Goal: Task Accomplishment & Management: Manage account settings

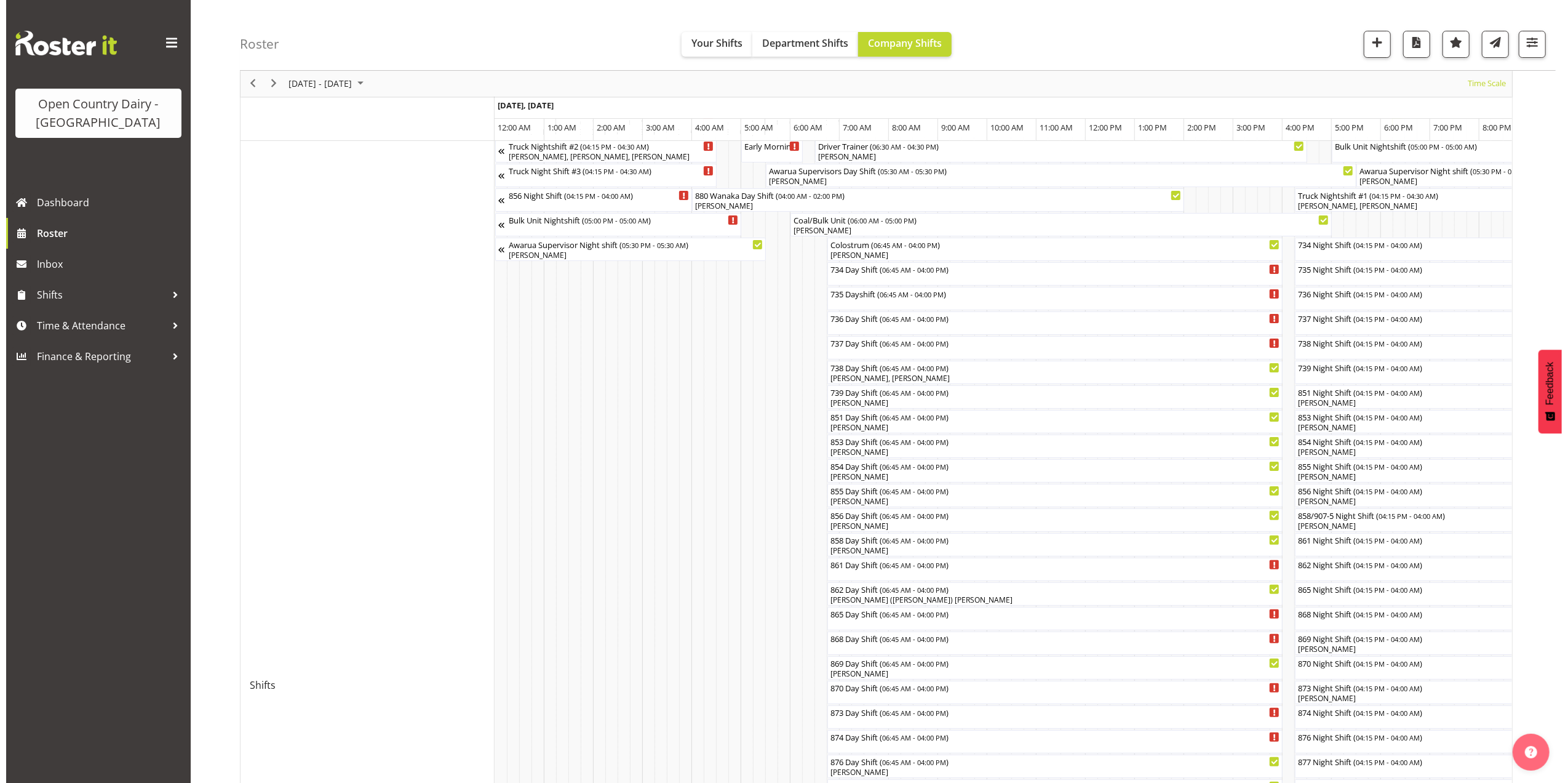
scroll to position [0, 2473]
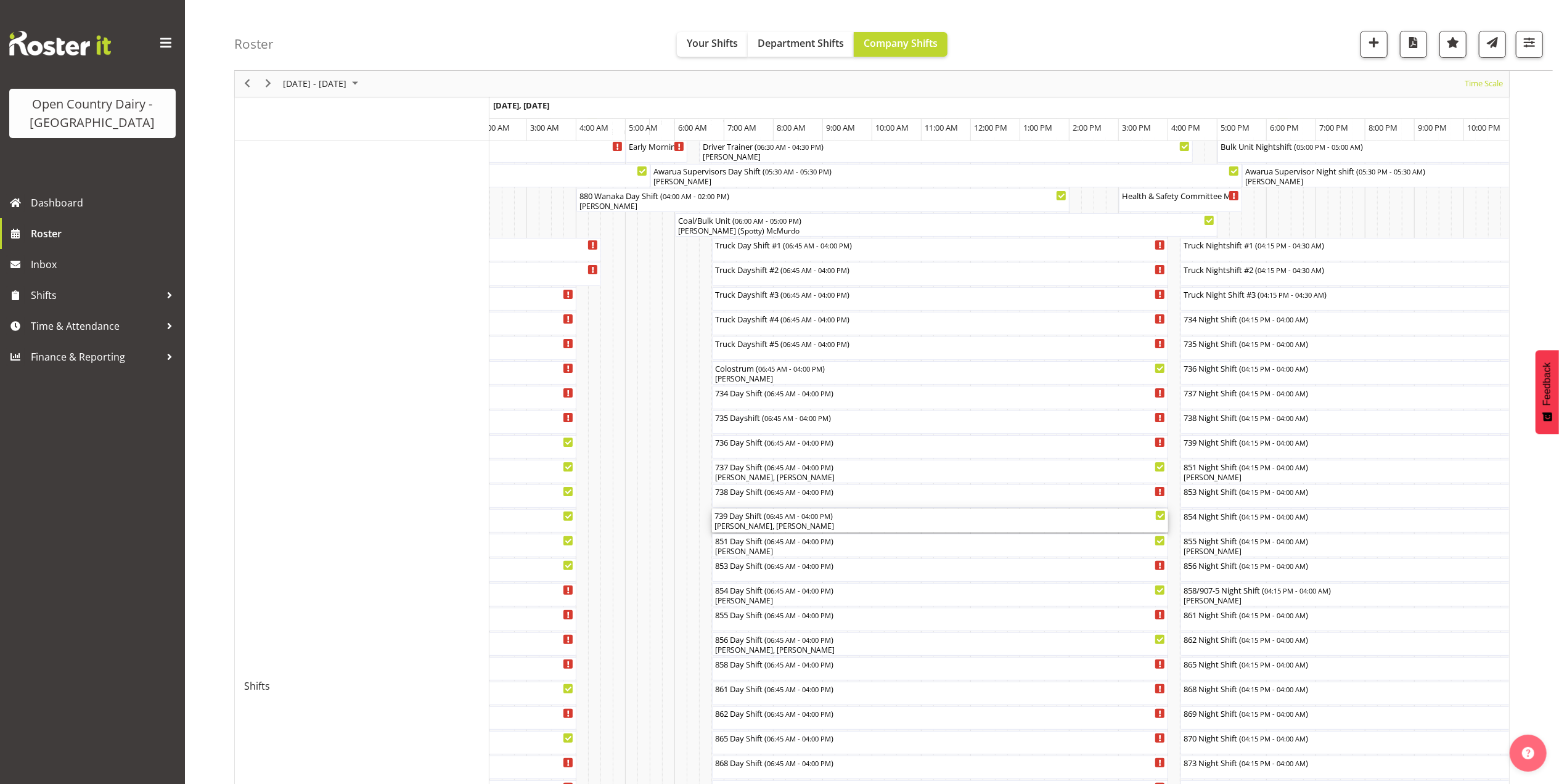
click at [768, 523] on div "[PERSON_NAME], [PERSON_NAME]" at bounding box center [940, 525] width 452 height 11
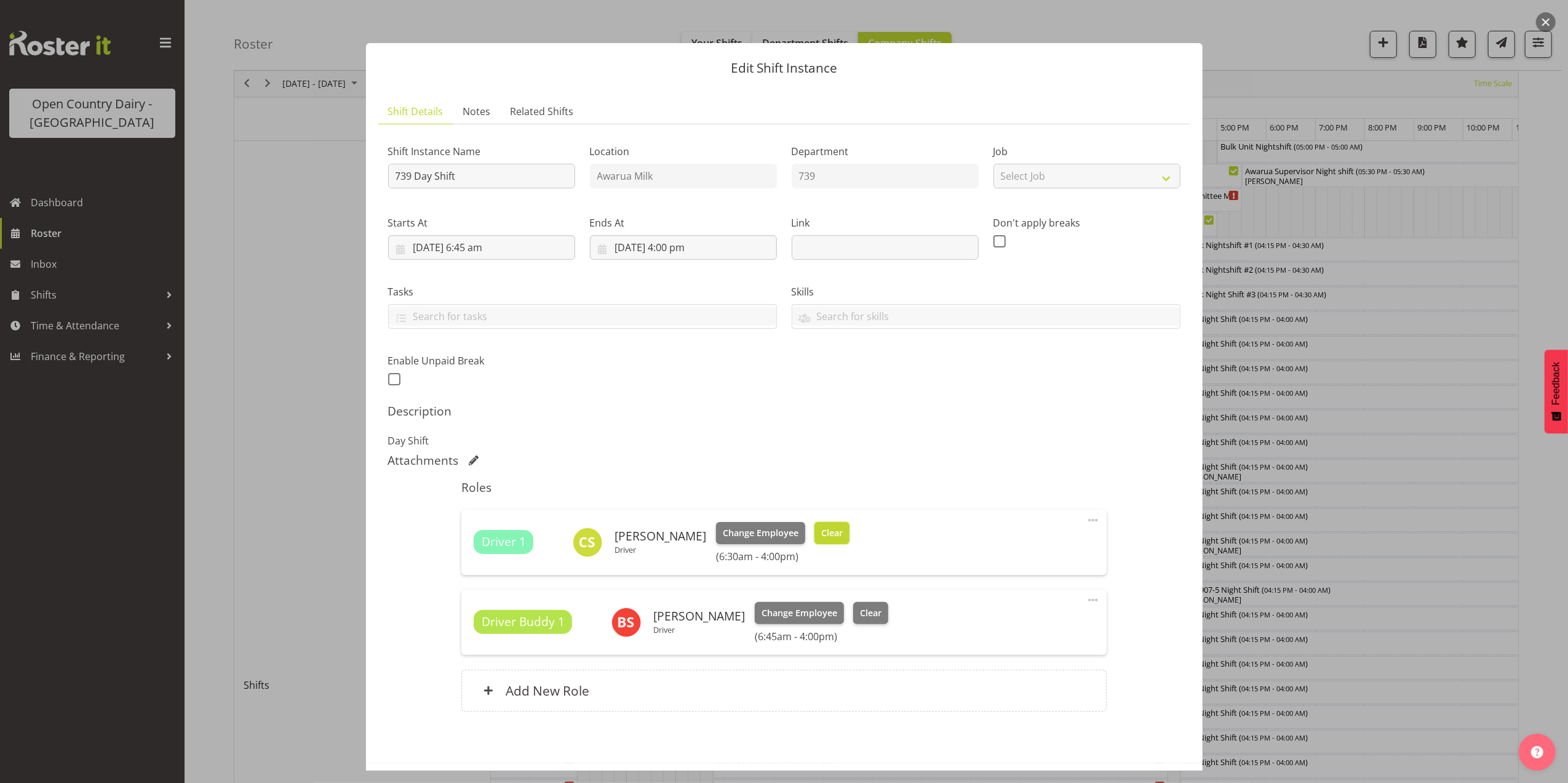
click at [835, 532] on button "Clear" at bounding box center [832, 533] width 35 height 22
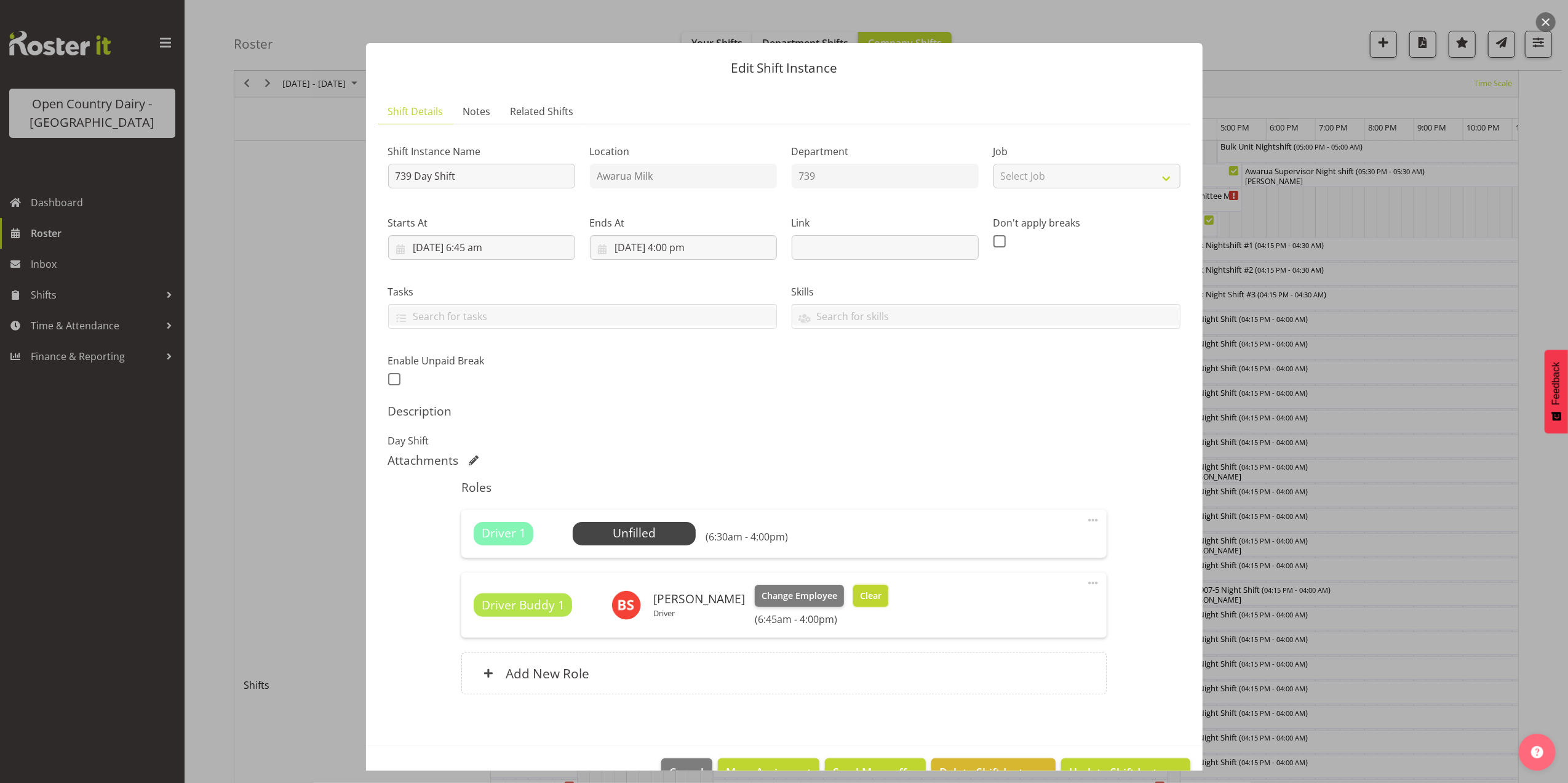
click at [863, 597] on span "Clear" at bounding box center [871, 595] width 21 height 13
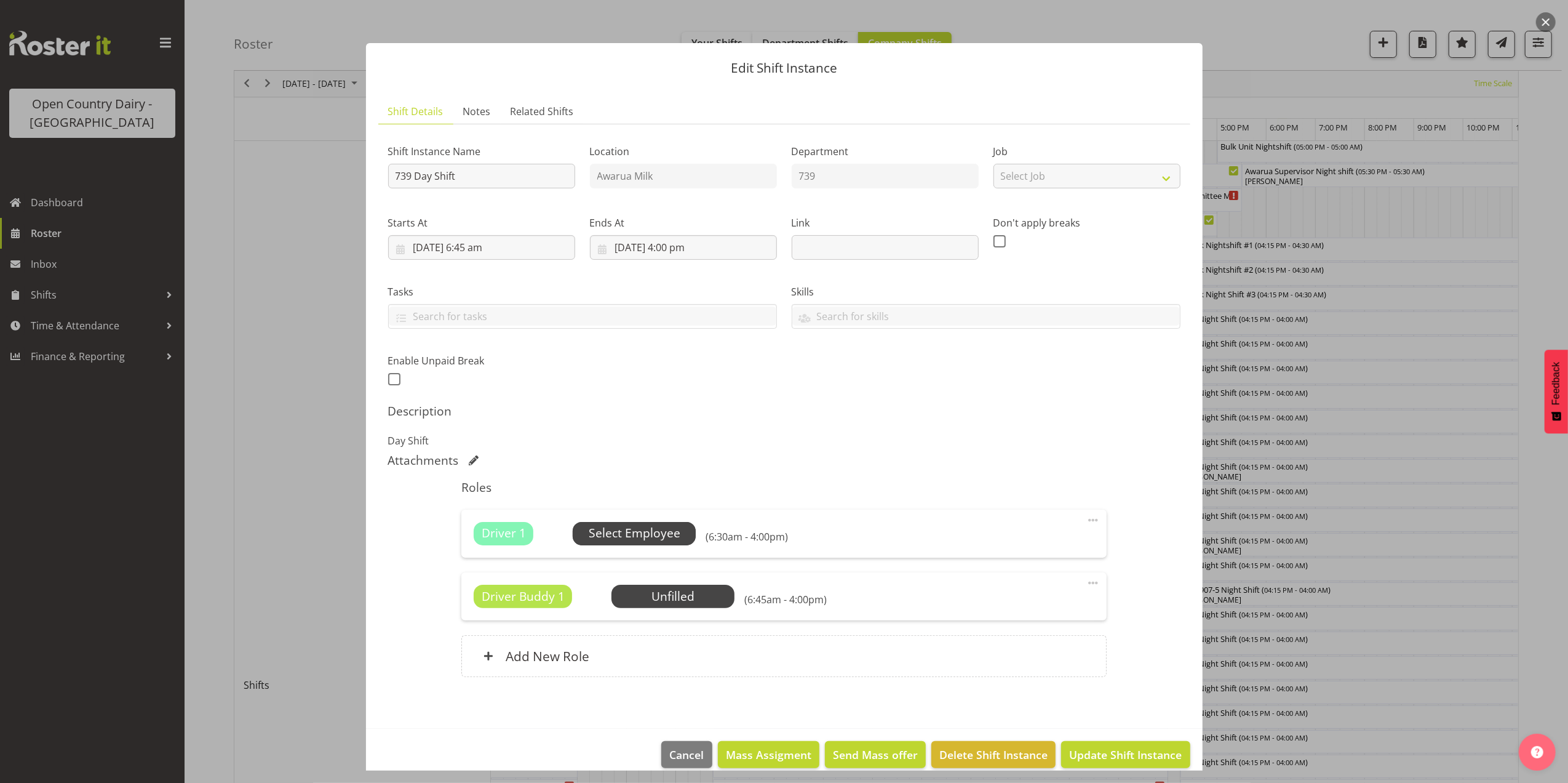
click at [641, 535] on span "Select Employee" at bounding box center [634, 534] width 91 height 18
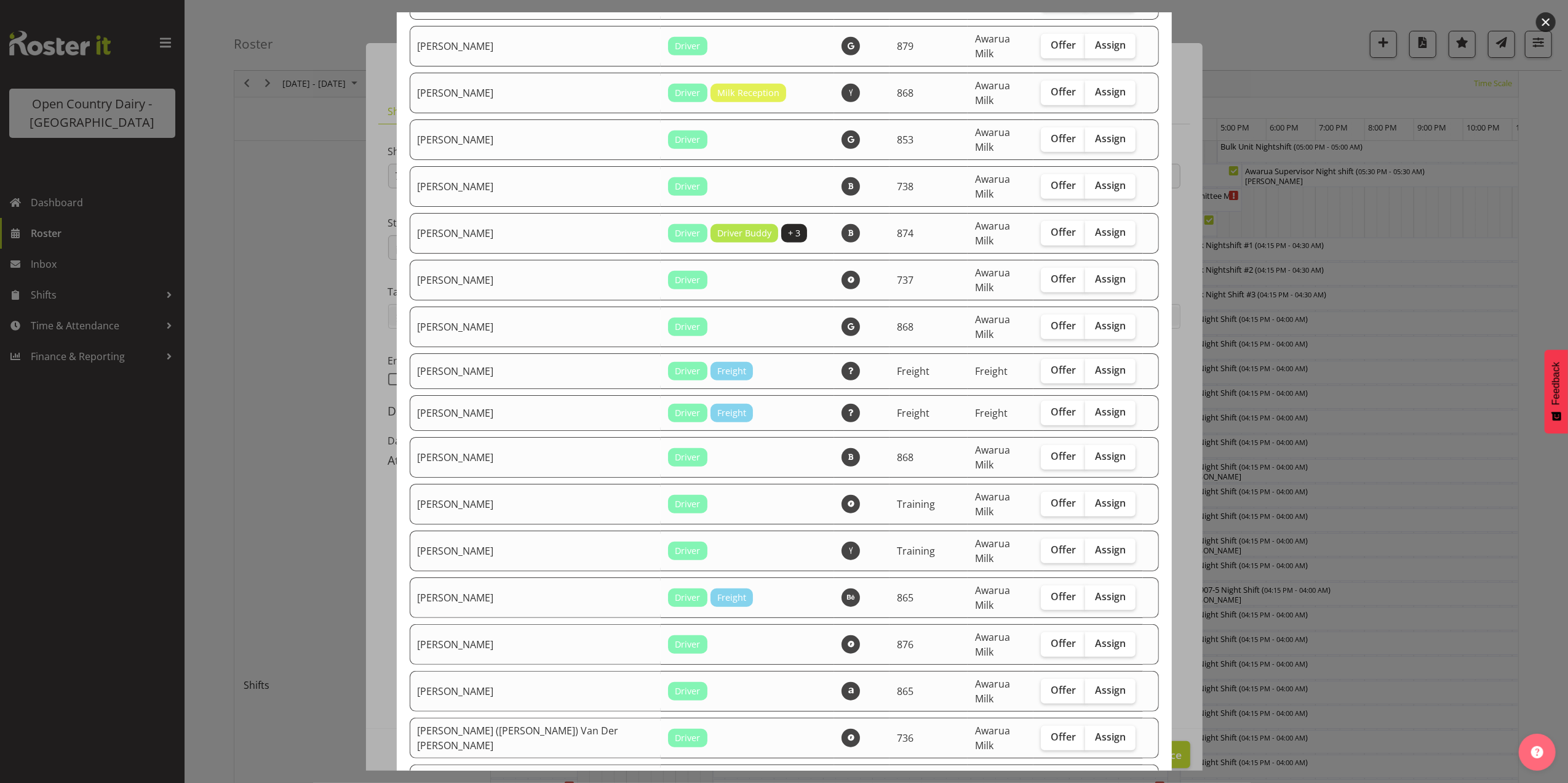
scroll to position [656, 0]
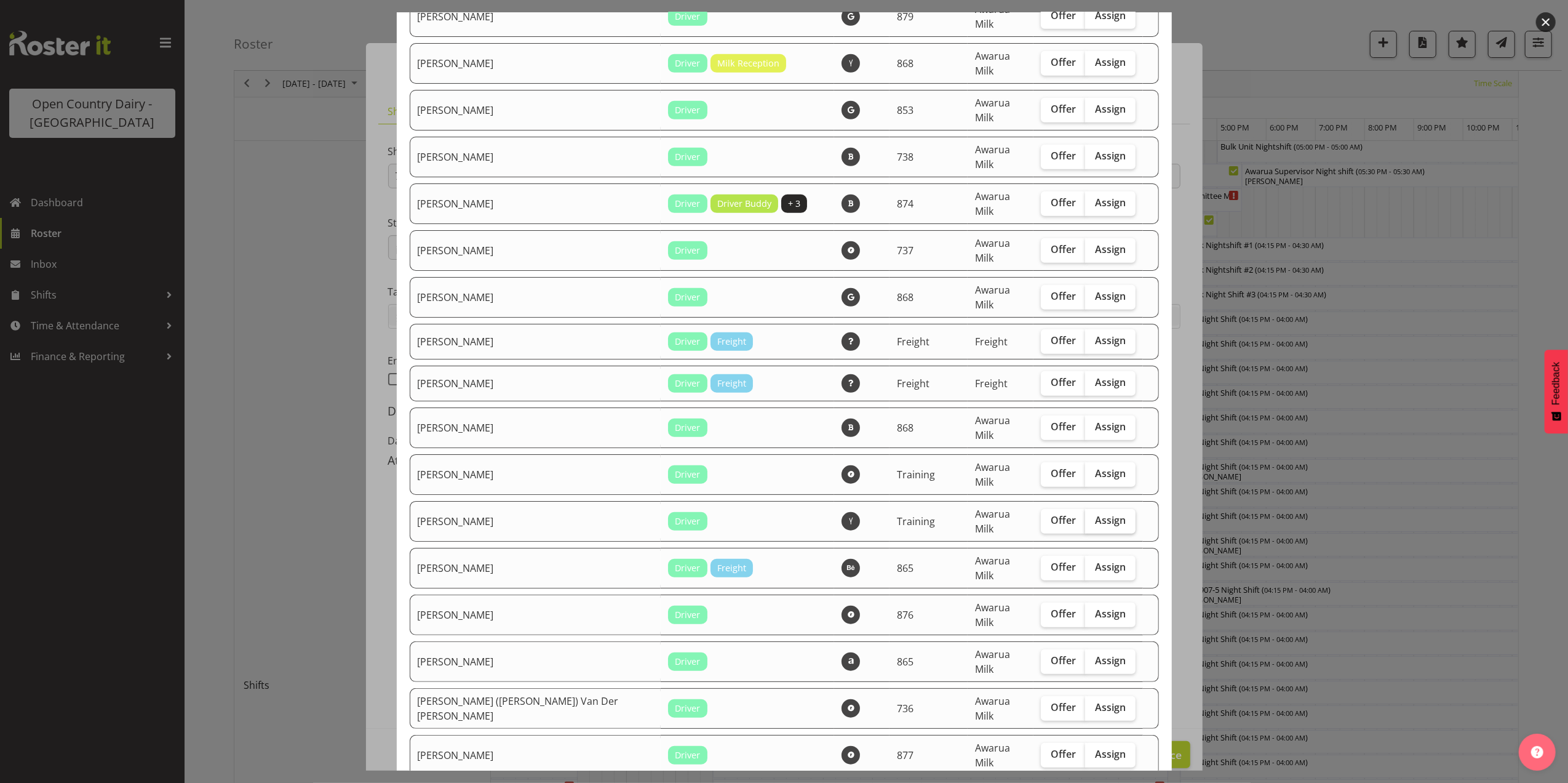
click at [1095, 514] on span "Assign" at bounding box center [1110, 520] width 30 height 12
click at [1088, 517] on input "Assign" at bounding box center [1089, 521] width 8 height 8
checkbox input "true"
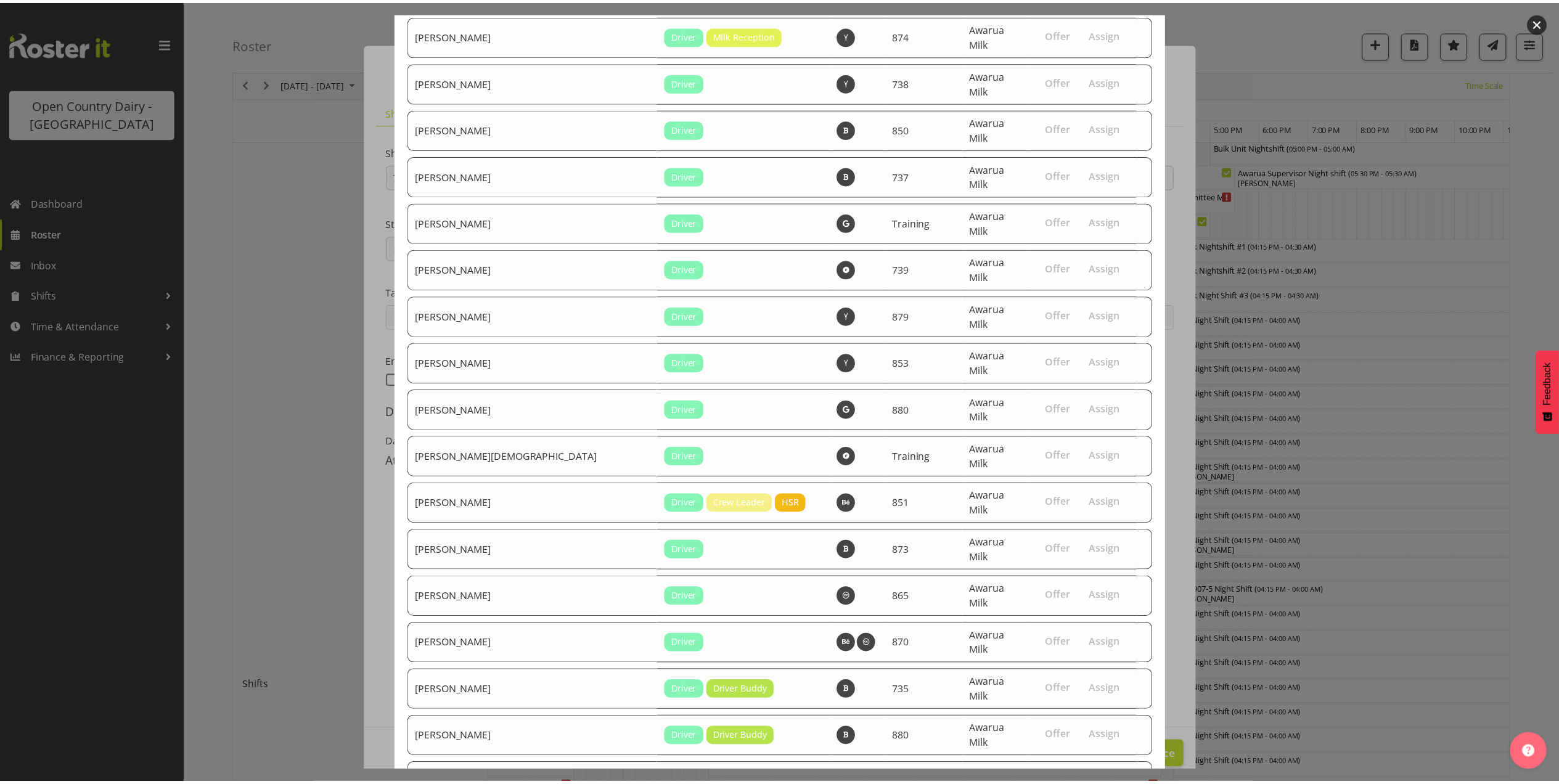
scroll to position [2286, 0]
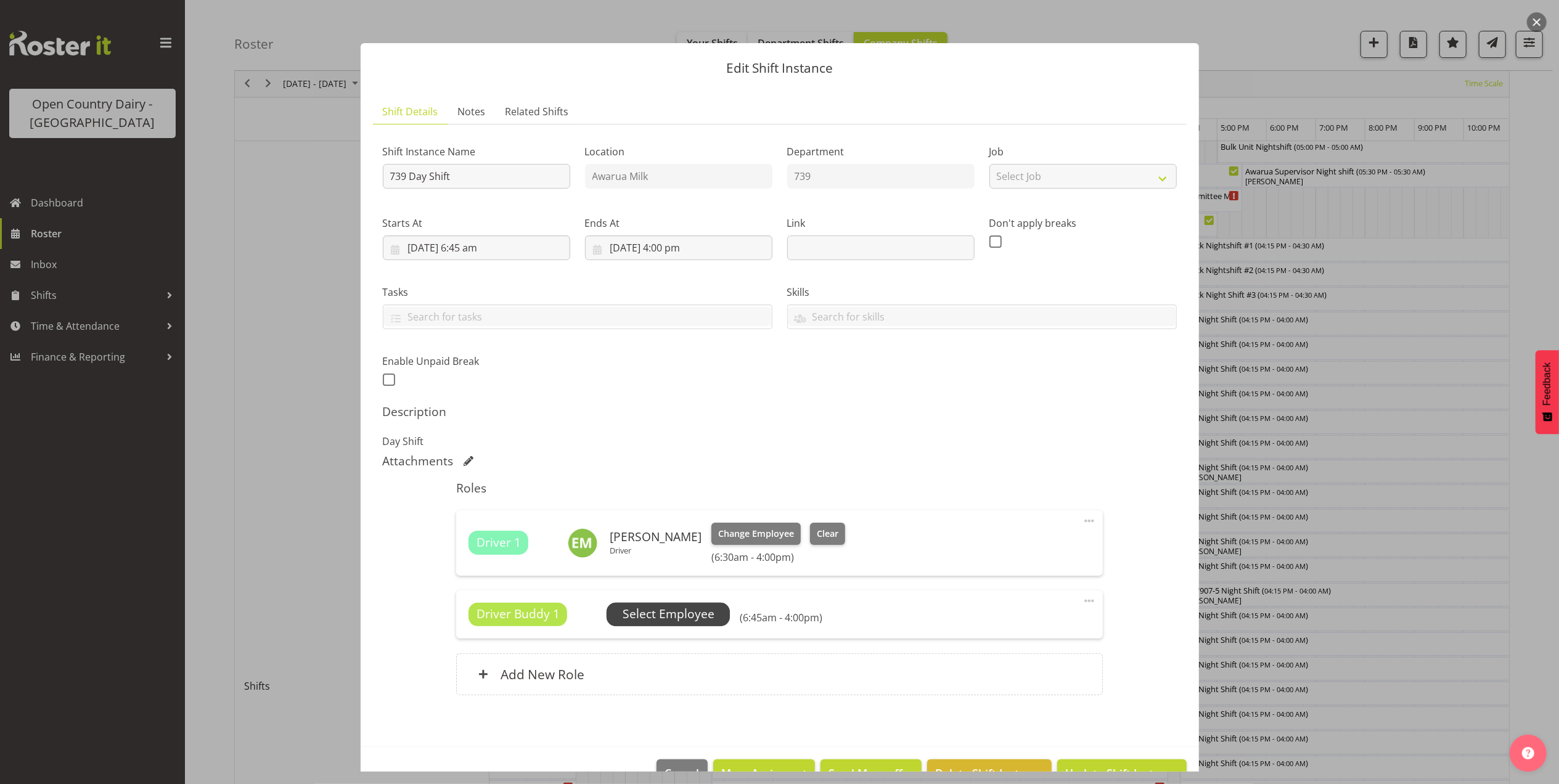
click at [677, 615] on span "Select Employee" at bounding box center [668, 614] width 91 height 18
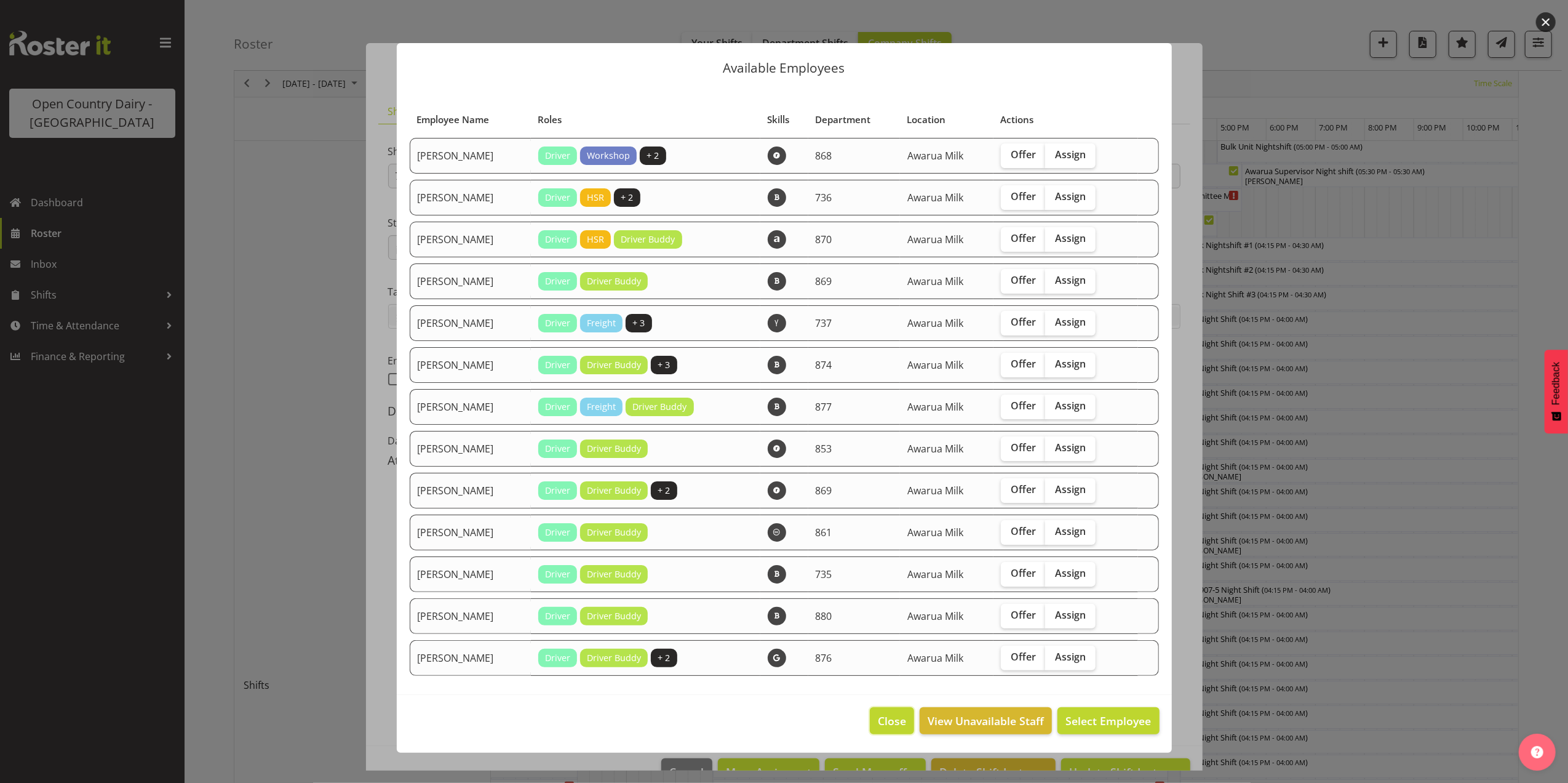
click at [892, 718] on span "Close" at bounding box center [892, 720] width 28 height 16
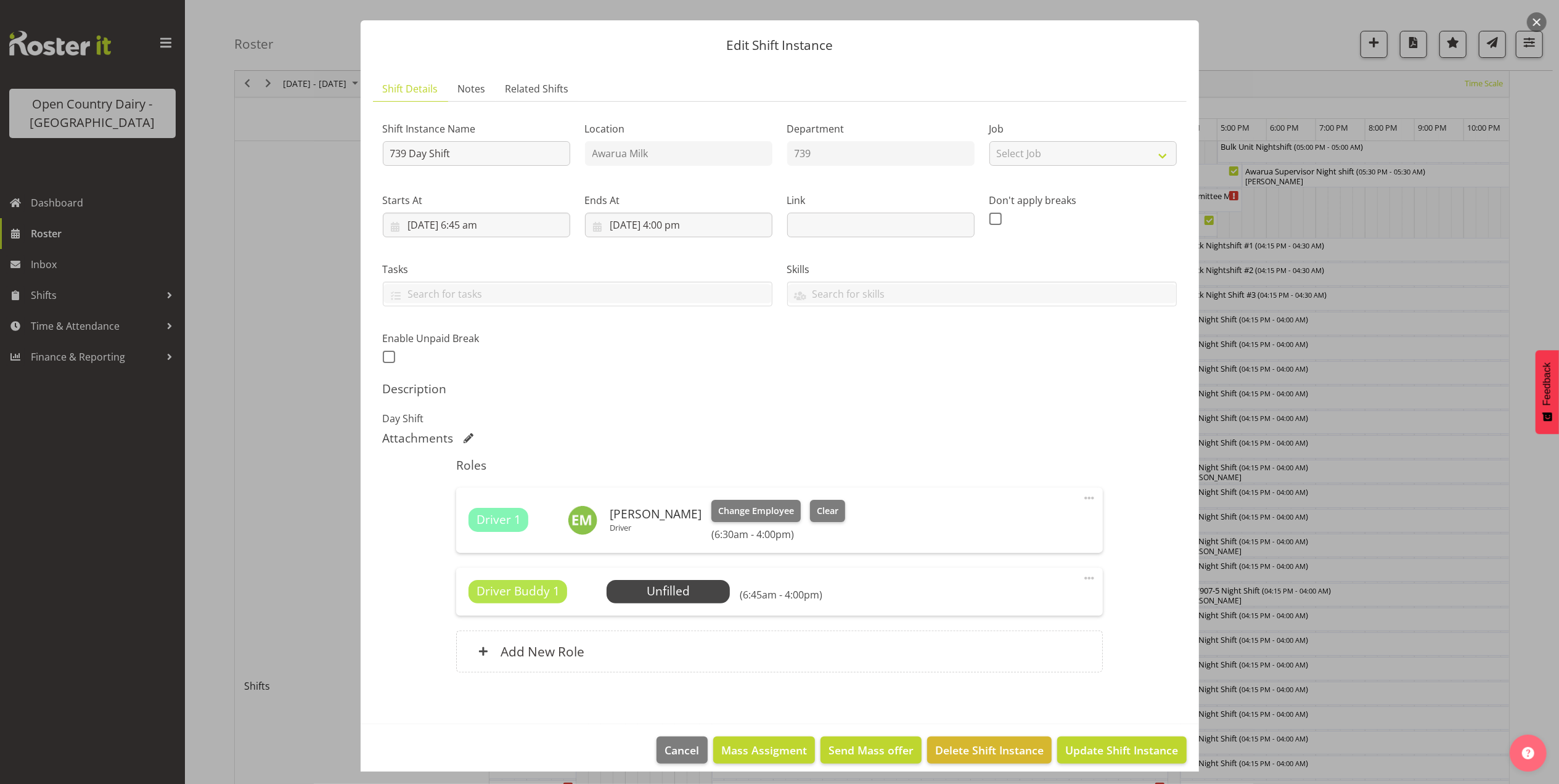
scroll to position [35, 0]
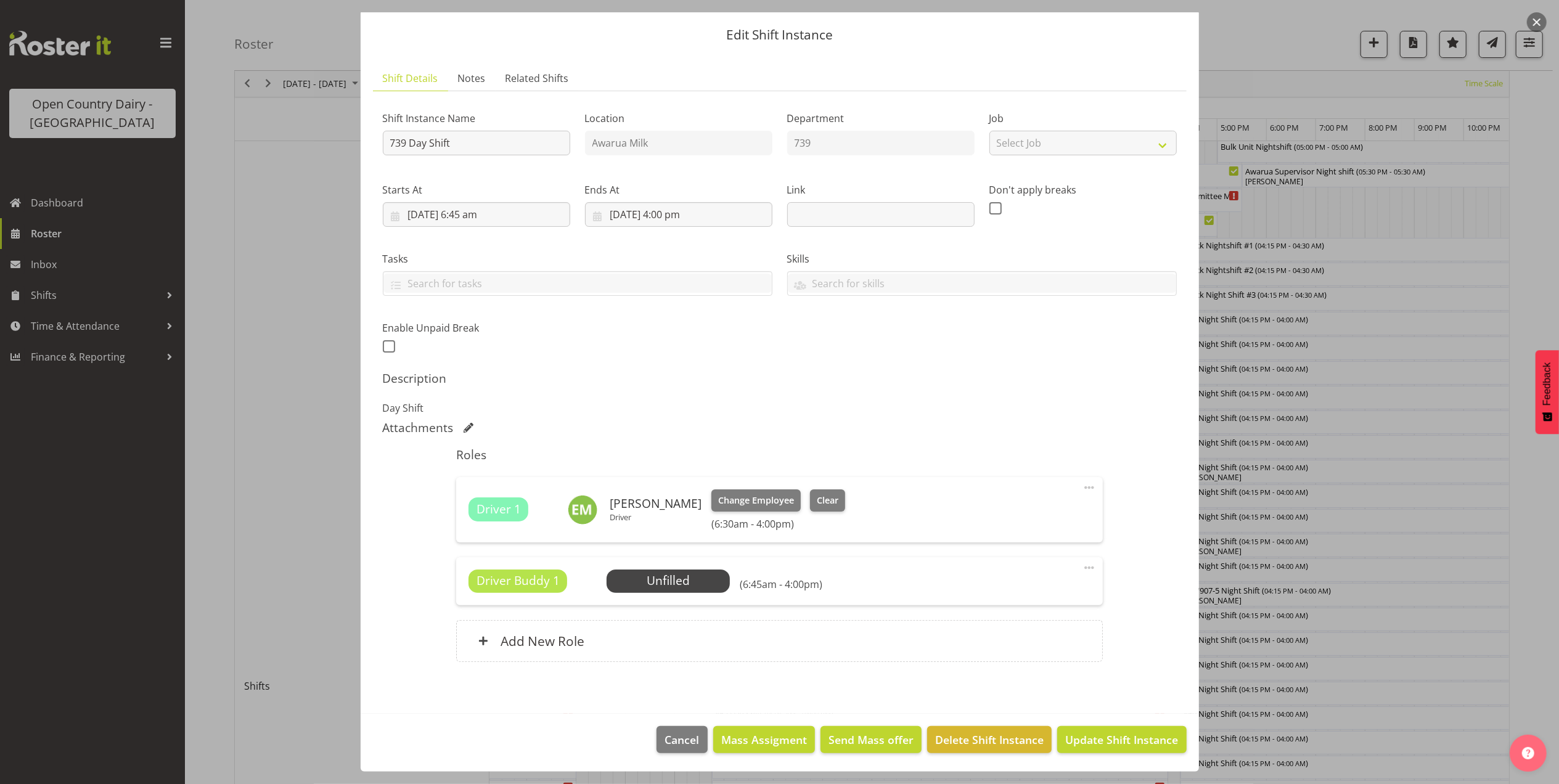
click at [1532, 23] on button "button" at bounding box center [1538, 22] width 20 height 20
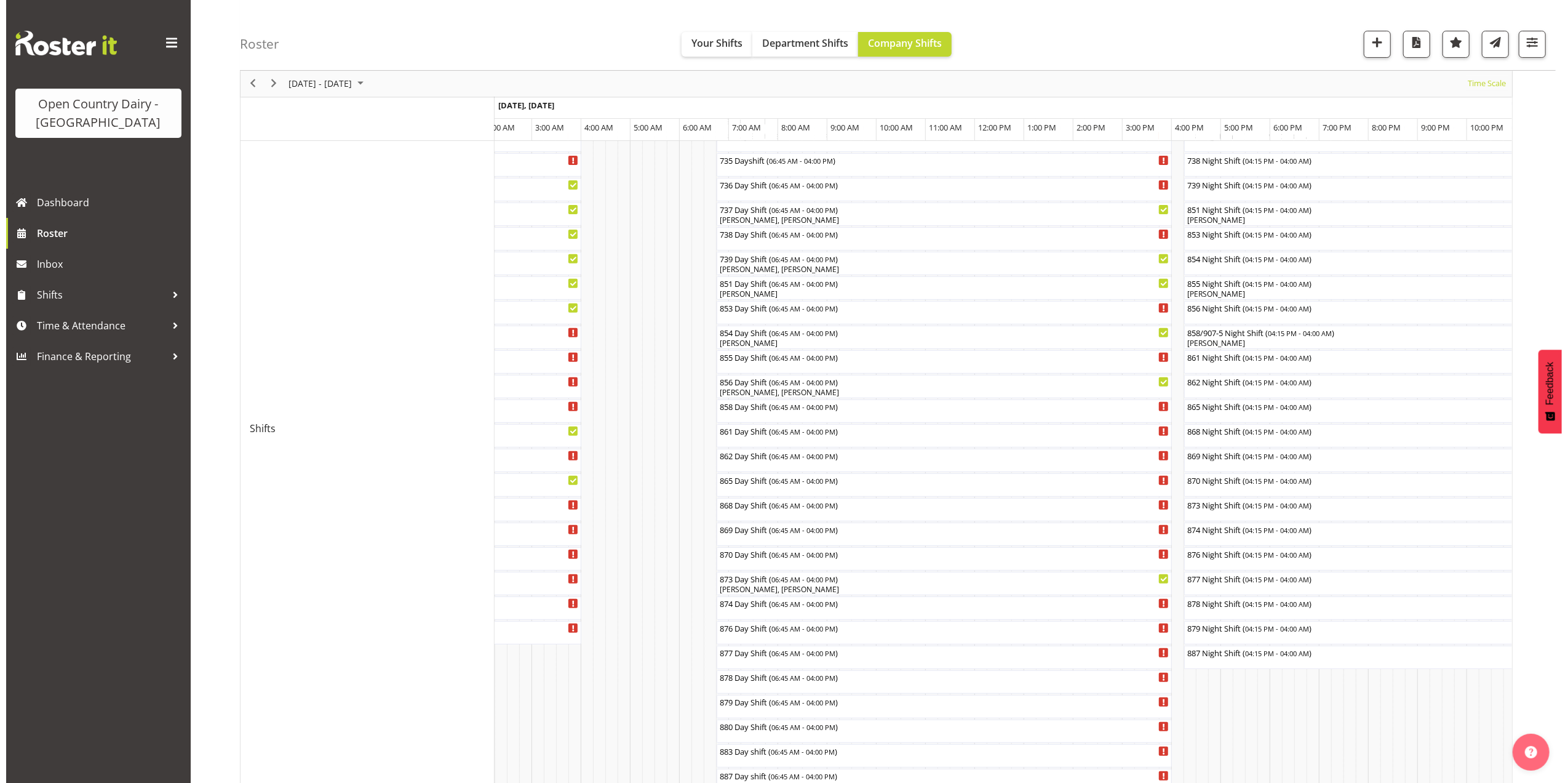
scroll to position [410, 0]
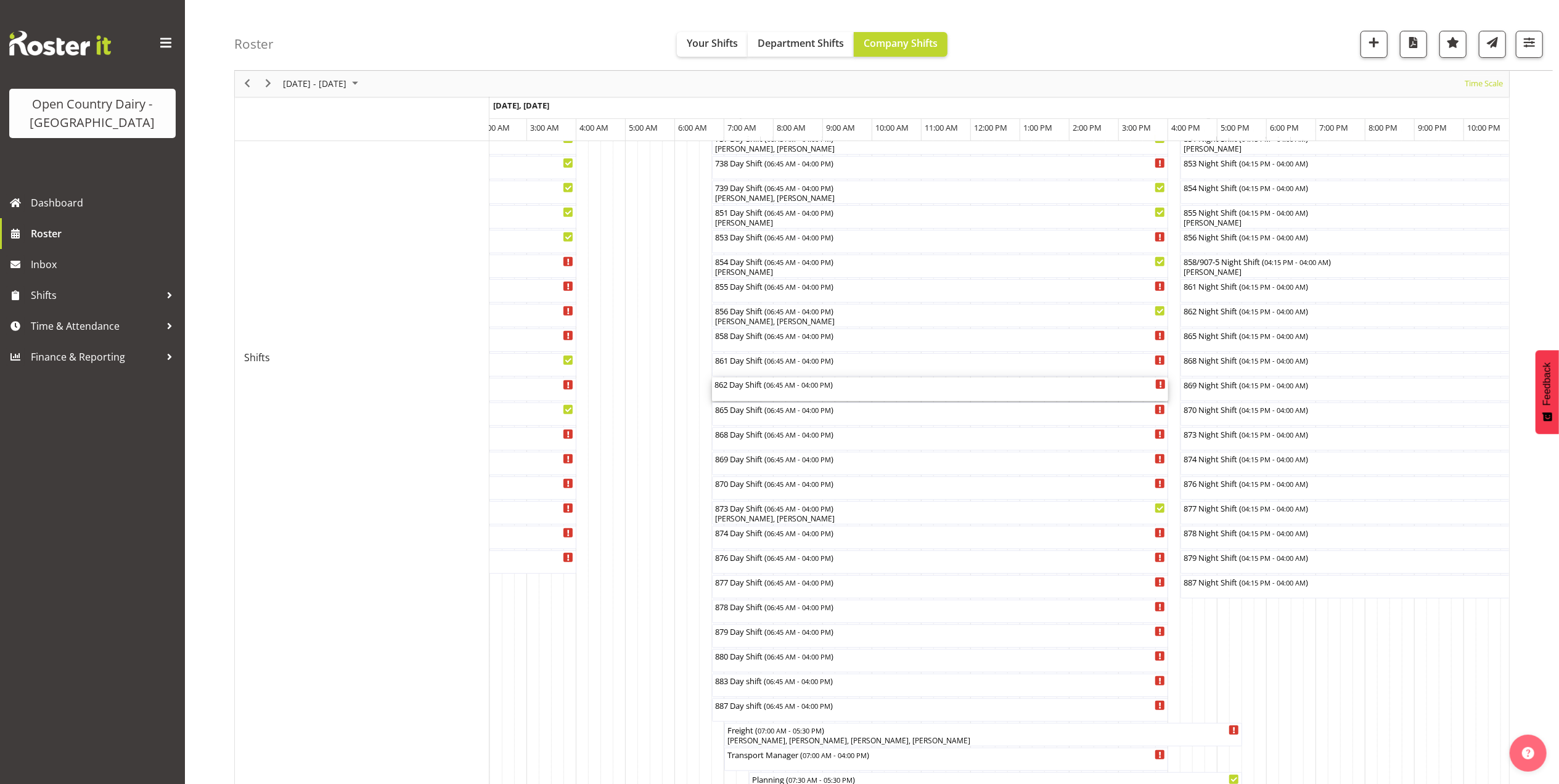
click at [772, 390] on div "862 Day Shift ( 06:45 AM - 04:00 PM )" at bounding box center [940, 390] width 452 height 23
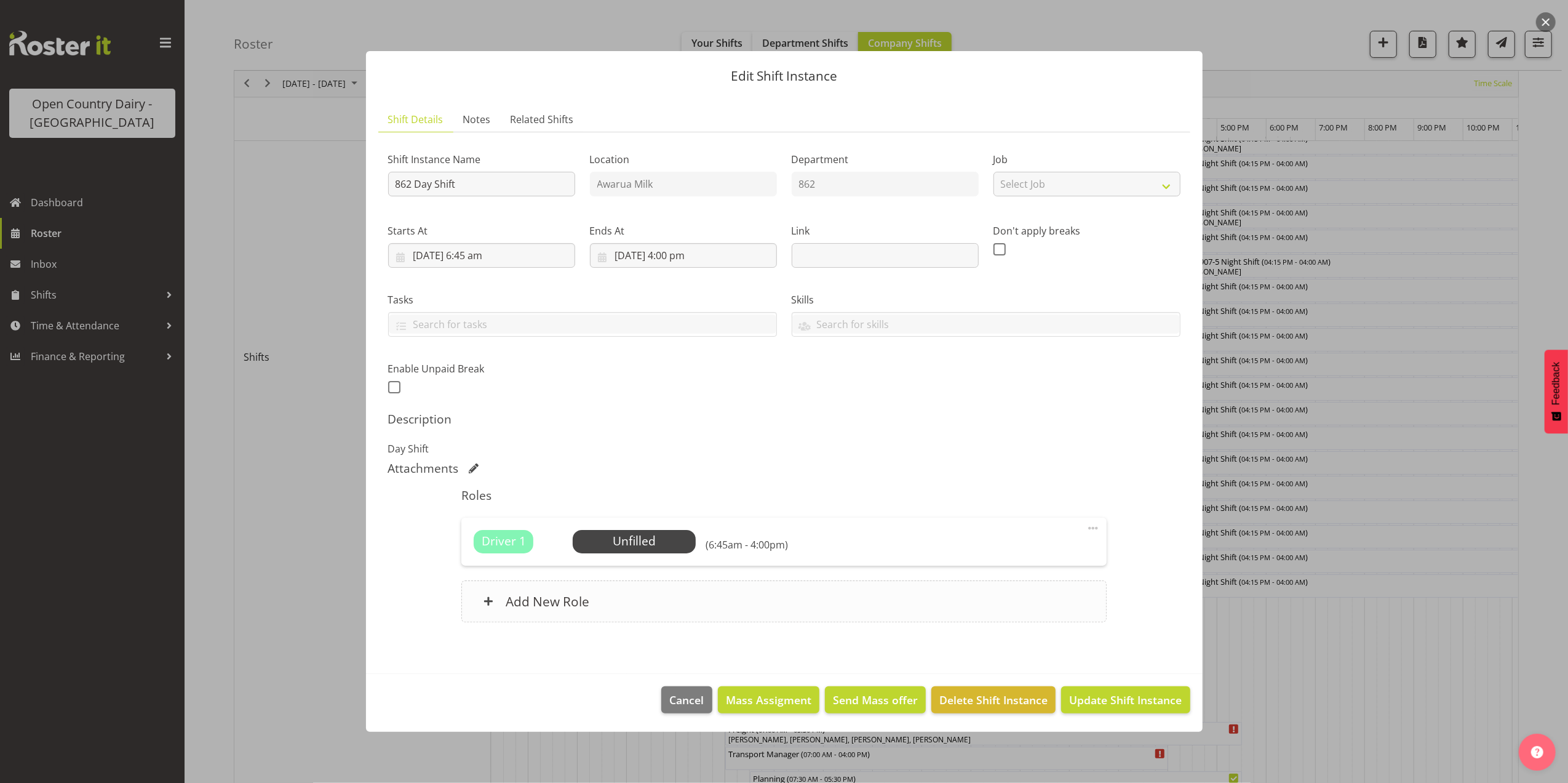
click at [716, 606] on div "Add New Role" at bounding box center [784, 601] width 645 height 42
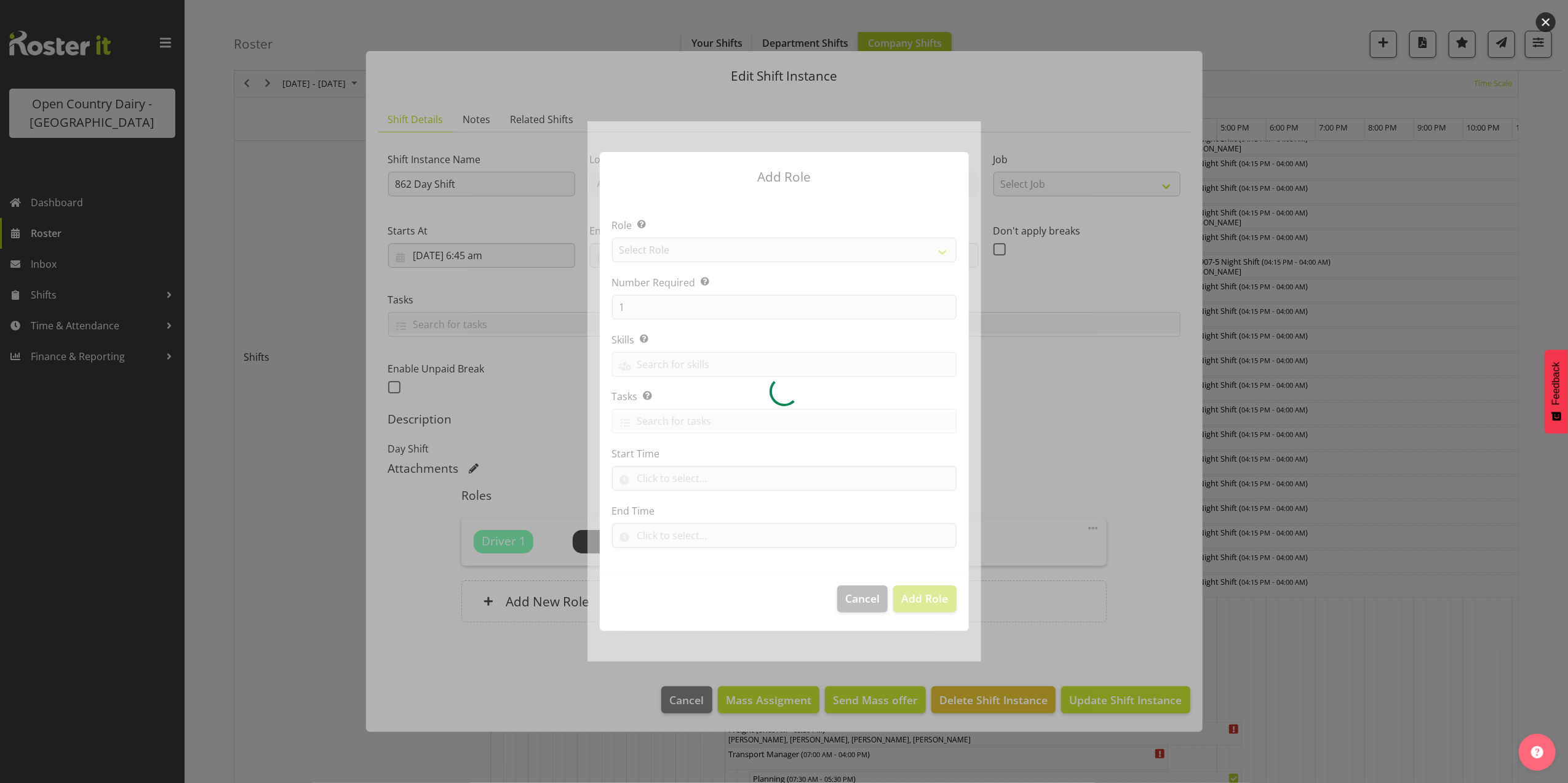
click at [676, 312] on div at bounding box center [784, 391] width 394 height 540
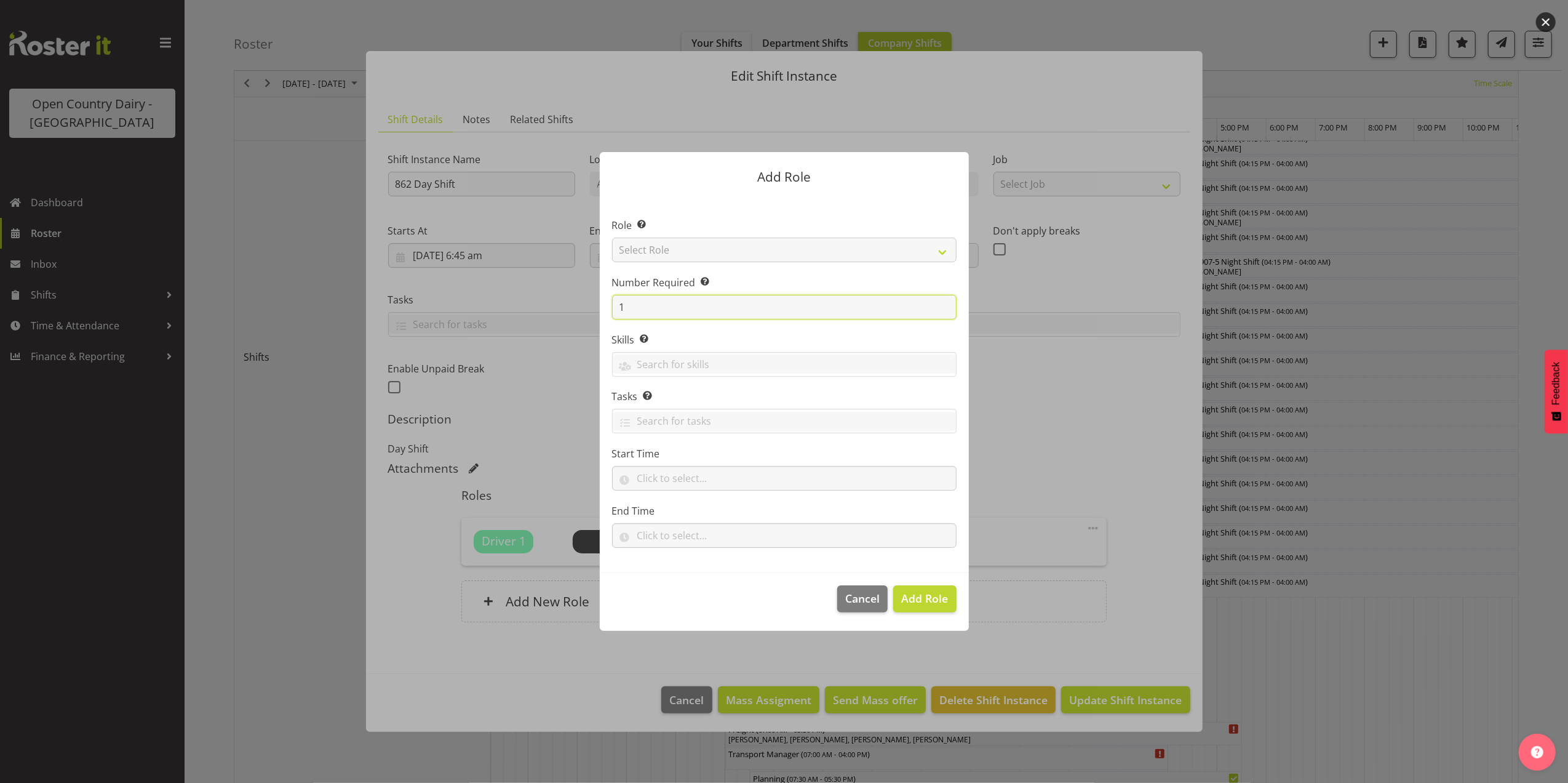
click at [676, 312] on input "1" at bounding box center [784, 307] width 345 height 25
click at [682, 251] on select "Select Role Crew Leader Driver Driver Assessor Dayshift Driver Assessor Nightsh…" at bounding box center [784, 250] width 345 height 25
select select "1437"
click at [613, 238] on select "Select Role Crew Leader Driver Driver Assessor Dayshift Driver Assessor Nightsh…" at bounding box center [784, 250] width 345 height 25
click at [924, 595] on span "Add Role" at bounding box center [924, 598] width 47 height 15
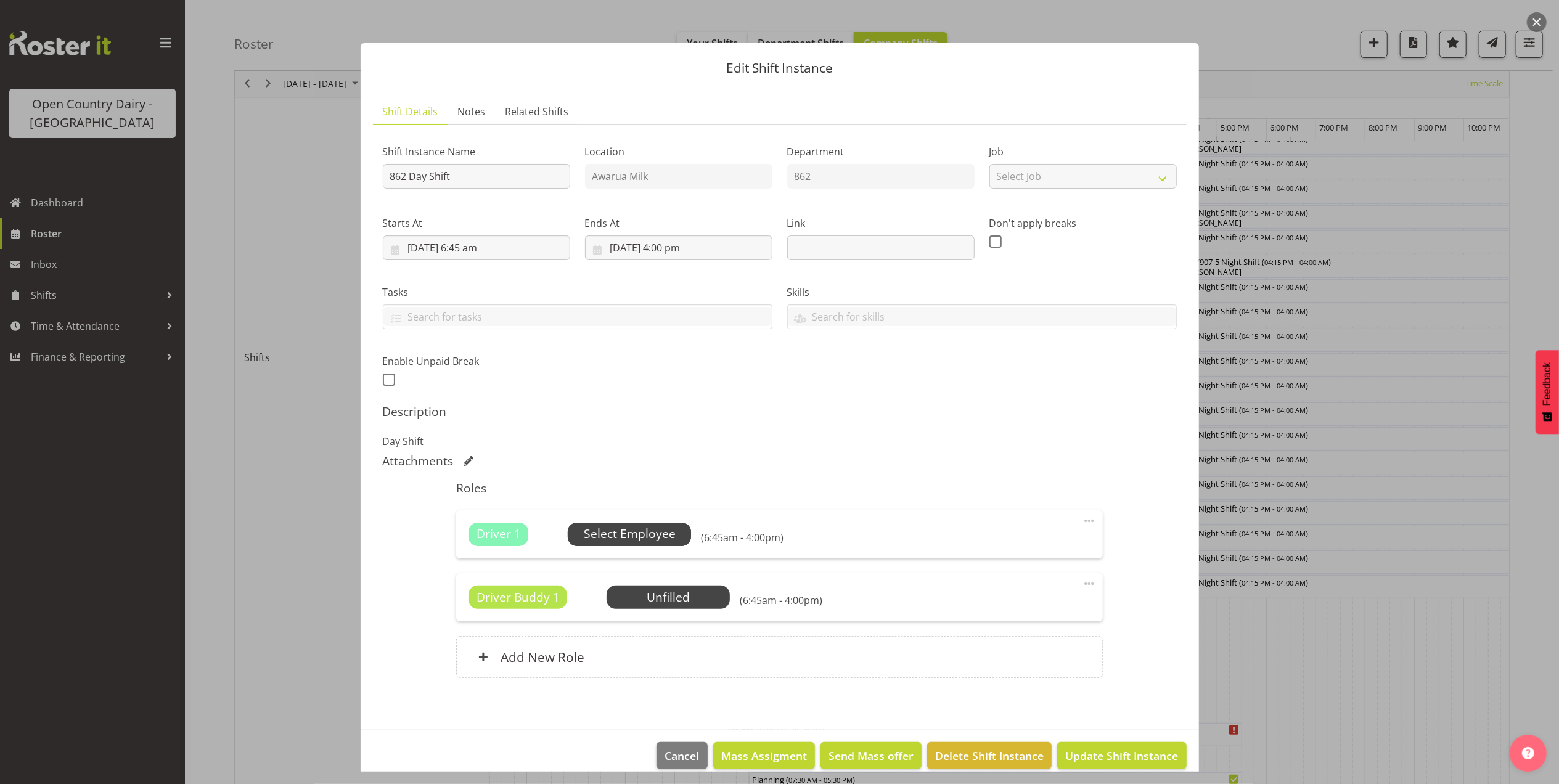
click at [625, 534] on span "Select Employee" at bounding box center [630, 534] width 91 height 18
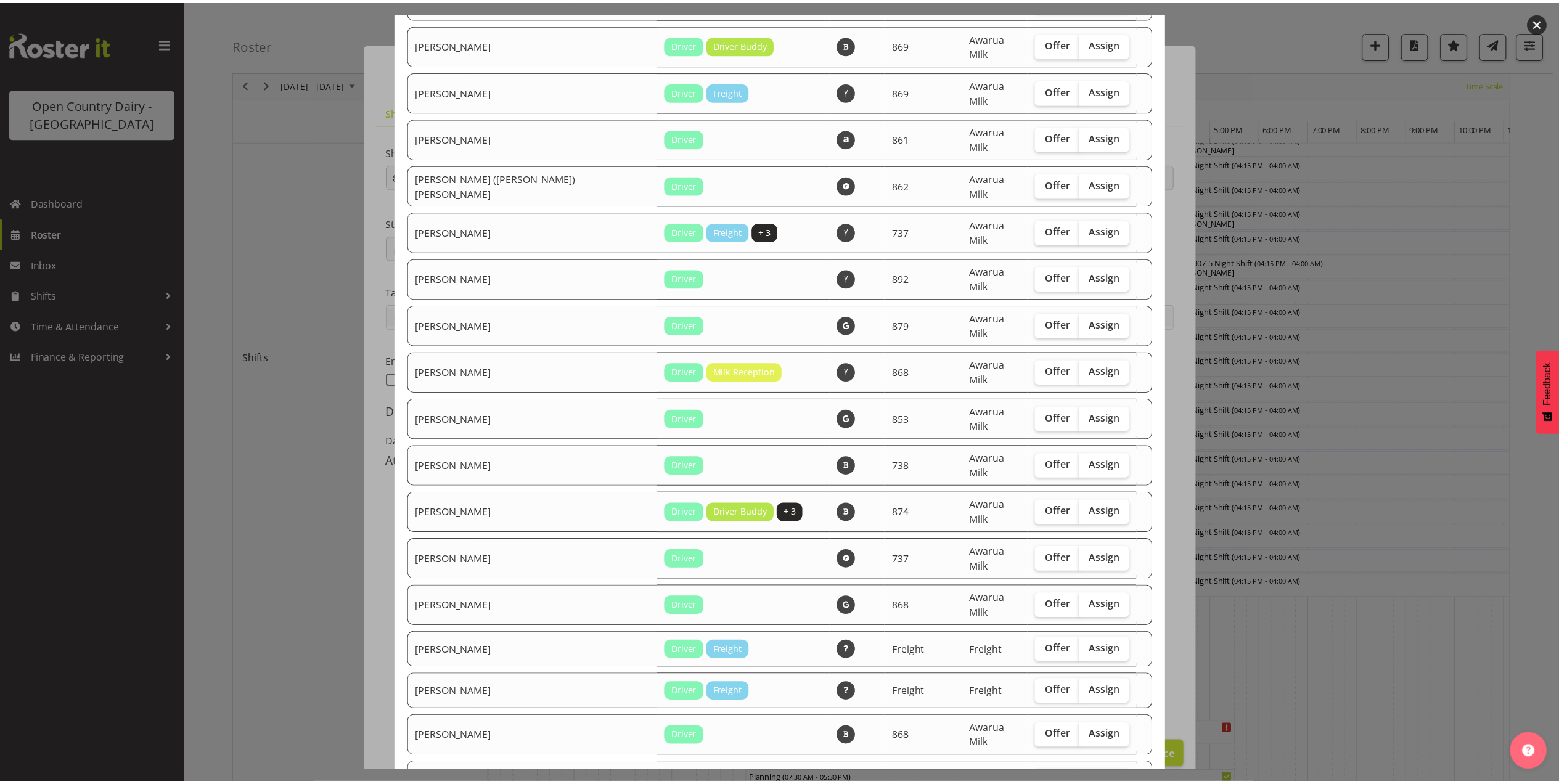
scroll to position [493, 0]
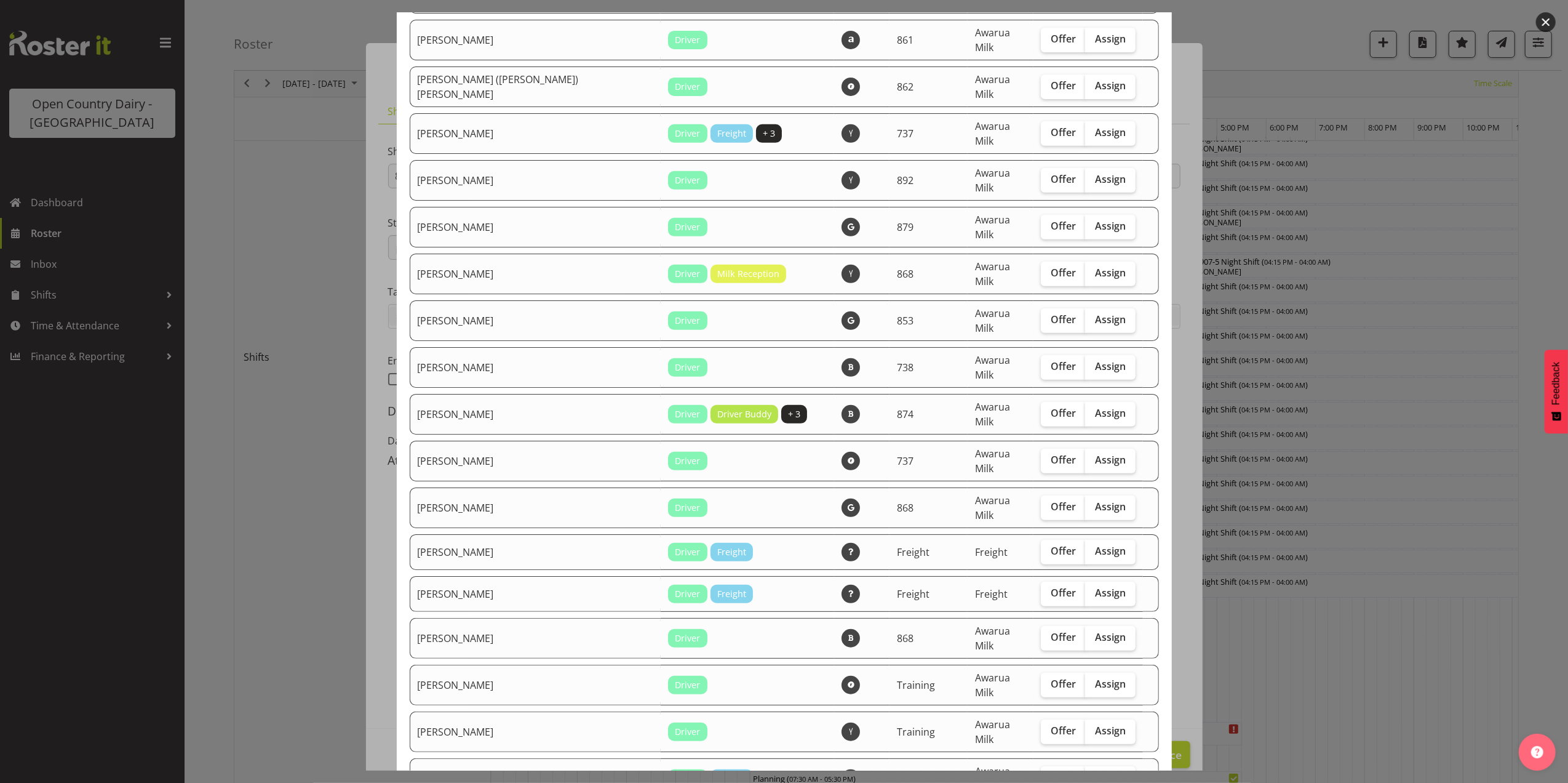
click at [1548, 13] on button "button" at bounding box center [1547, 22] width 20 height 20
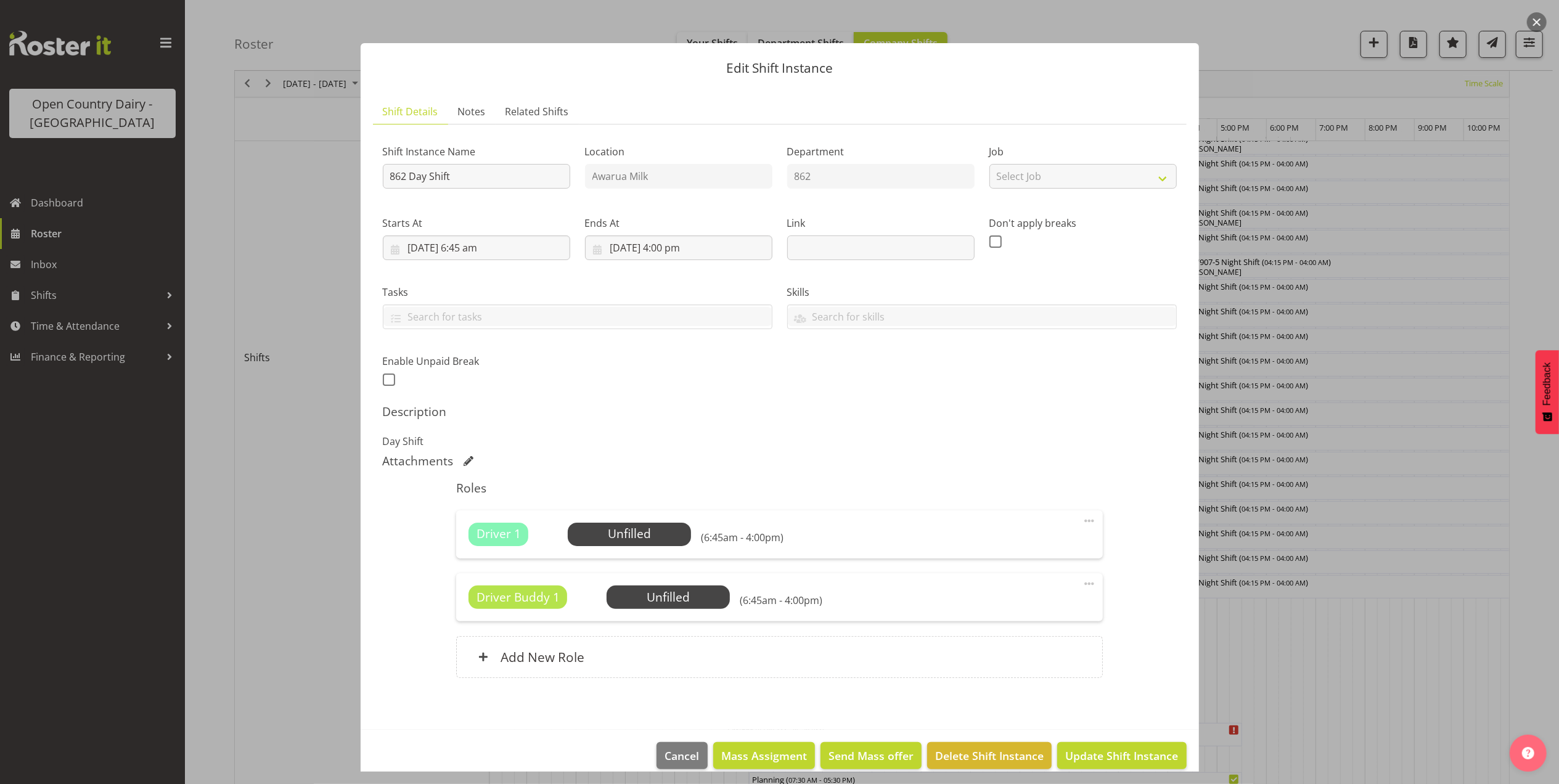
click at [1538, 21] on button "button" at bounding box center [1538, 22] width 20 height 20
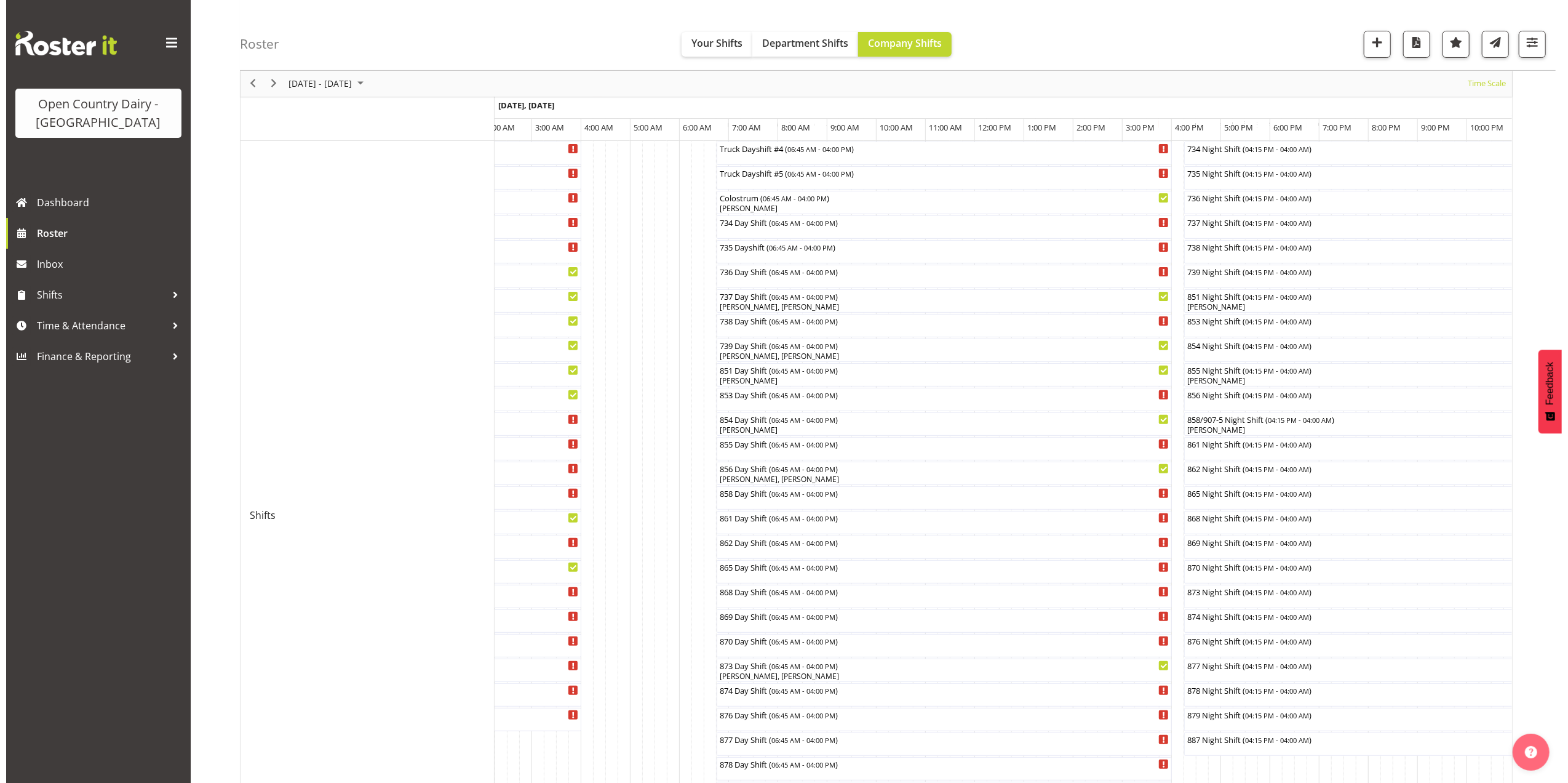
scroll to position [246, 0]
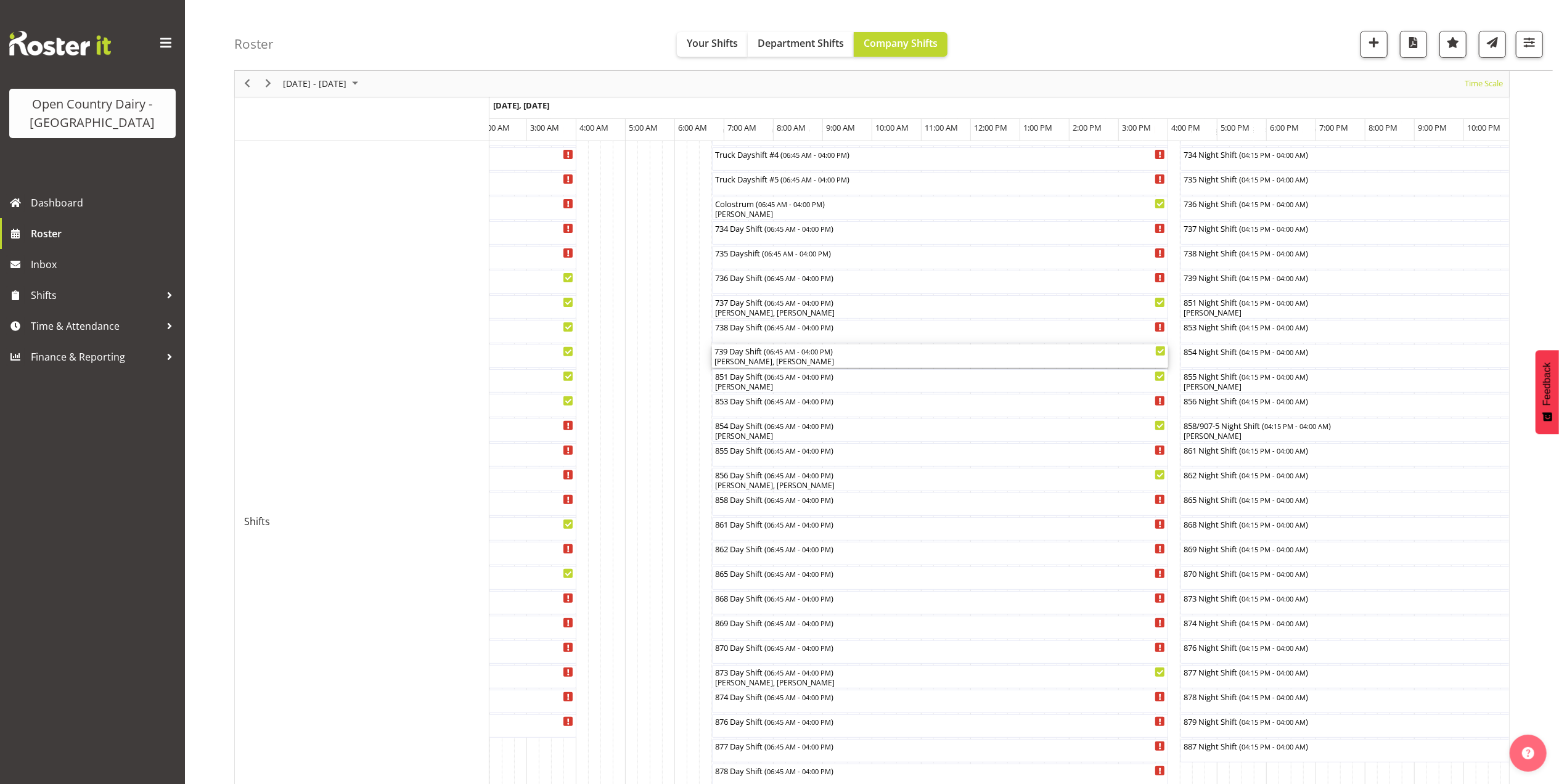
click at [814, 360] on div "[PERSON_NAME], [PERSON_NAME]" at bounding box center [940, 362] width 452 height 11
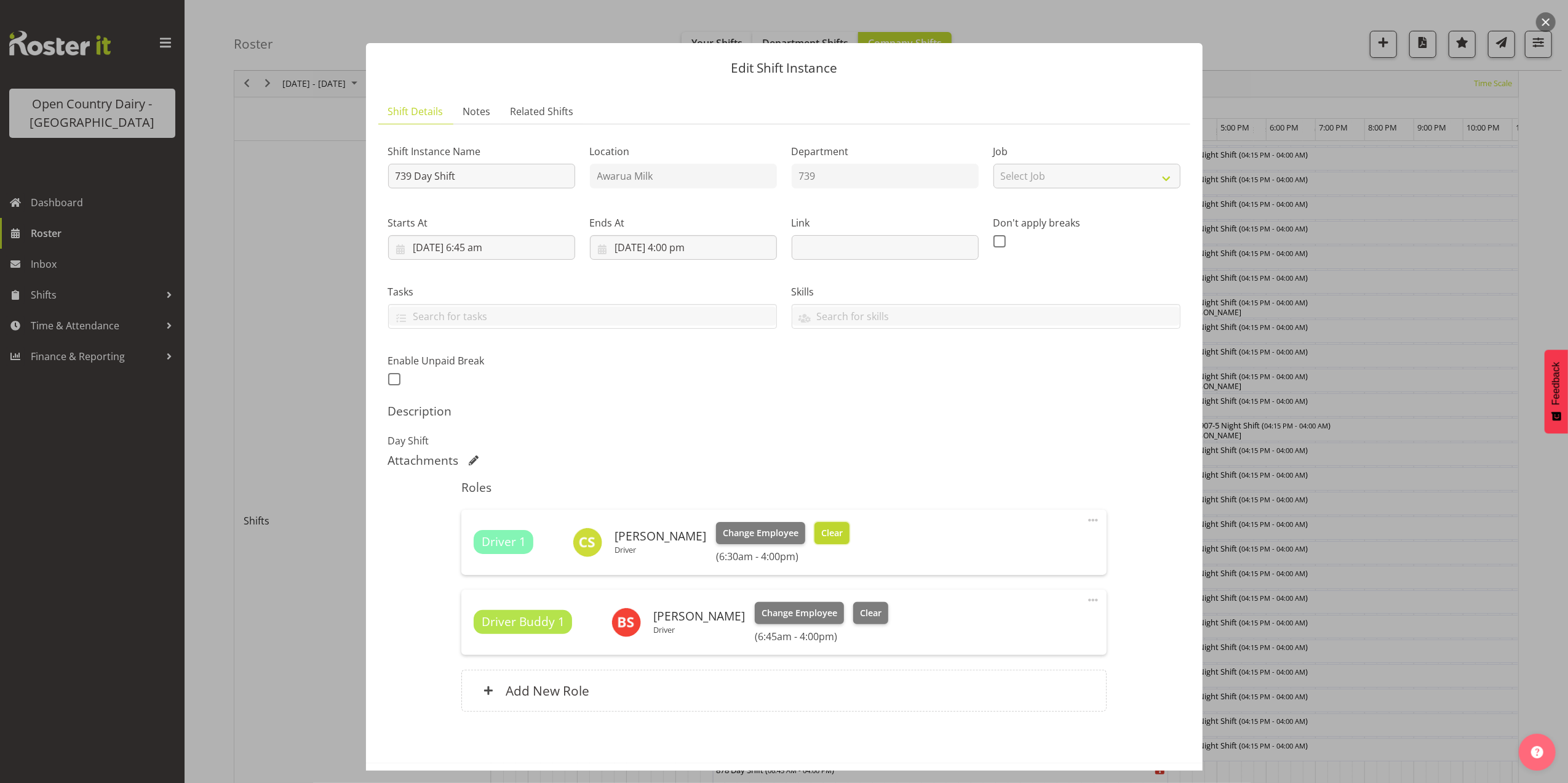
click at [830, 528] on span "Clear" at bounding box center [832, 533] width 21 height 13
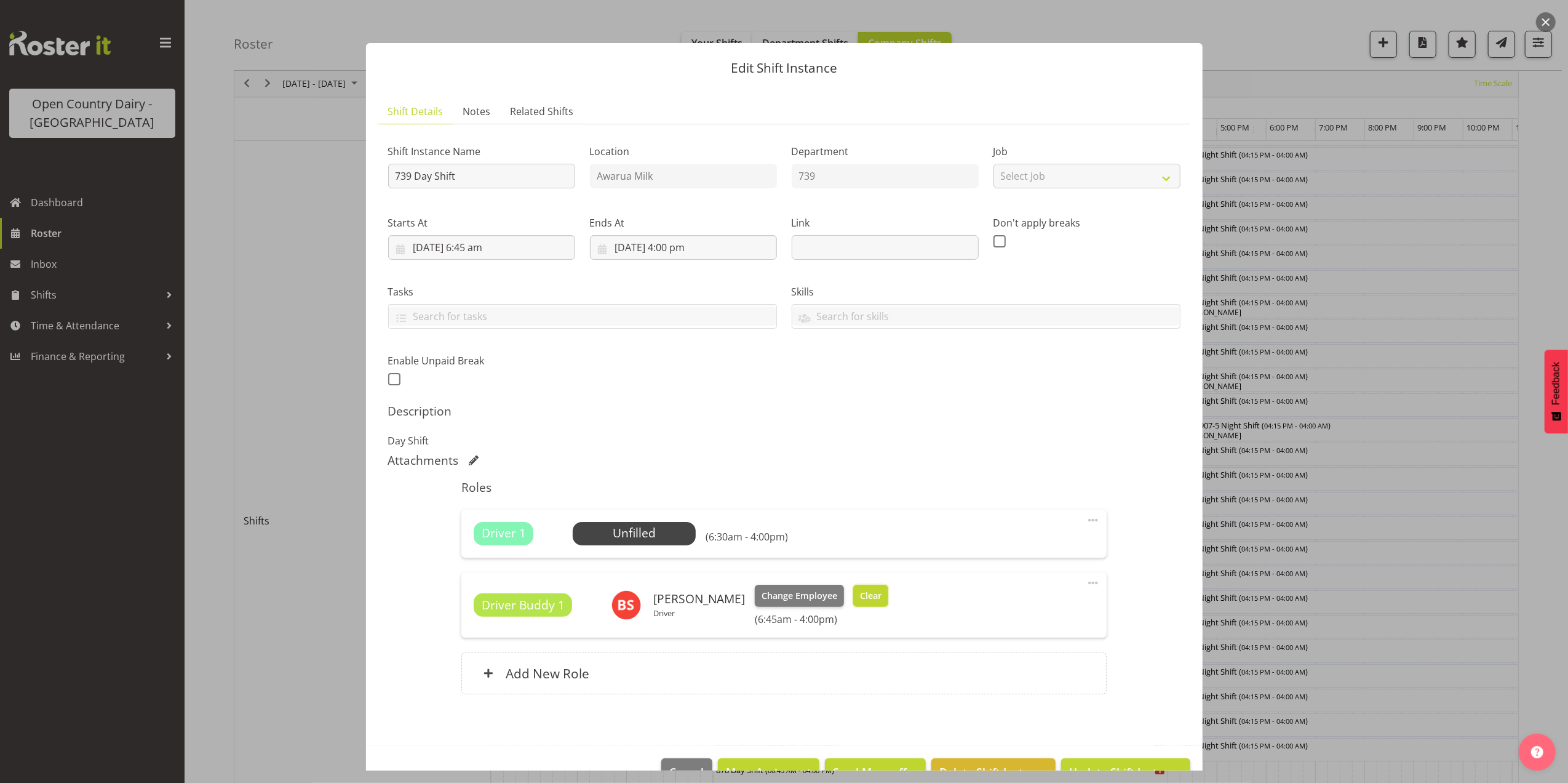
click at [860, 593] on span "Clear" at bounding box center [871, 595] width 21 height 13
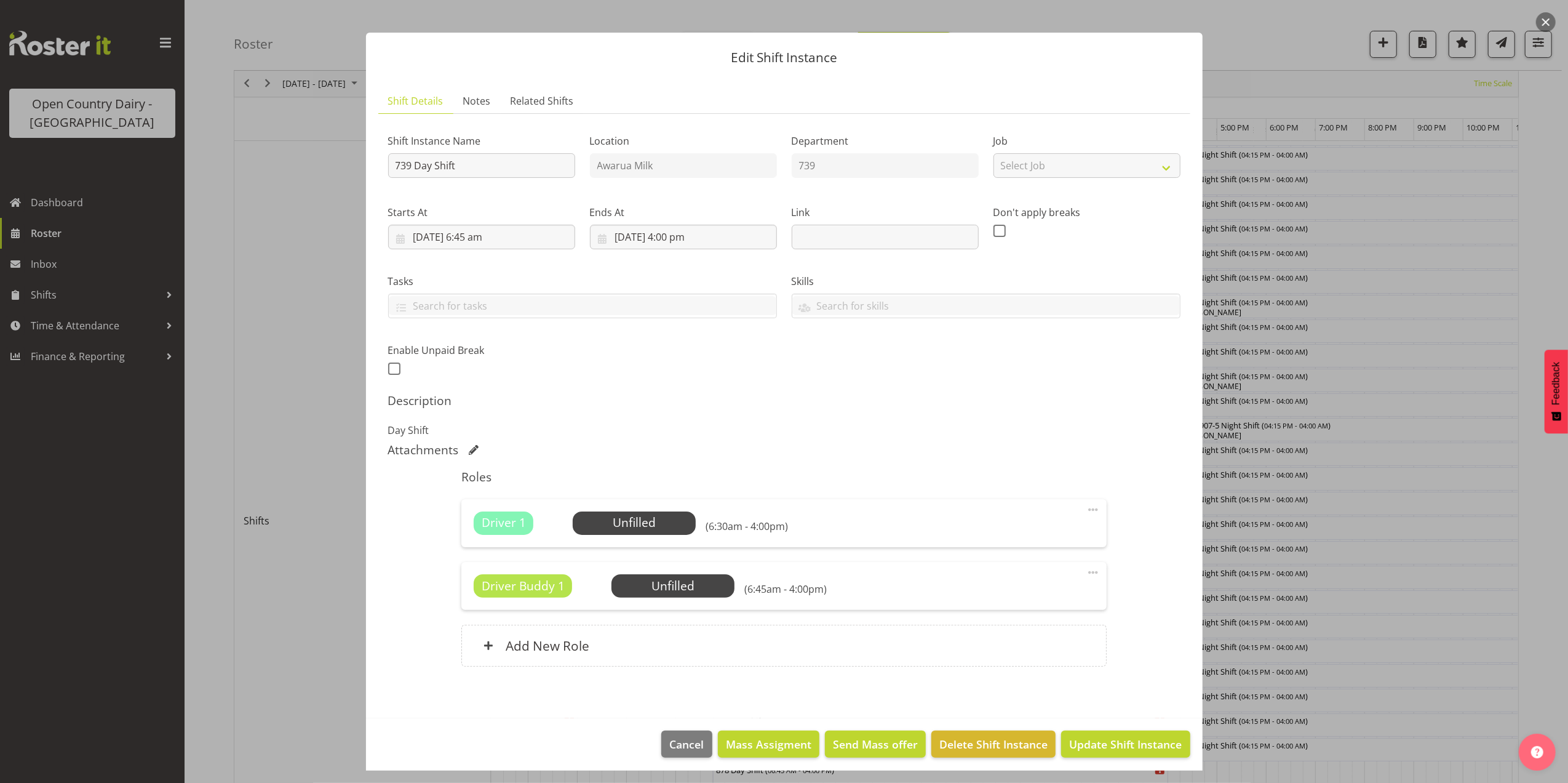
scroll to position [18, 0]
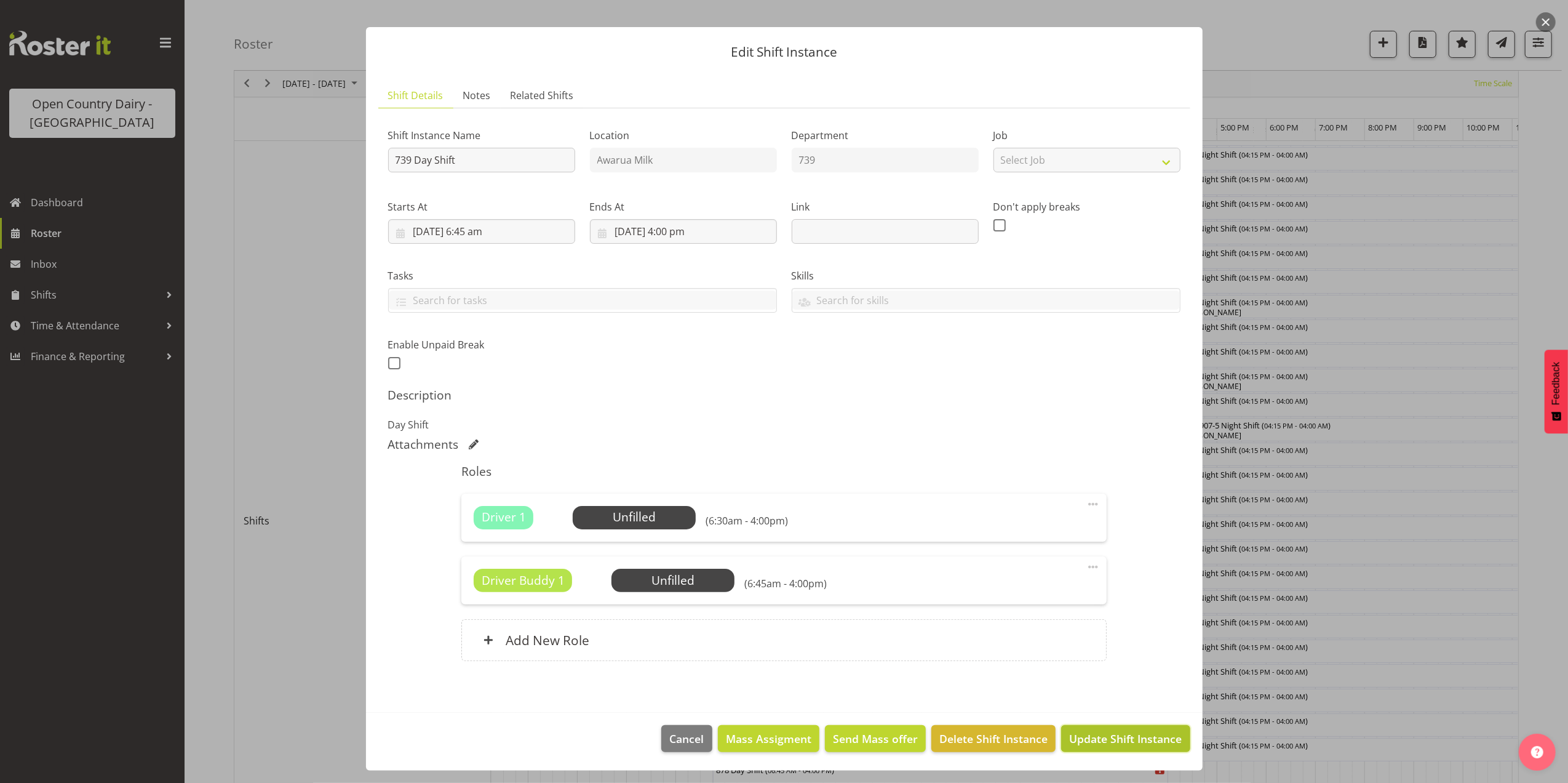
click at [1088, 734] on span "Update Shift Instance" at bounding box center [1126, 738] width 113 height 16
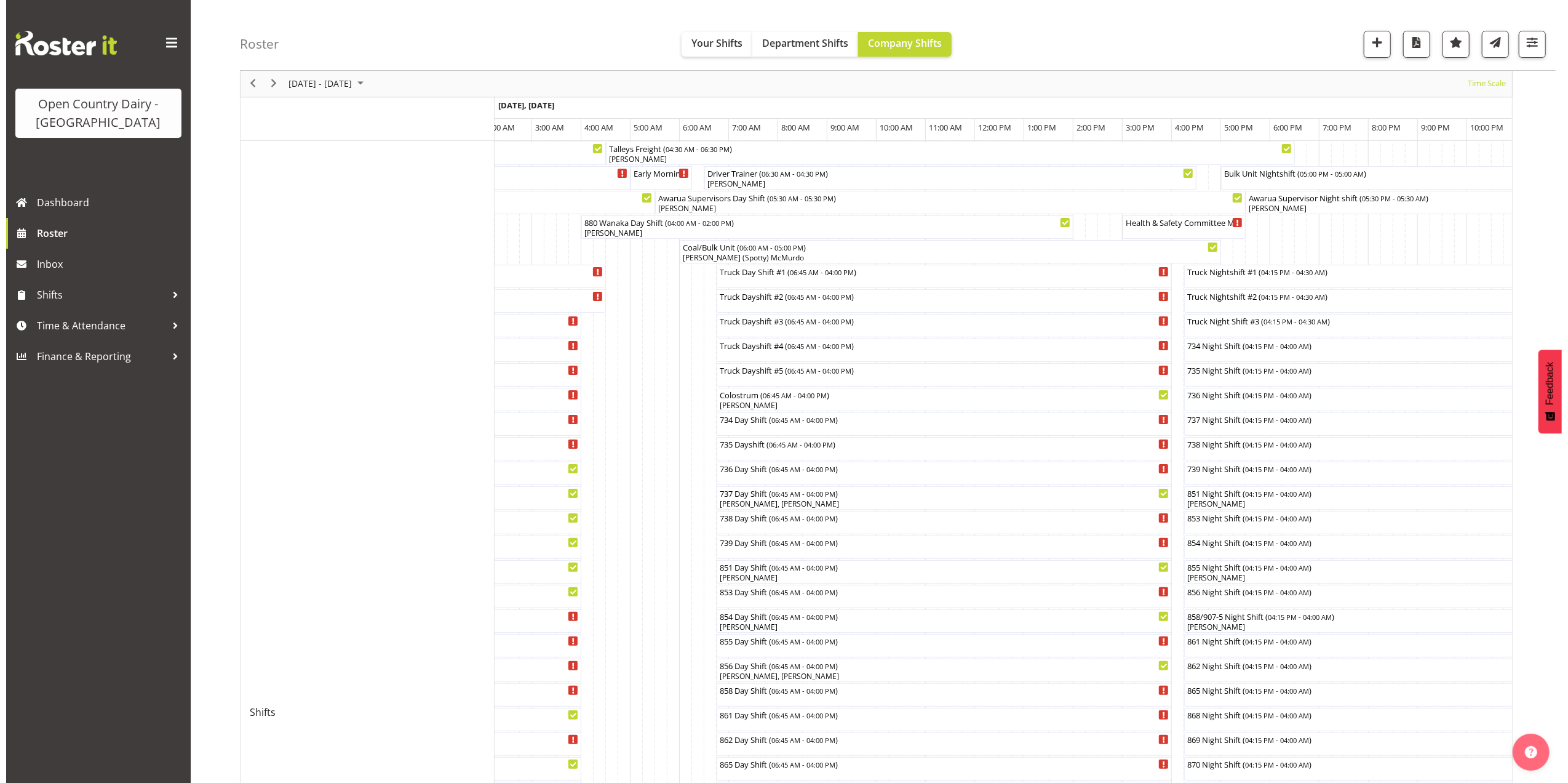
scroll to position [82, 0]
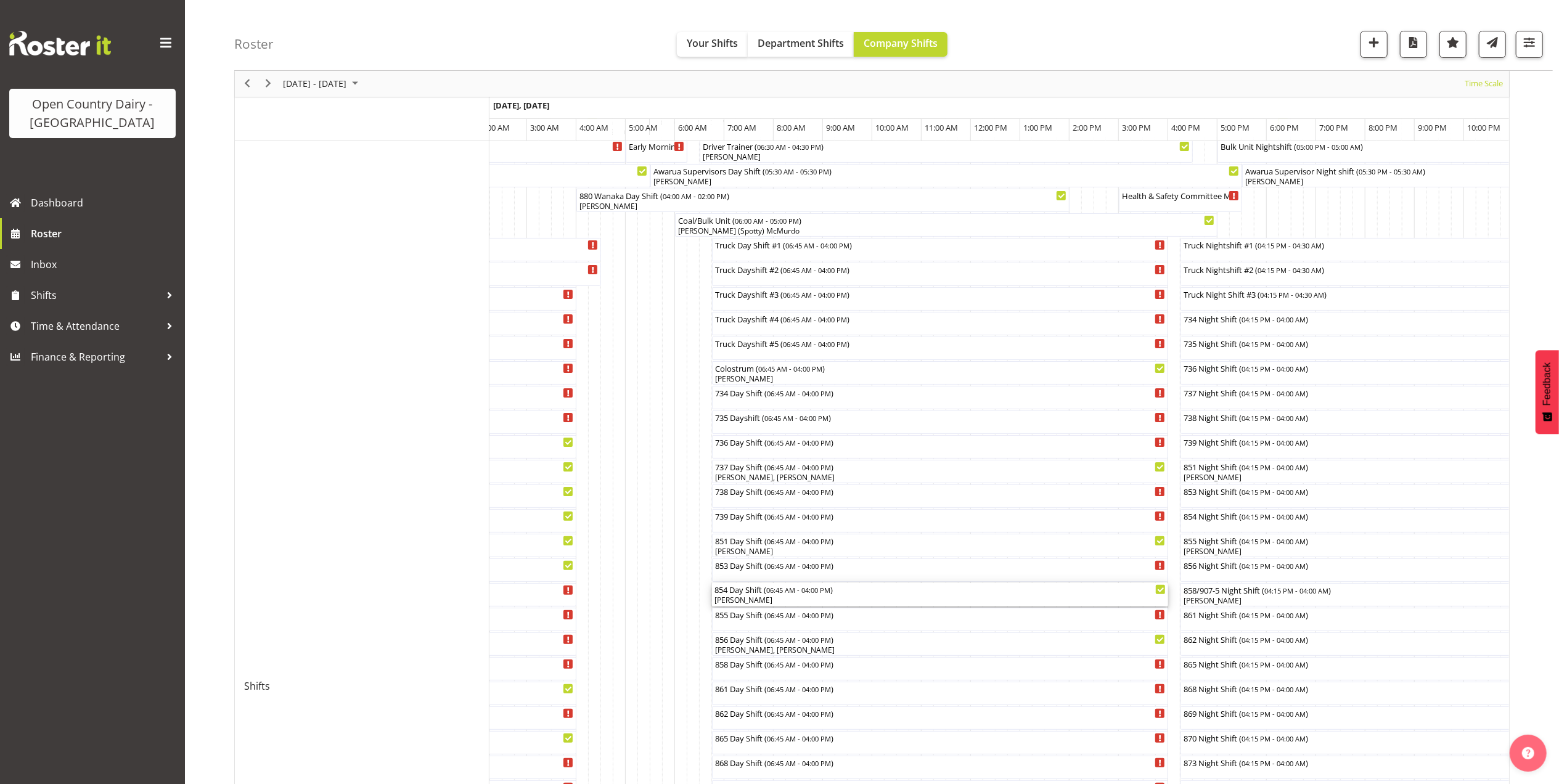
click at [753, 592] on div "854 Day Shift ( 06:45 AM - 04:00 PM )" at bounding box center [940, 589] width 452 height 12
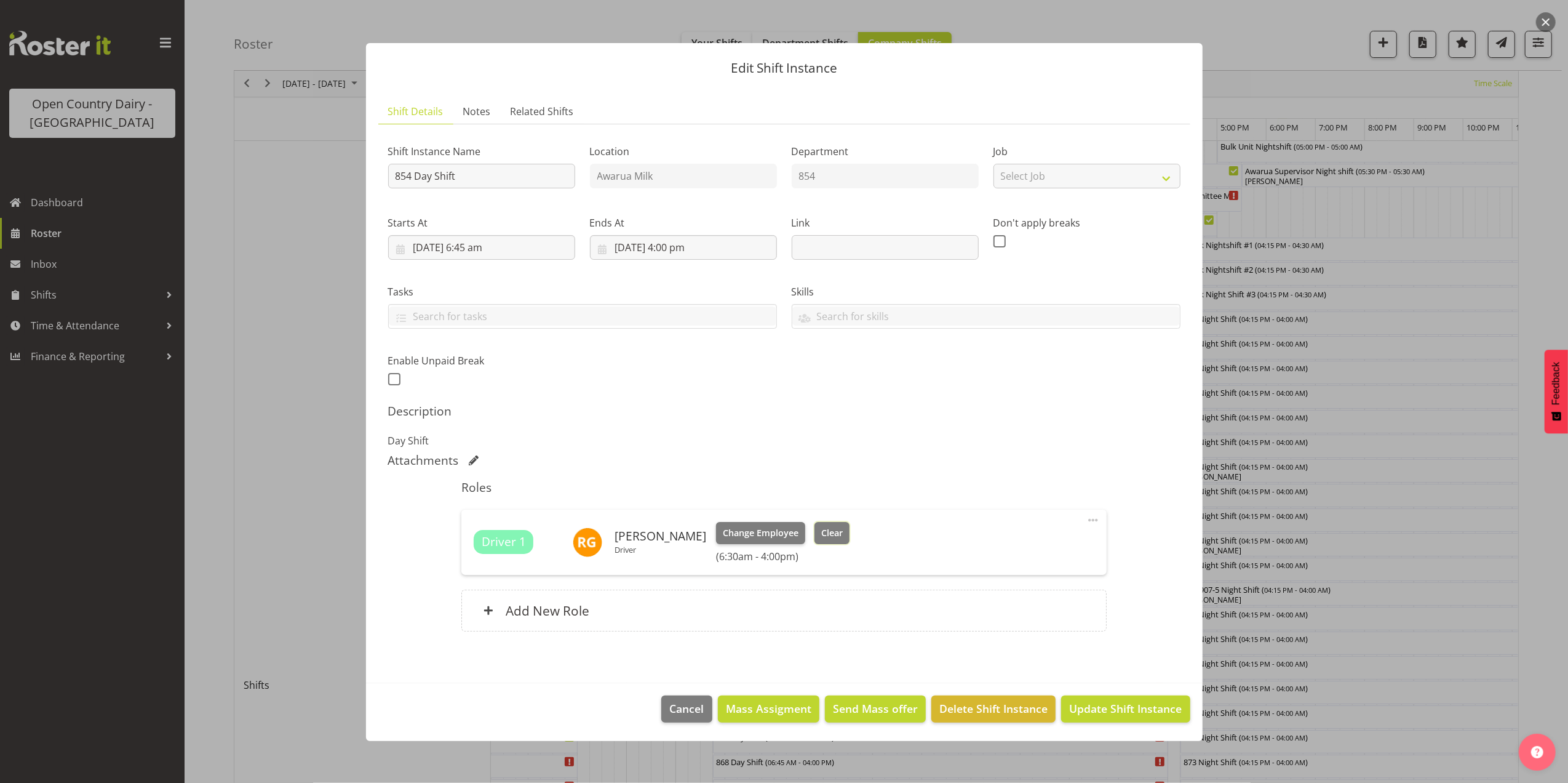
drag, startPoint x: 844, startPoint y: 537, endPoint x: 879, endPoint y: 557, distance: 40.3
click at [843, 537] on span "Clear" at bounding box center [832, 533] width 21 height 13
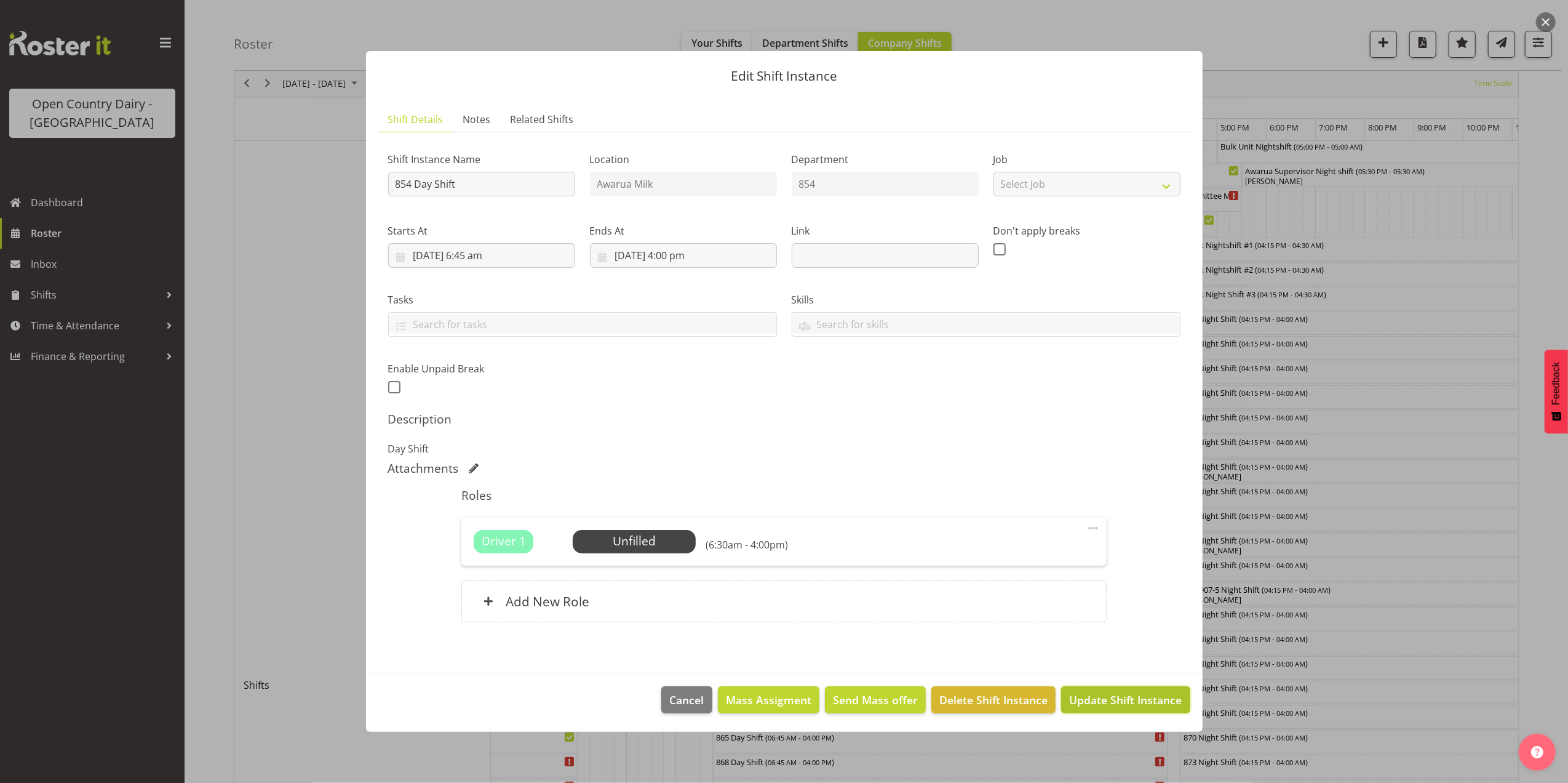
click at [1093, 702] on span "Update Shift Instance" at bounding box center [1126, 699] width 113 height 16
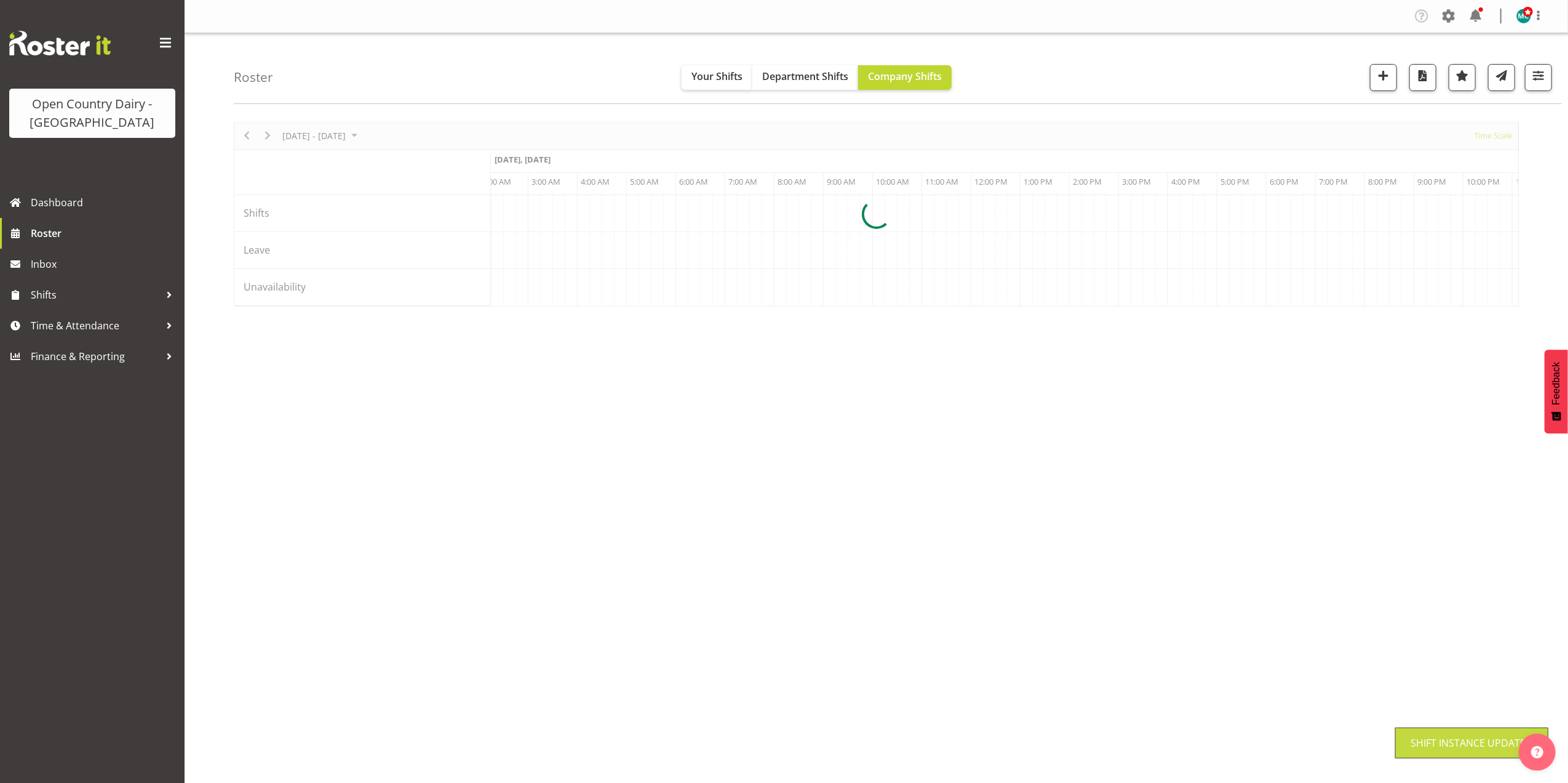
scroll to position [0, 0]
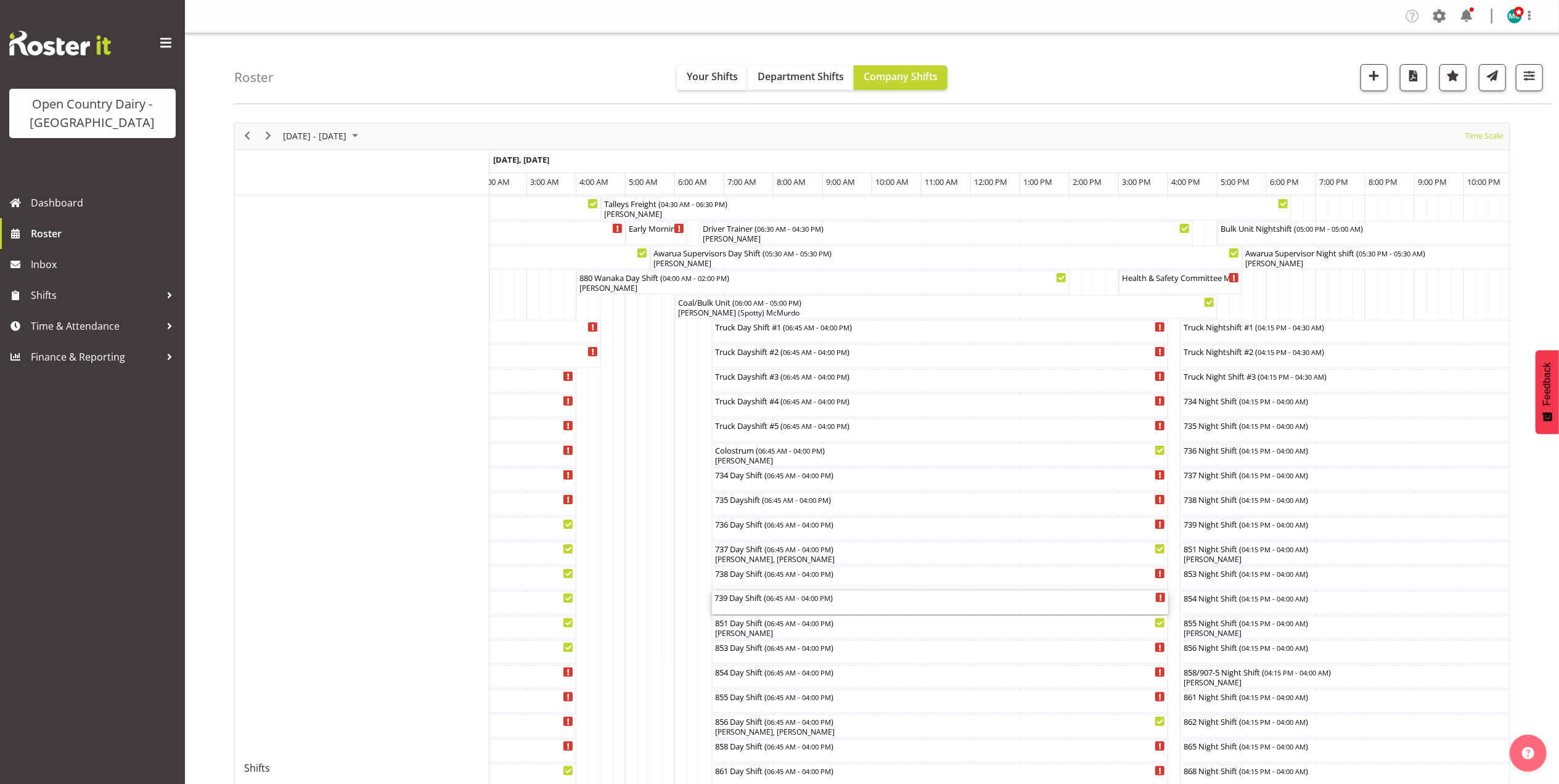
click at [756, 605] on div "739 Day Shift ( 06:45 AM - 04:00 PM )" at bounding box center [940, 603] width 452 height 23
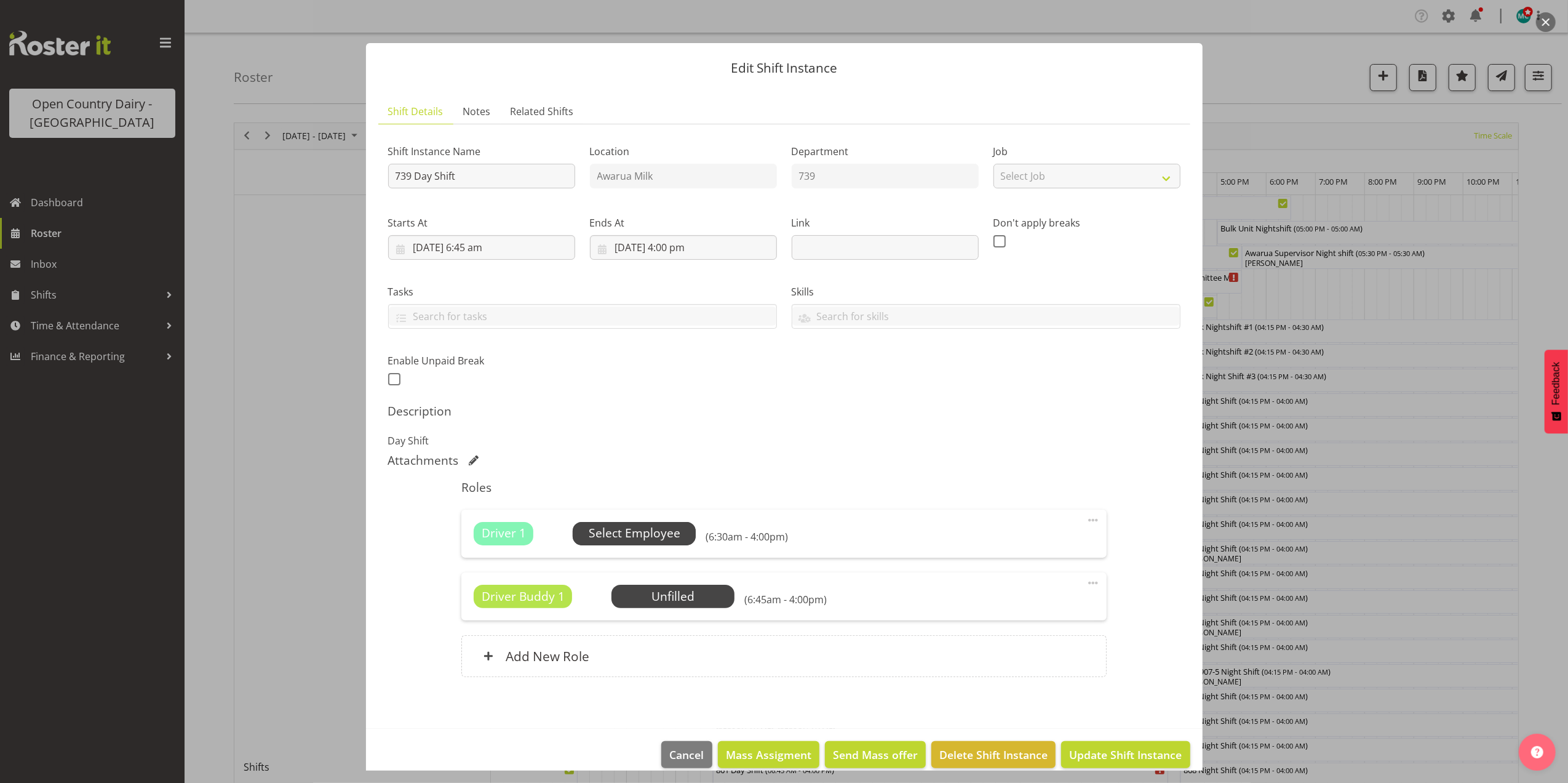
click at [603, 544] on span "Select Employee" at bounding box center [635, 534] width 123 height 23
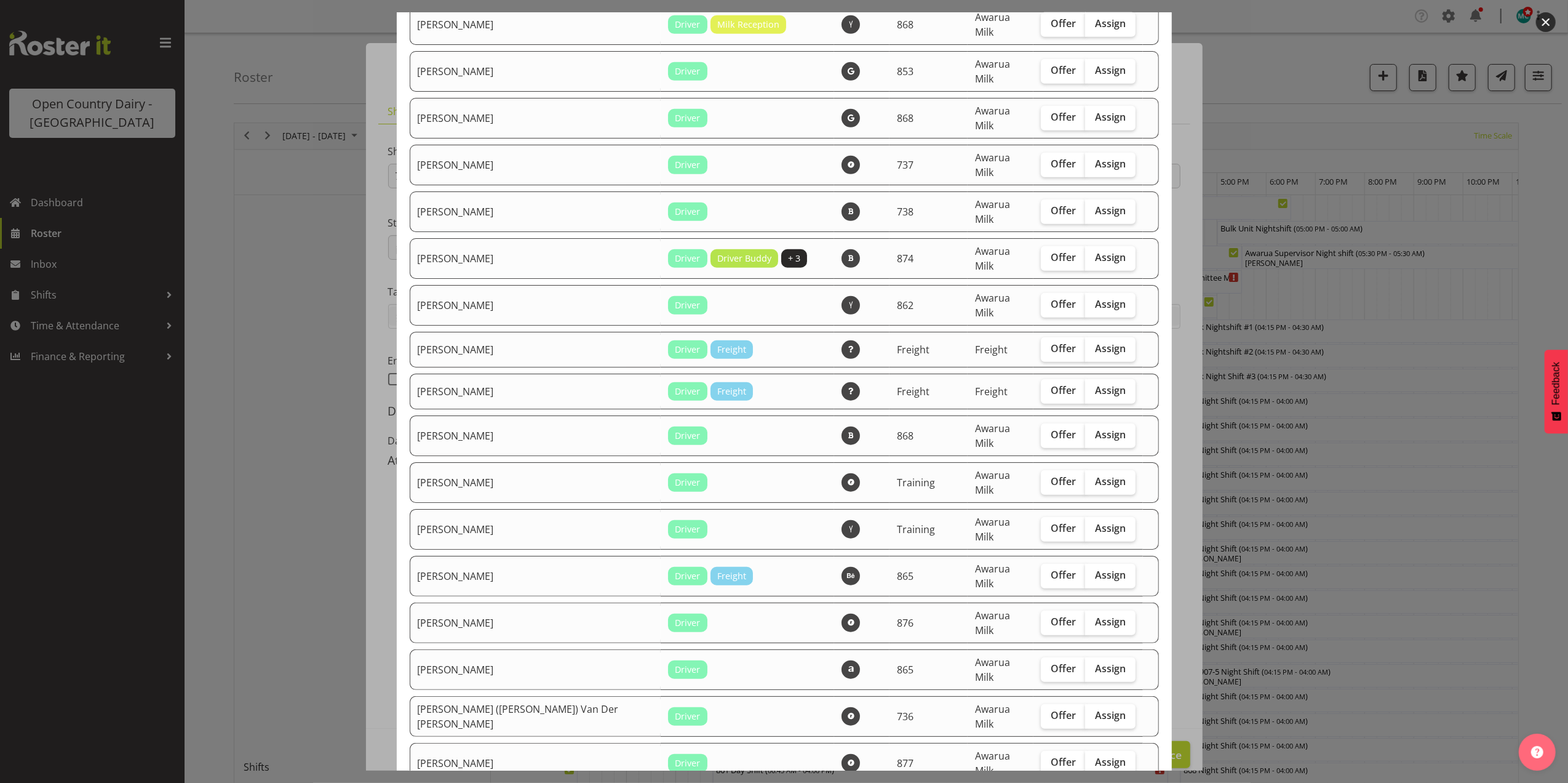
scroll to position [821, 0]
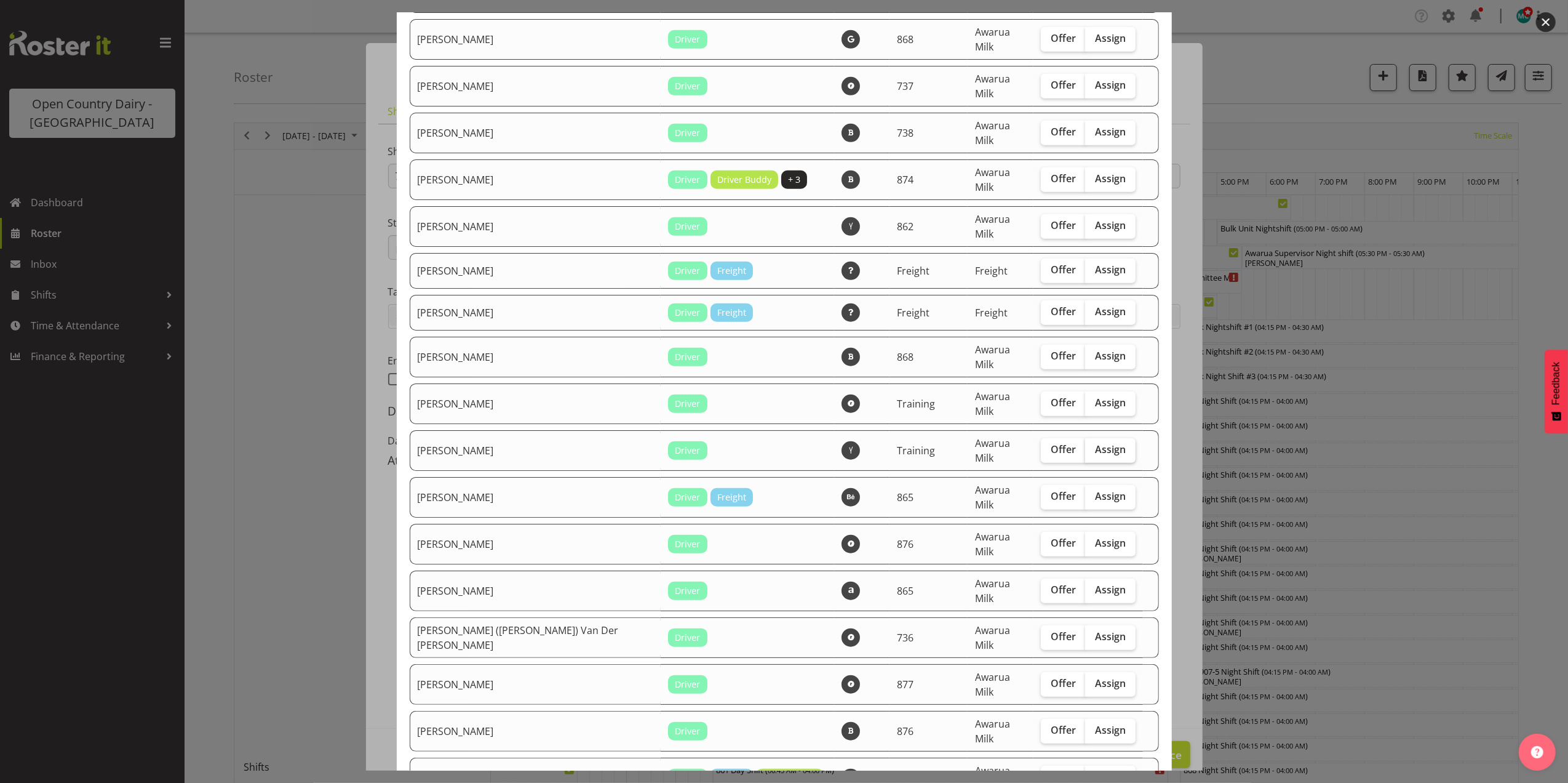
click at [1095, 443] on span "Assign" at bounding box center [1110, 449] width 30 height 12
click at [1087, 446] on input "Assign" at bounding box center [1089, 450] width 8 height 8
checkbox input "true"
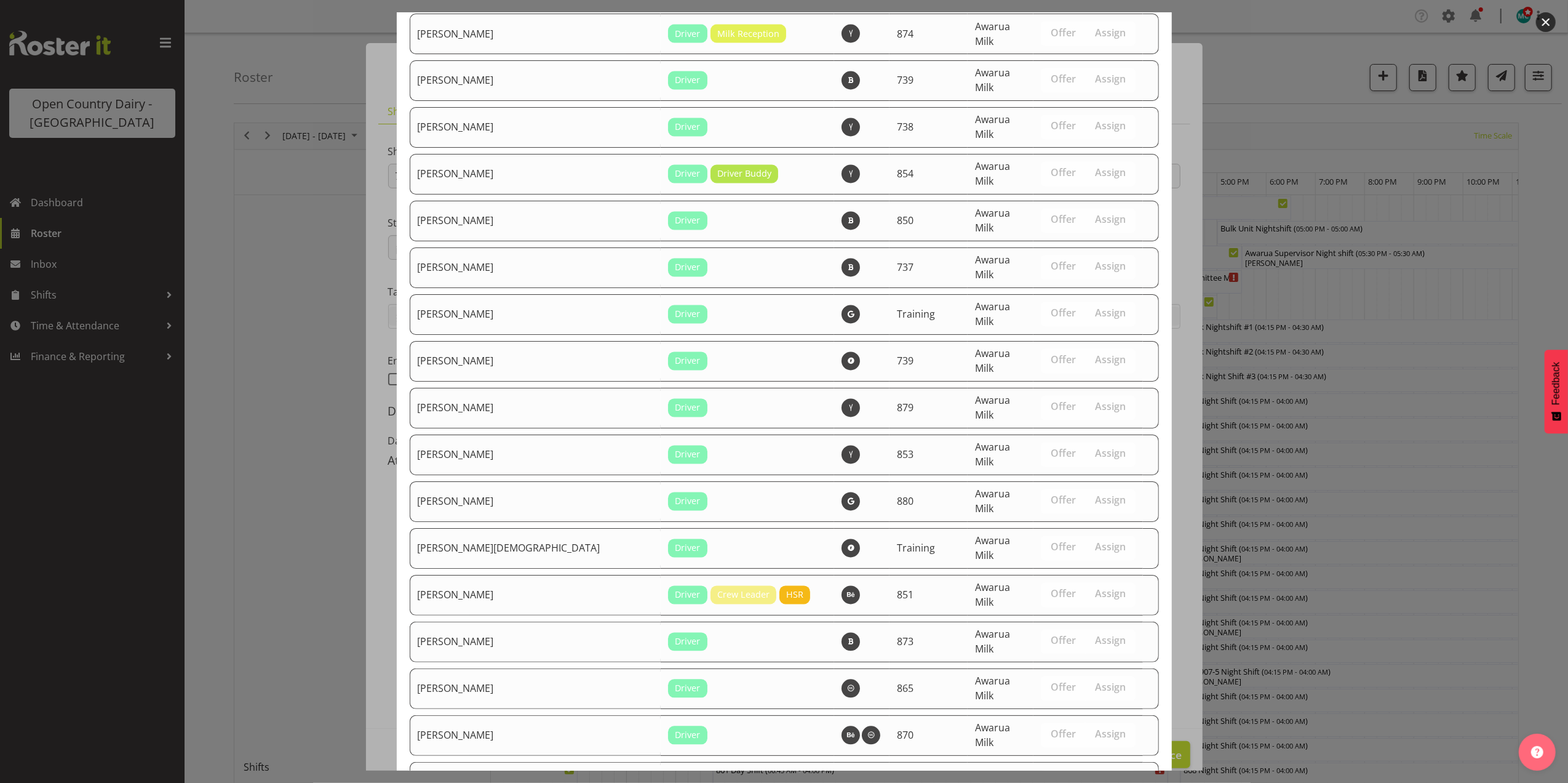
scroll to position [2409, 0]
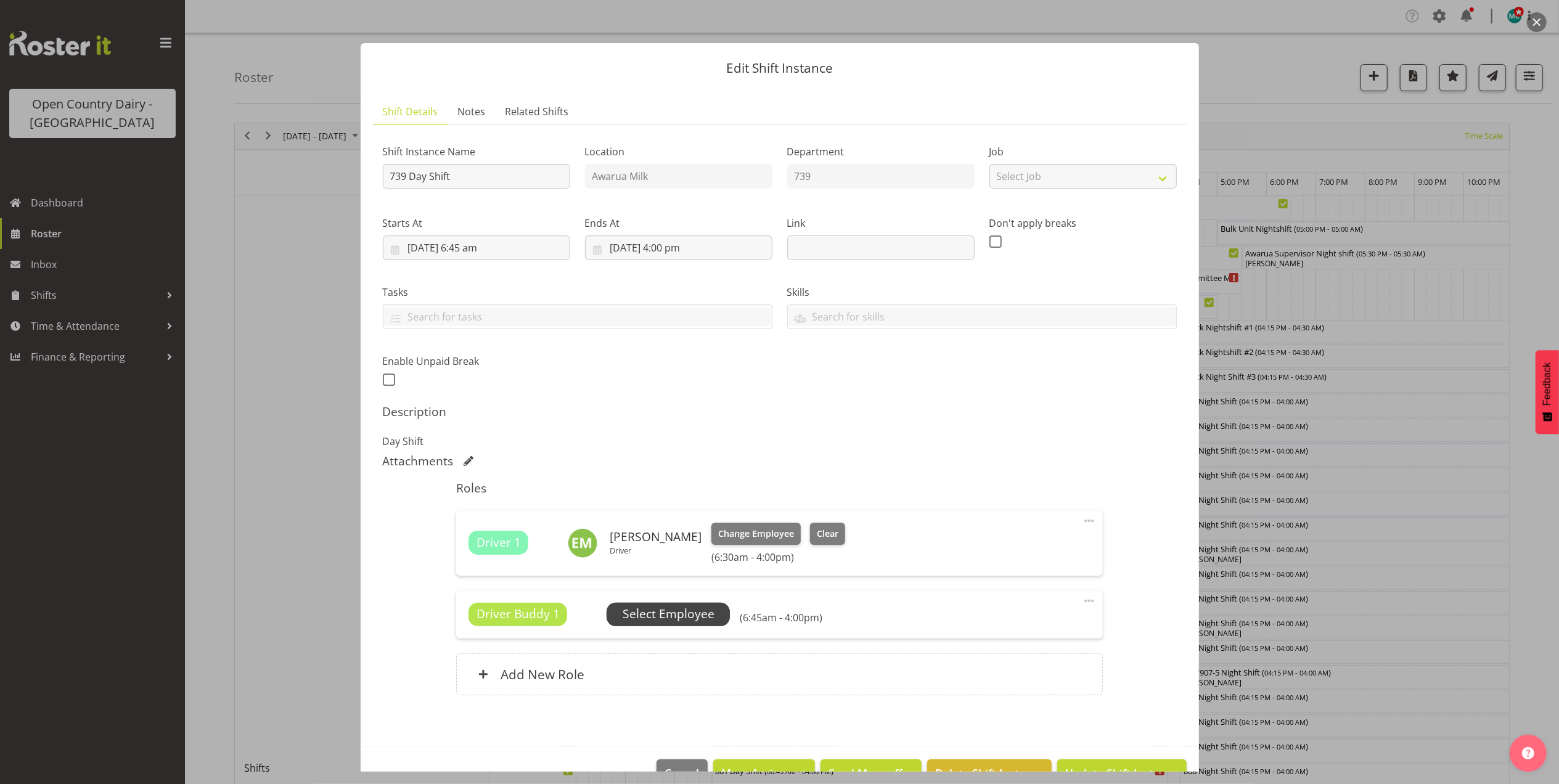
click at [677, 610] on span "Select Employee" at bounding box center [668, 614] width 91 height 18
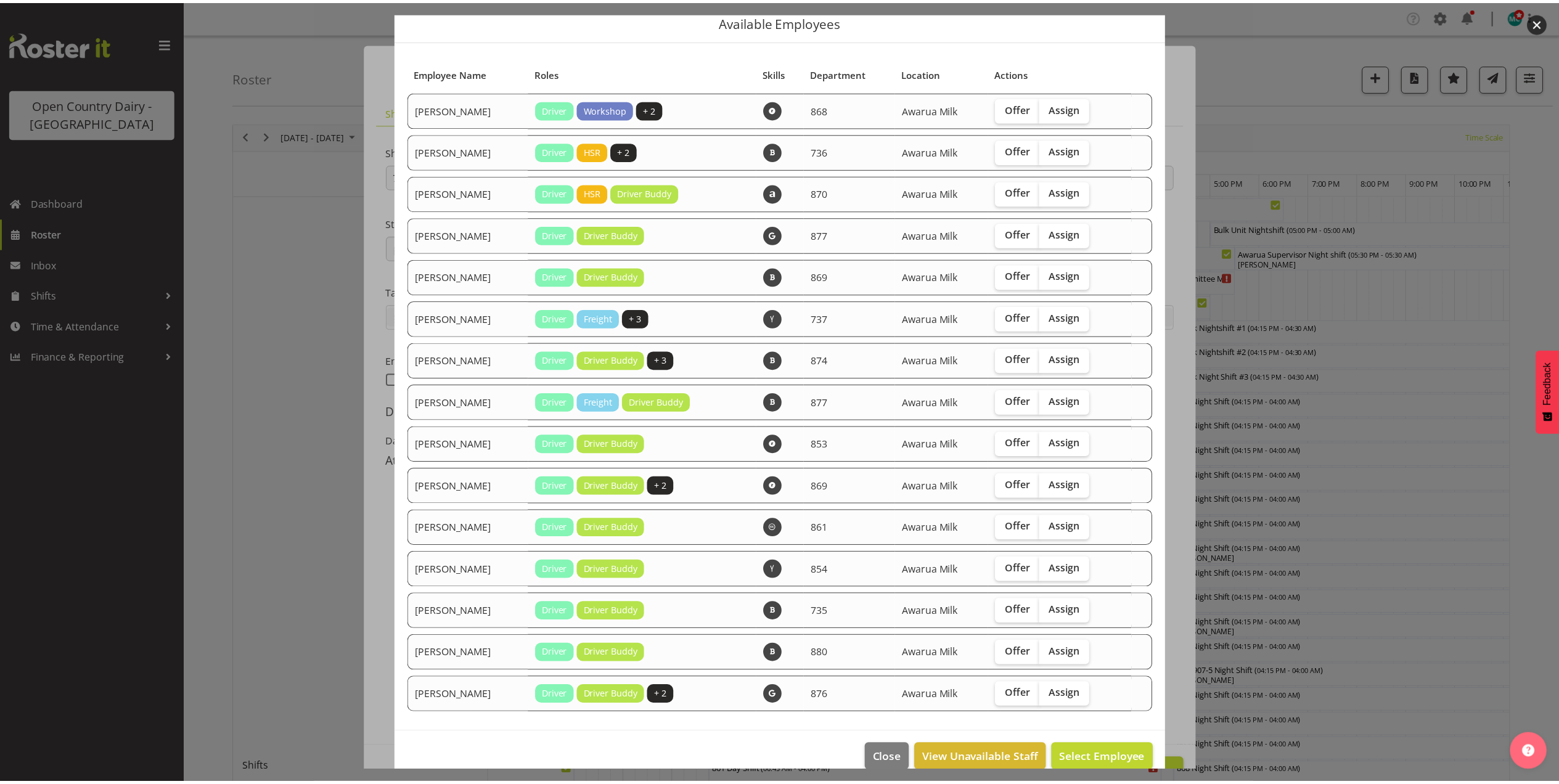
scroll to position [65, 0]
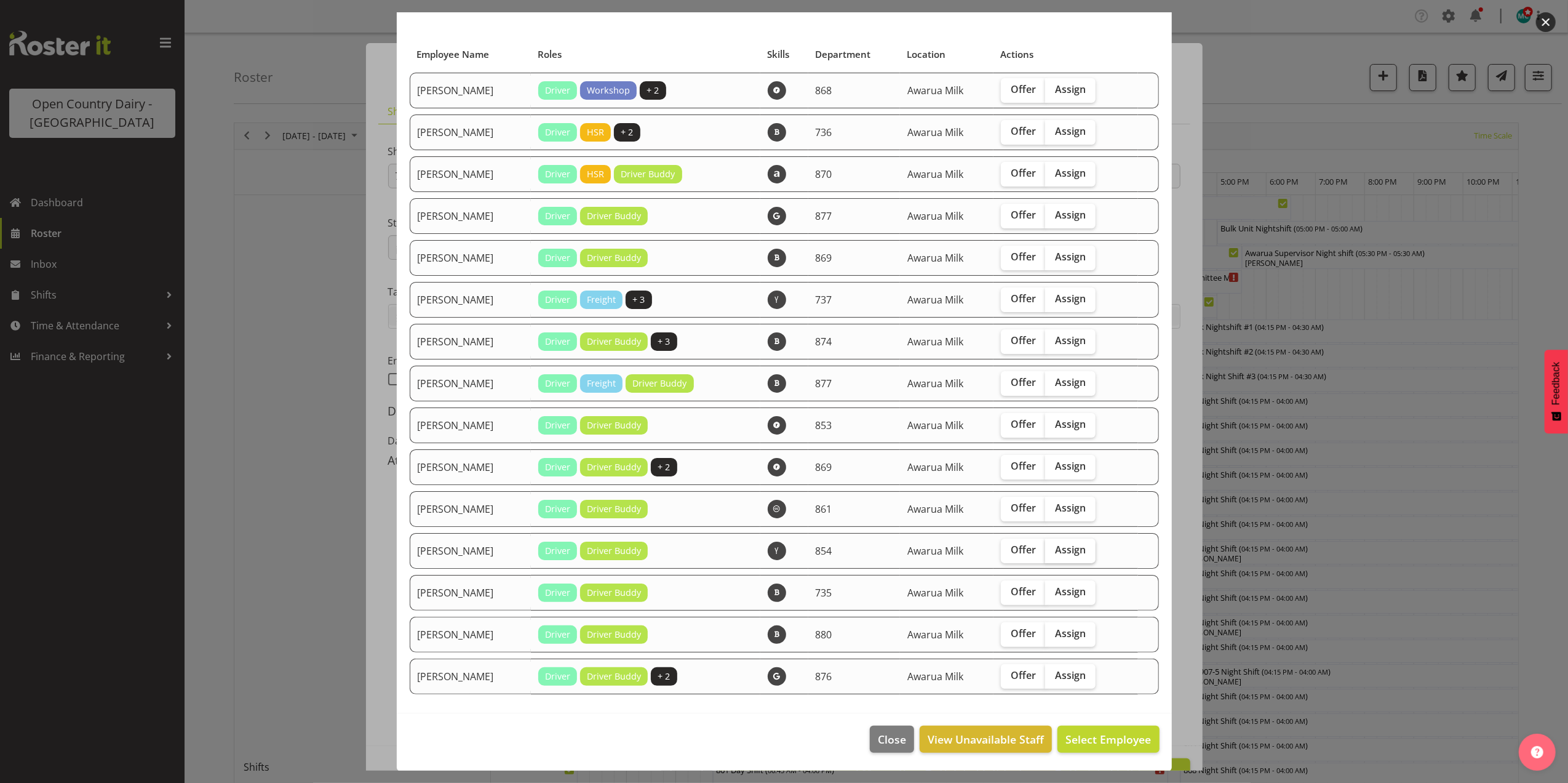
click at [1057, 554] on span "Assign" at bounding box center [1070, 549] width 30 height 12
click at [1053, 554] on input "Assign" at bounding box center [1049, 550] width 8 height 8
checkbox input "true"
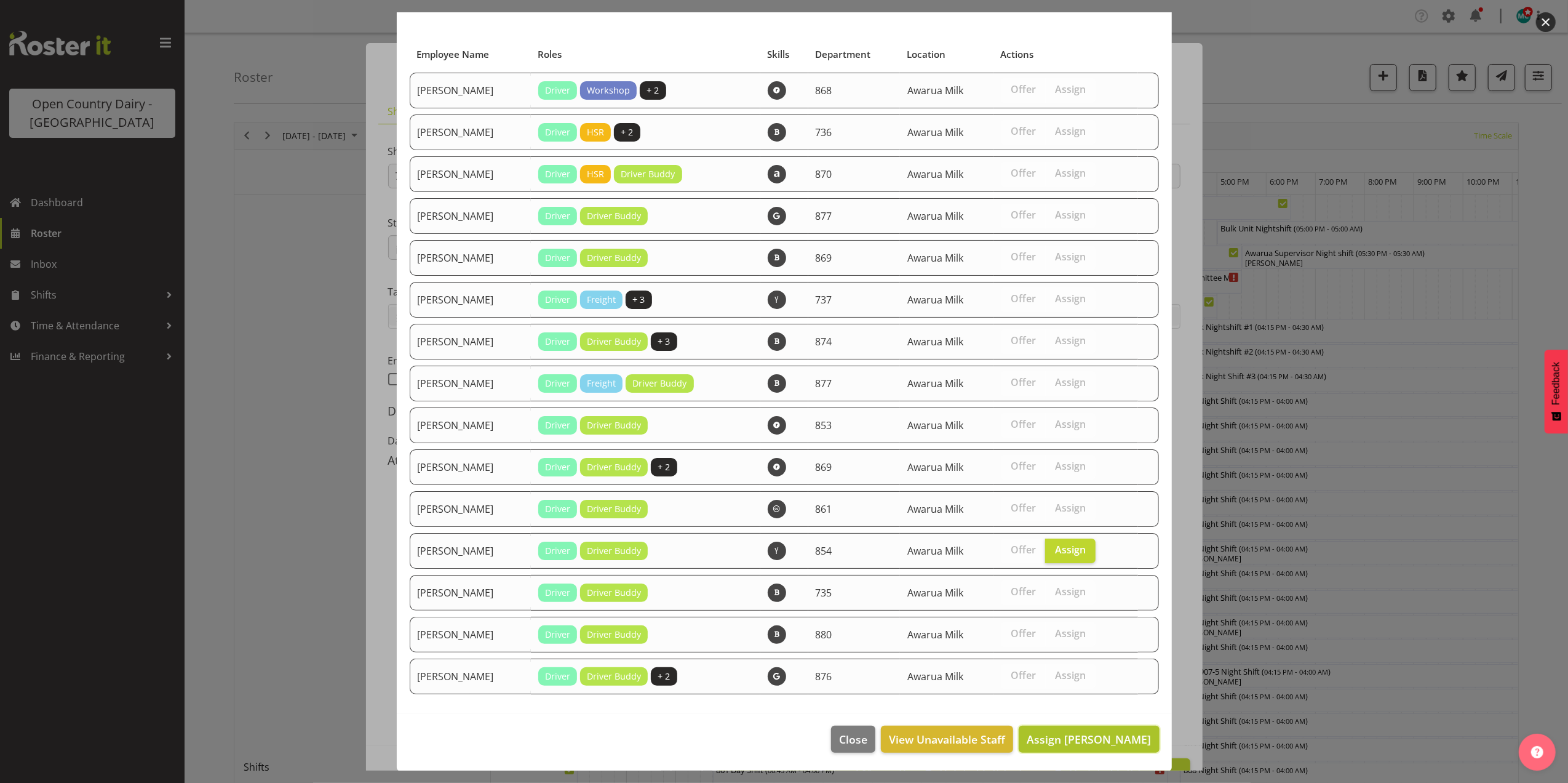
click at [1111, 744] on span "Assign [PERSON_NAME]" at bounding box center [1089, 739] width 124 height 15
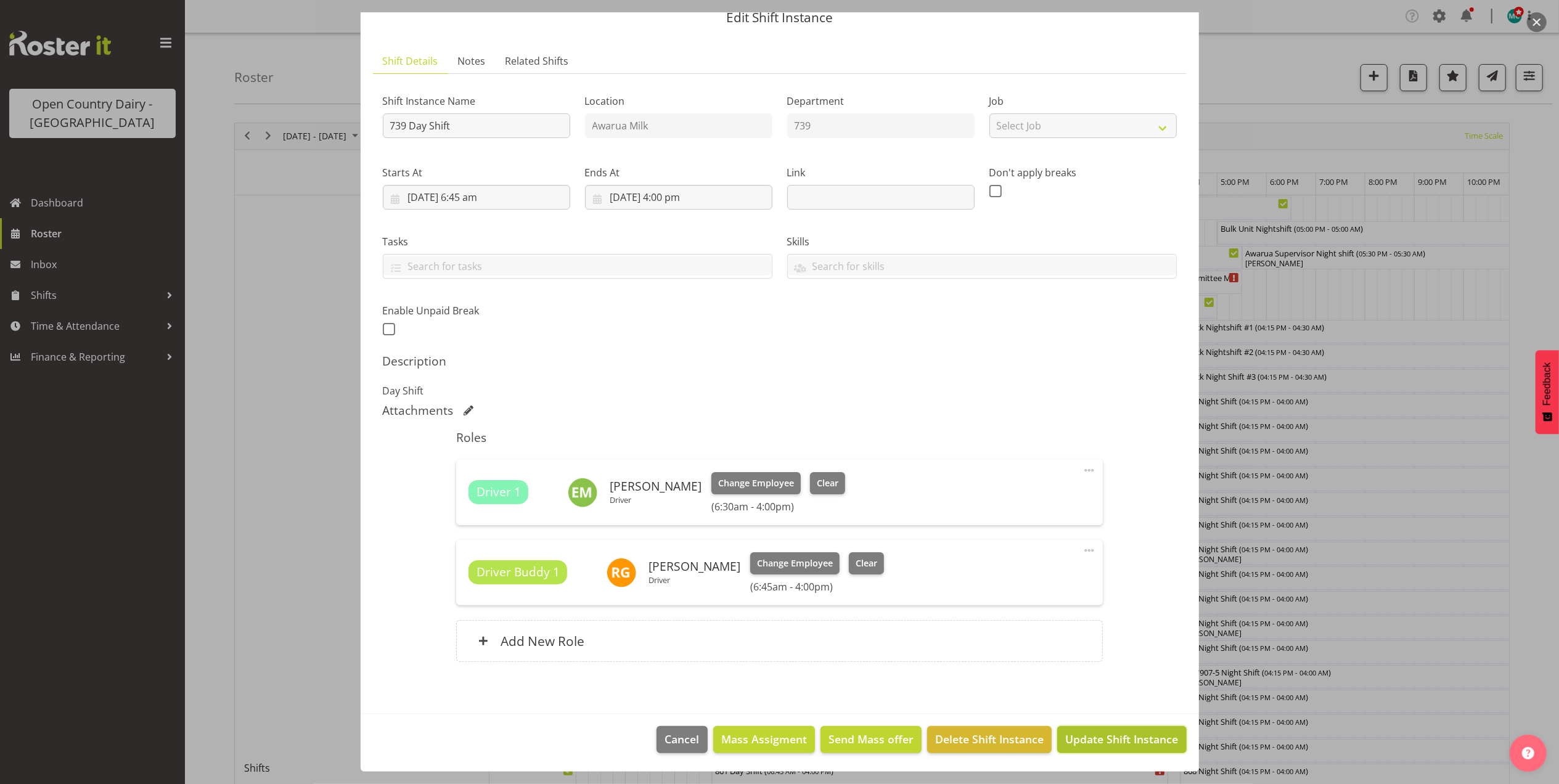
click at [1126, 752] on button "Update Shift Instance" at bounding box center [1121, 740] width 129 height 27
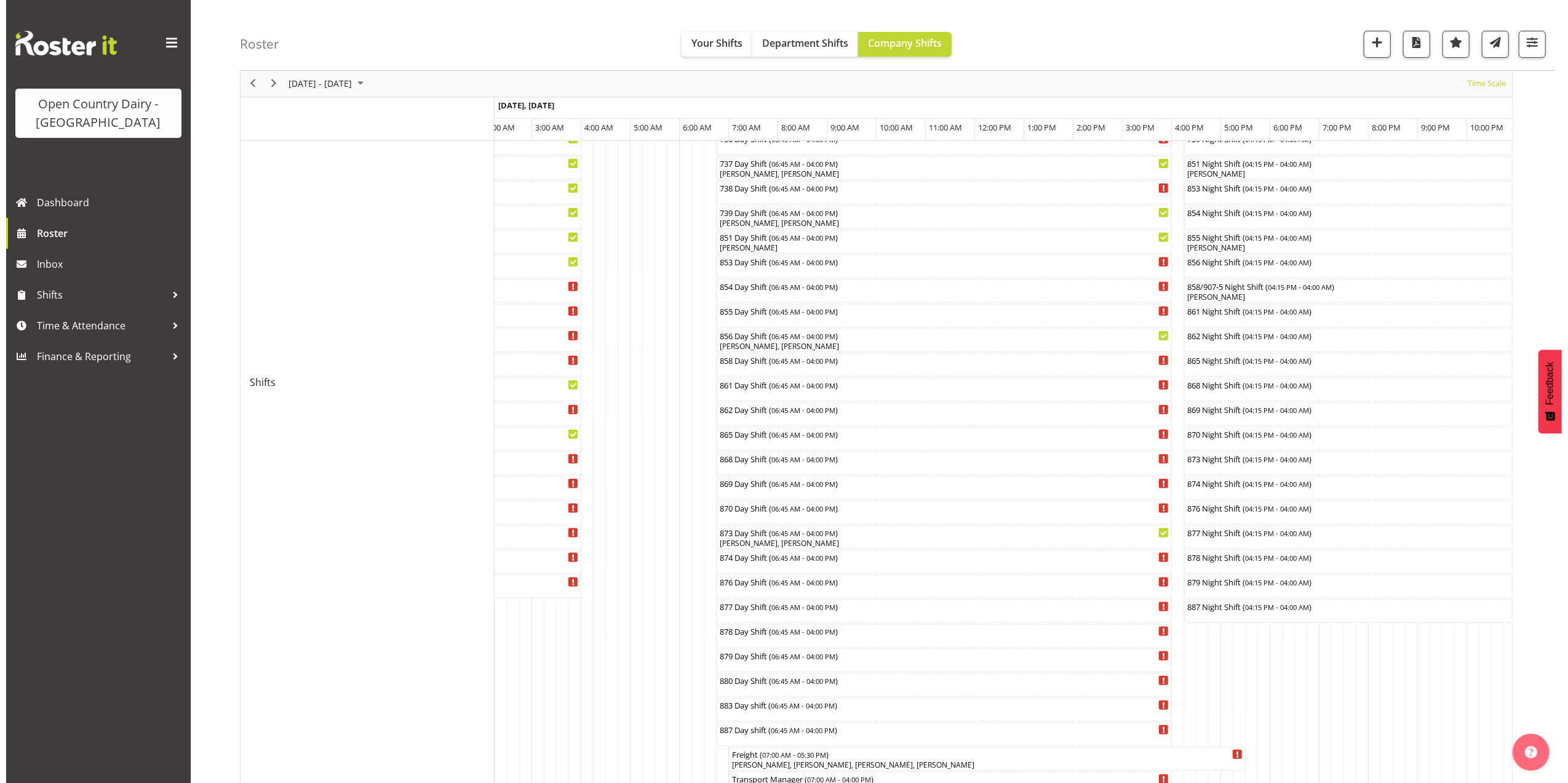
scroll to position [410, 0]
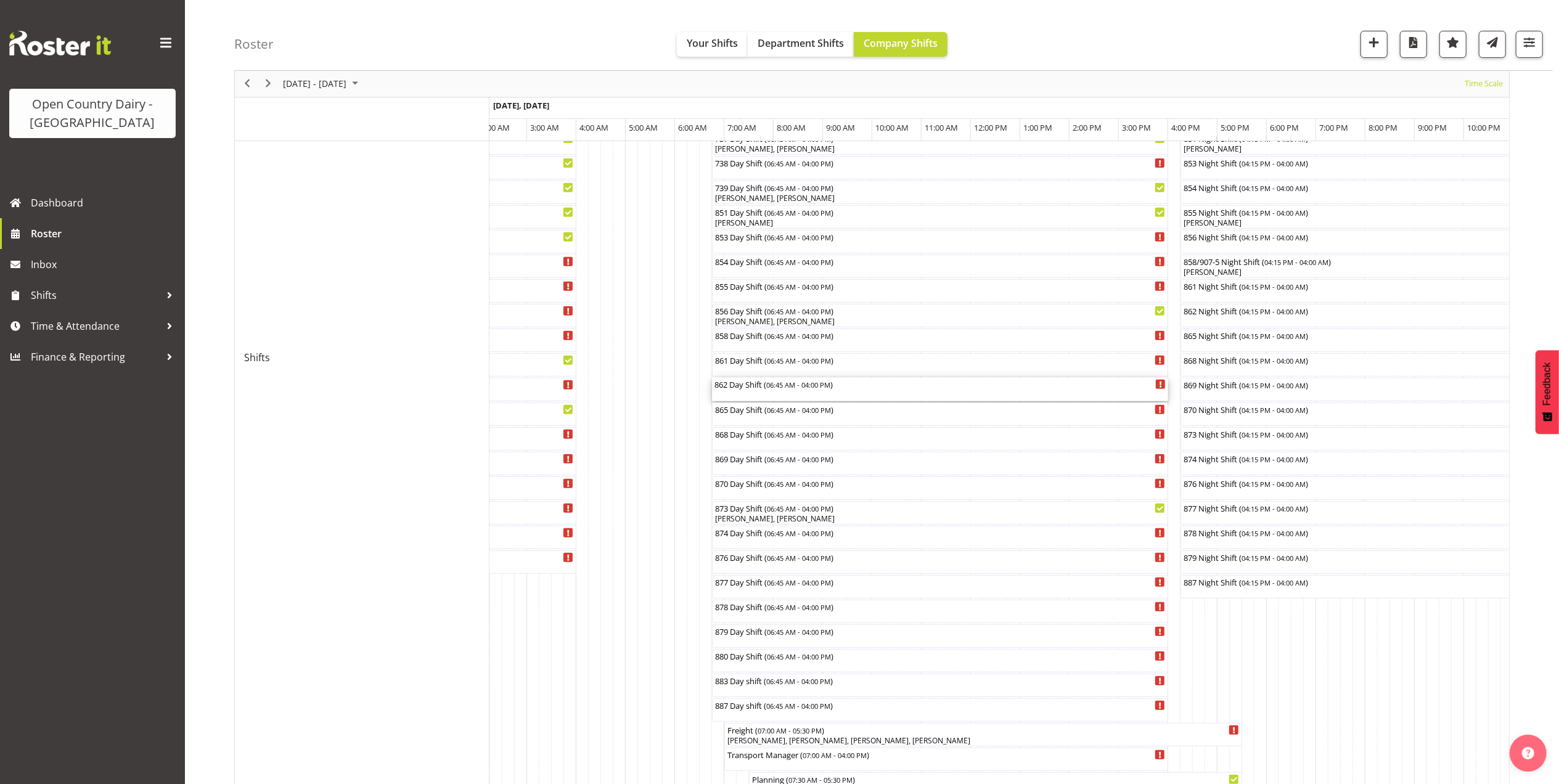
click at [747, 390] on div "862 Day Shift ( 06:45 AM - 04:00 PM )" at bounding box center [940, 390] width 452 height 23
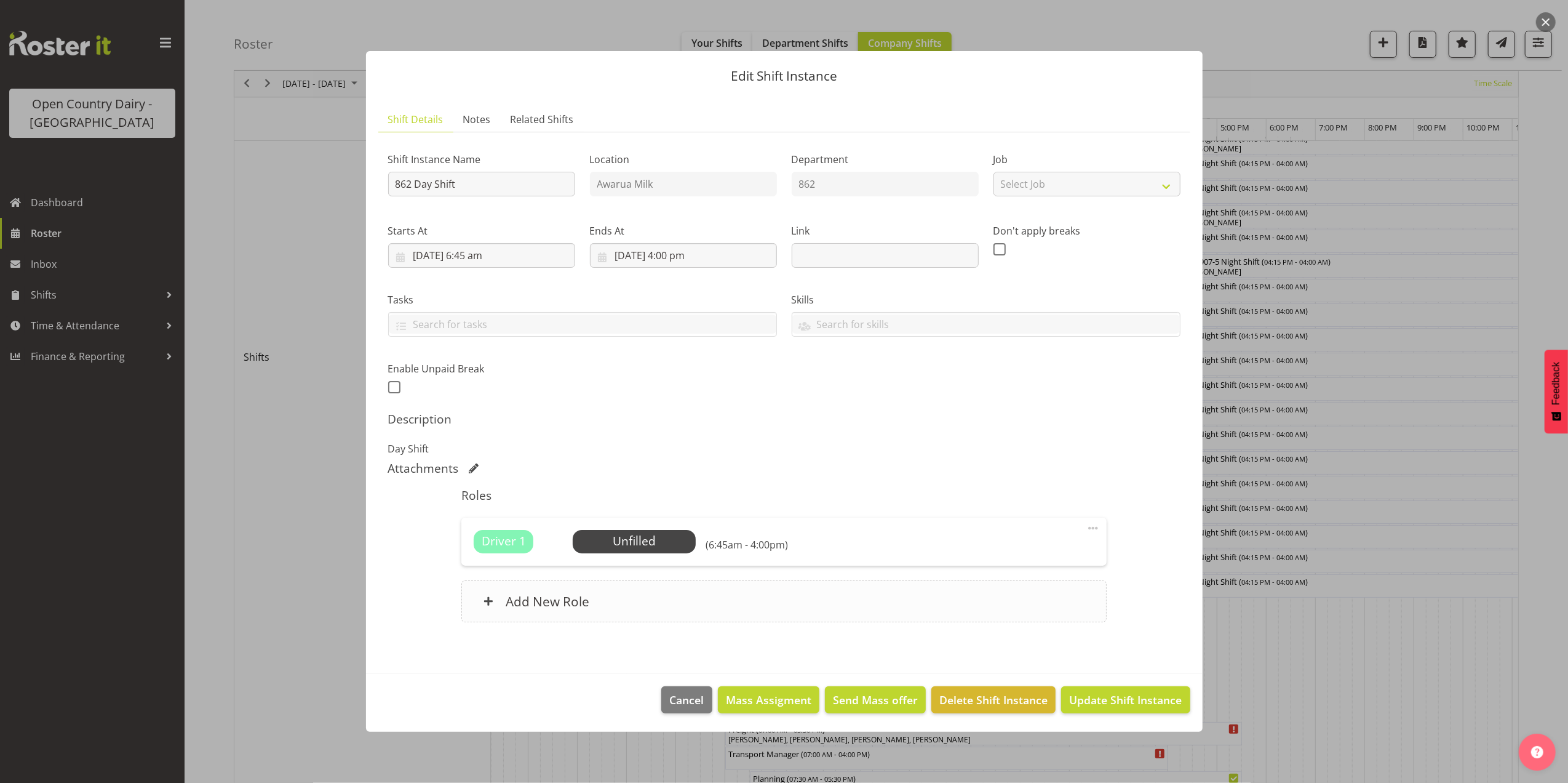
click at [709, 613] on div "Add New Role" at bounding box center [784, 601] width 645 height 42
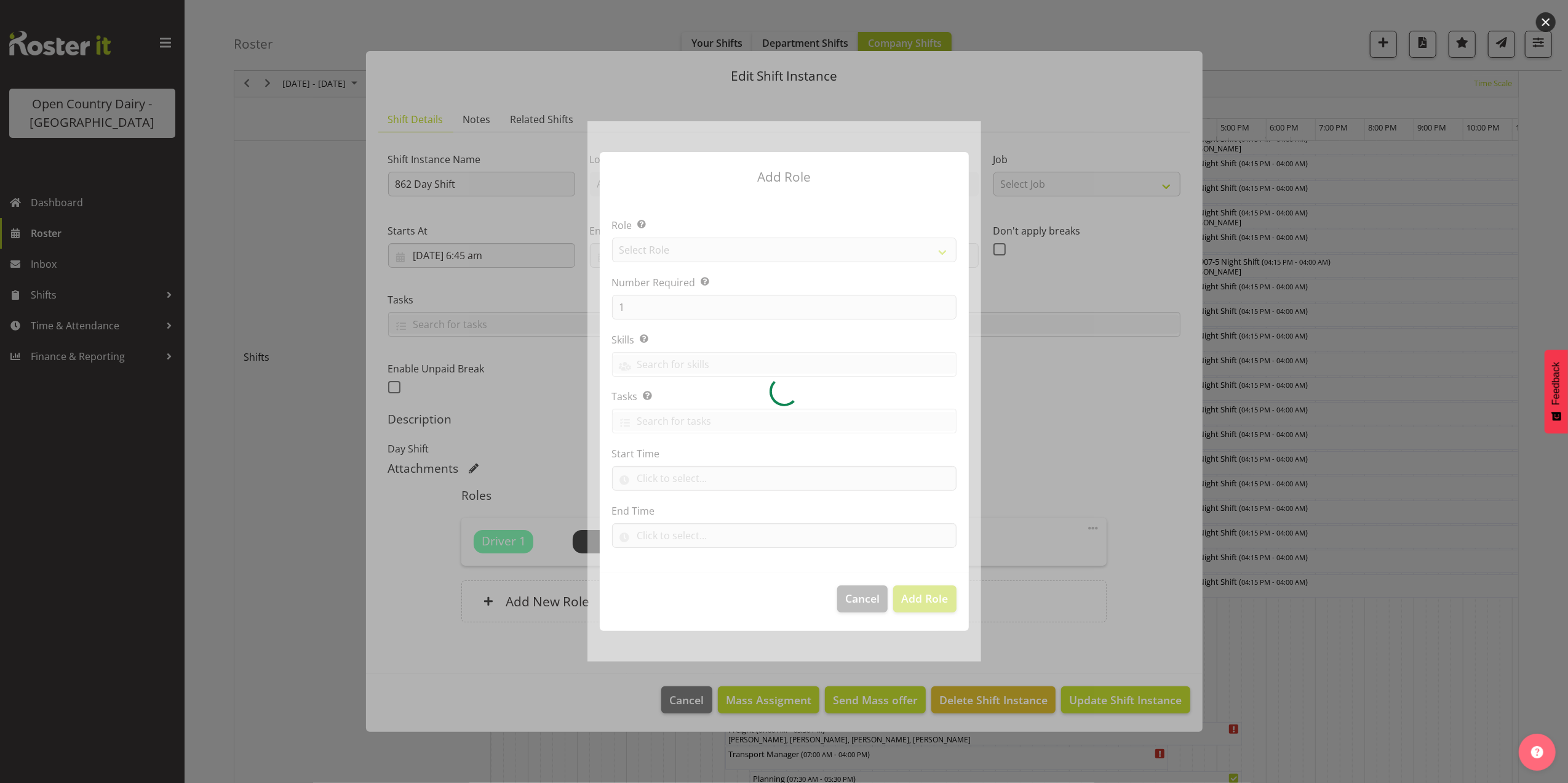
click at [712, 255] on div at bounding box center [784, 391] width 394 height 540
click at [715, 253] on div at bounding box center [784, 391] width 394 height 540
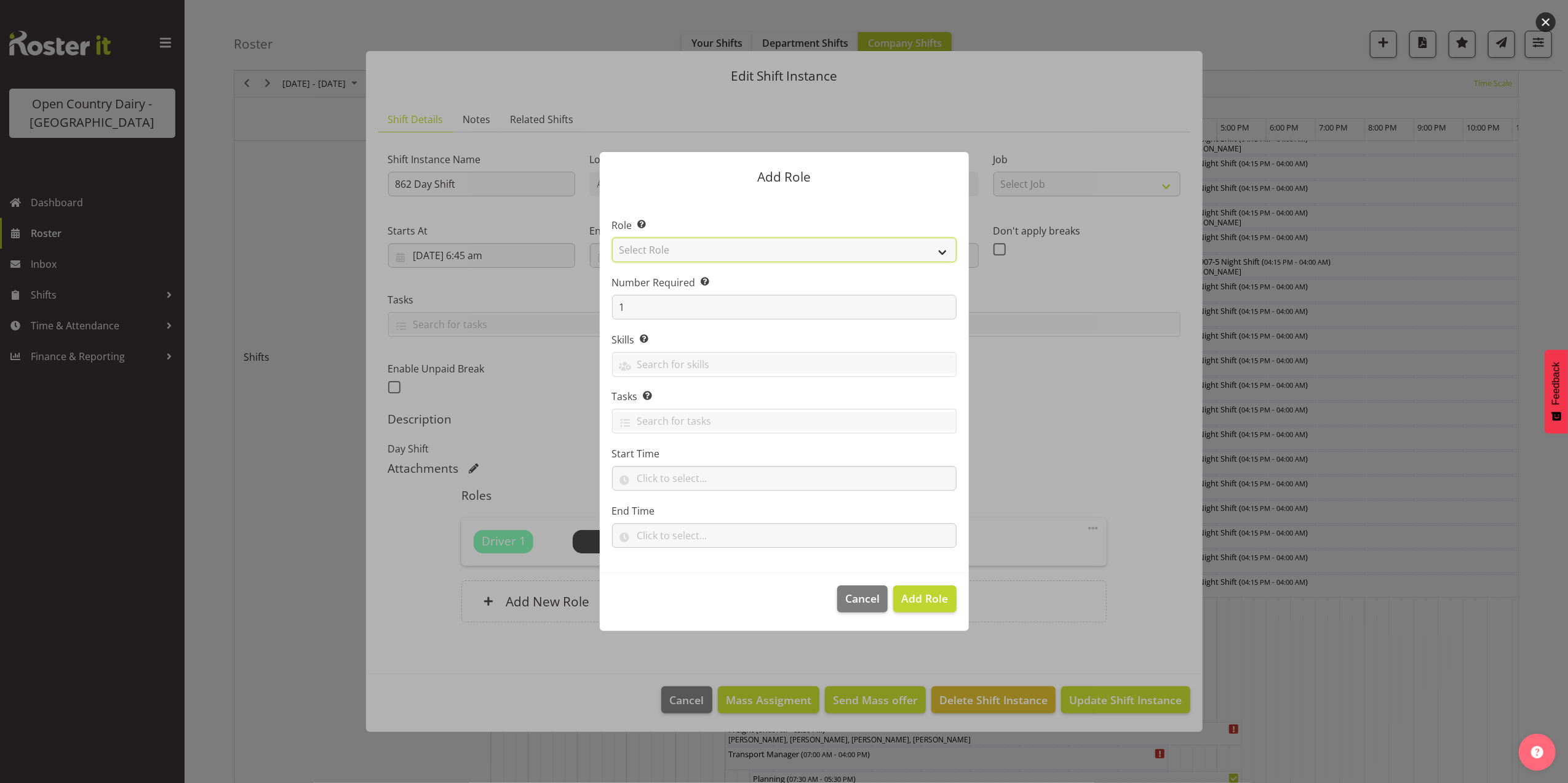
click at [717, 249] on select "Select Role Crew Leader Driver Driver Assessor Dayshift Driver Assessor Nightsh…" at bounding box center [784, 250] width 345 height 25
select select "1437"
click at [613, 238] on select "Select Role Crew Leader Driver Driver Assessor Dayshift Driver Assessor Nightsh…" at bounding box center [784, 250] width 345 height 25
click at [944, 606] on span "Add Role" at bounding box center [924, 598] width 47 height 16
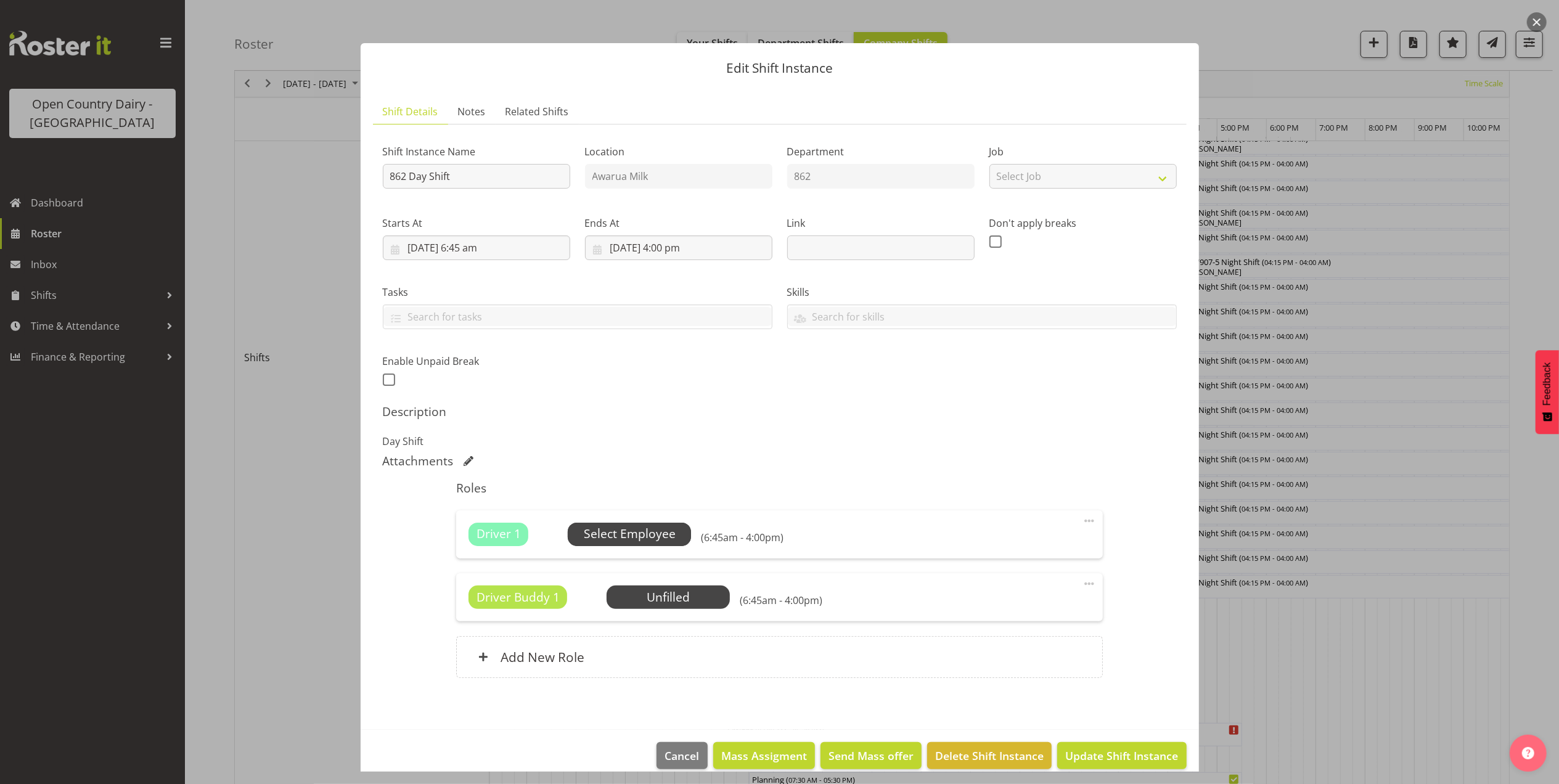
click at [644, 535] on span "Select Employee" at bounding box center [630, 534] width 91 height 18
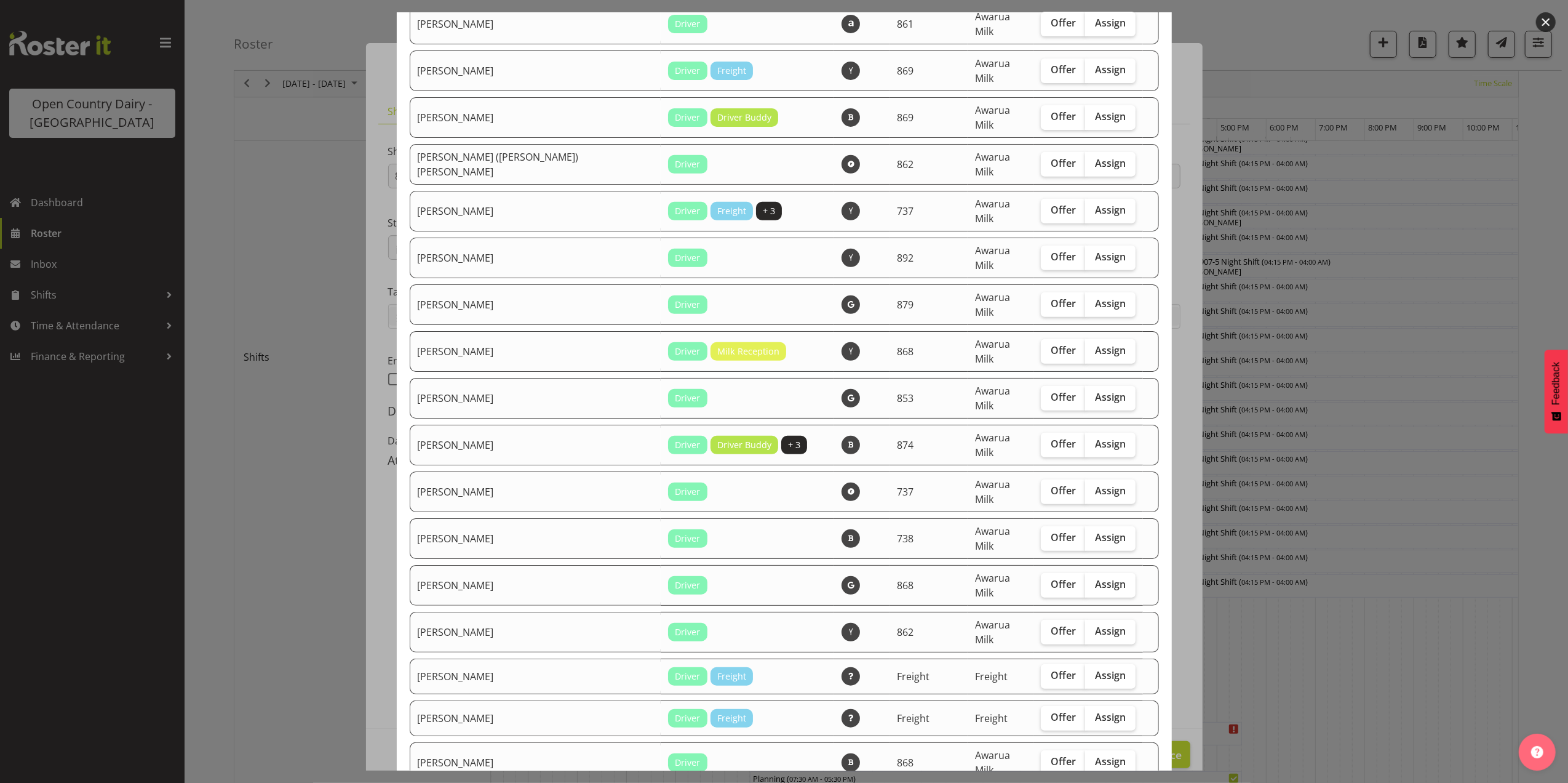
scroll to position [493, 0]
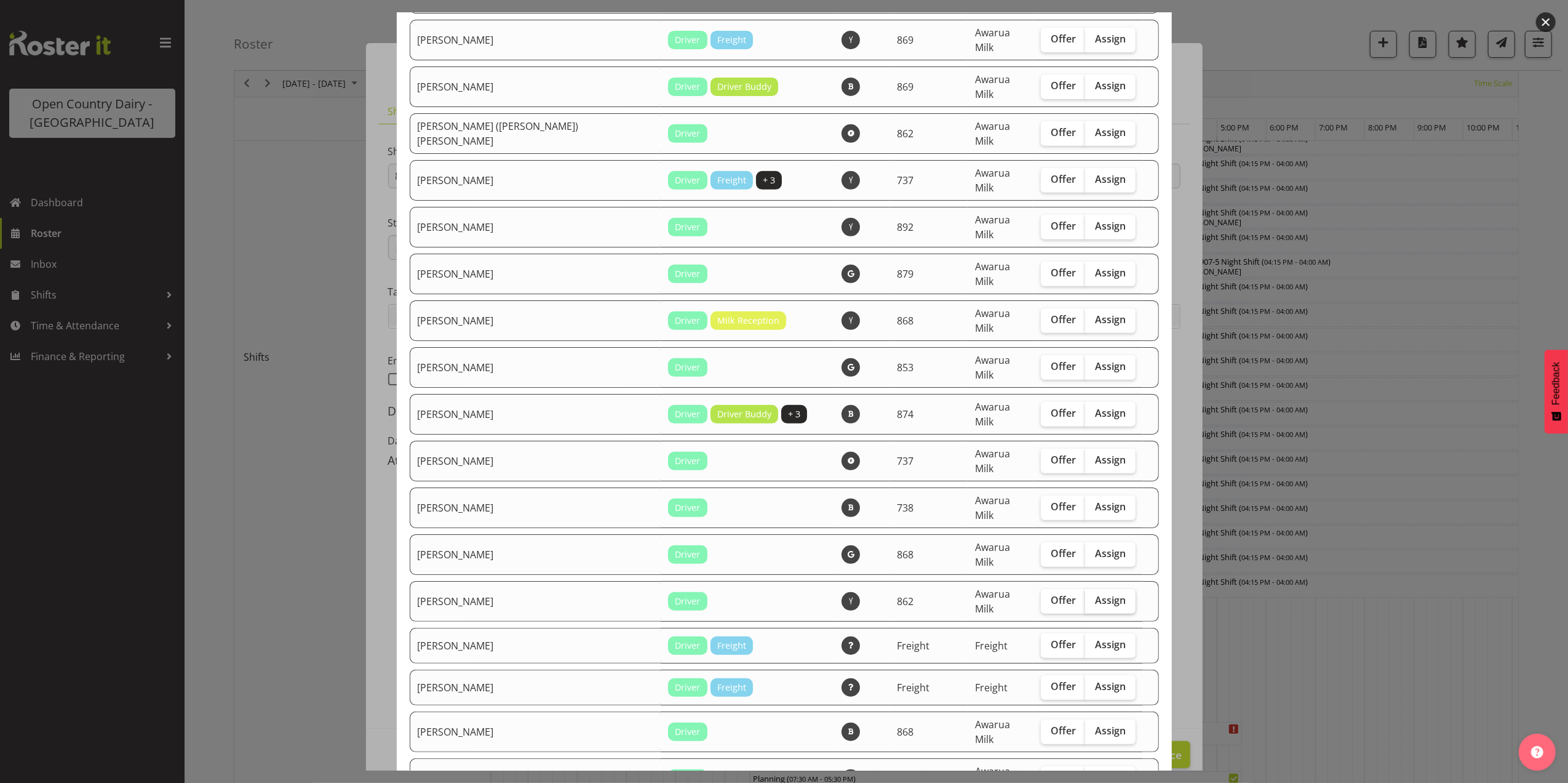
click at [1086, 589] on label "Assign" at bounding box center [1110, 601] width 50 height 25
click at [1086, 596] on input "Assign" at bounding box center [1089, 600] width 8 height 8
checkbox input "true"
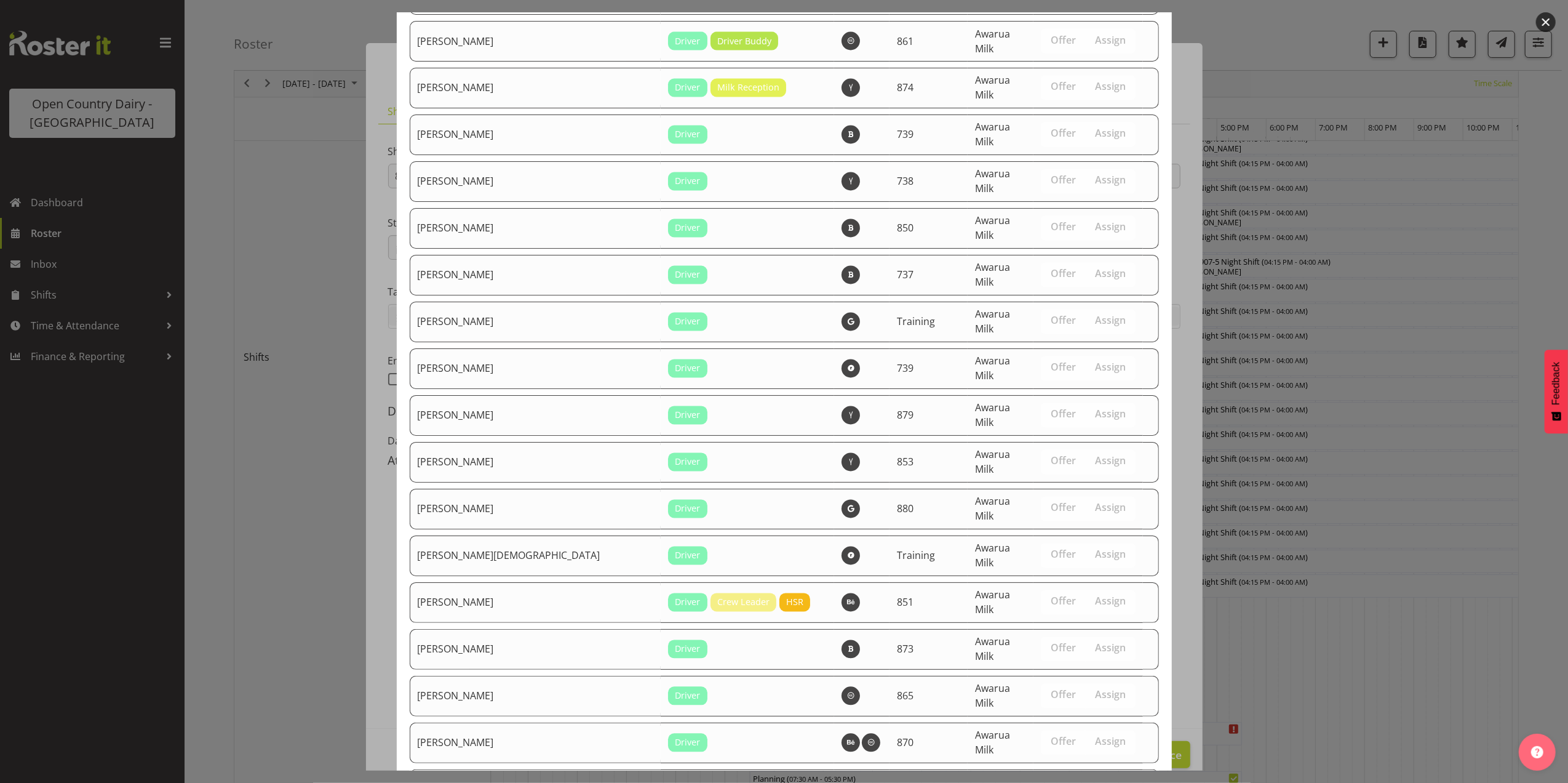
scroll to position [2409, 0]
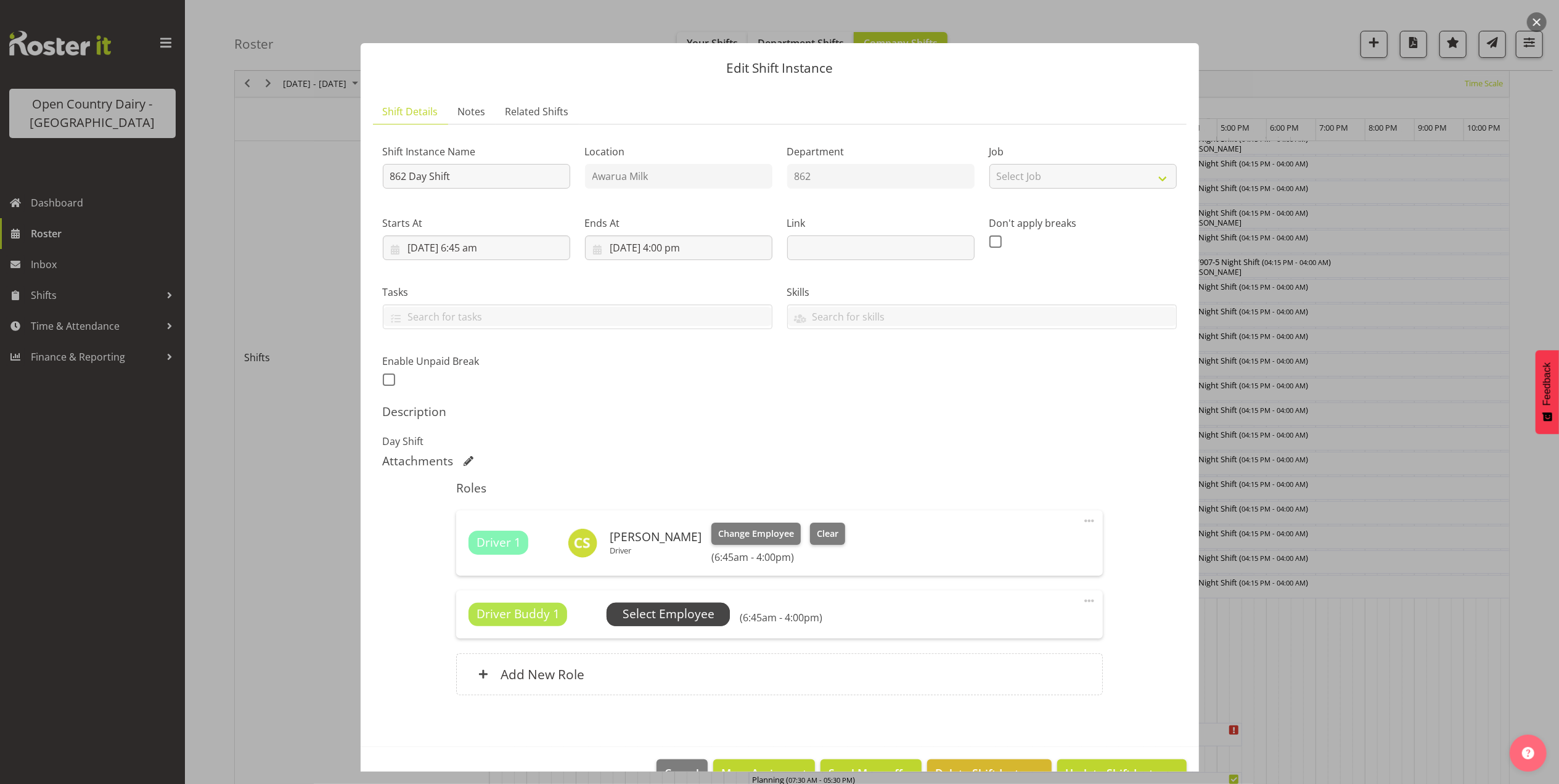
click at [662, 626] on span "Select Employee" at bounding box center [668, 614] width 124 height 23
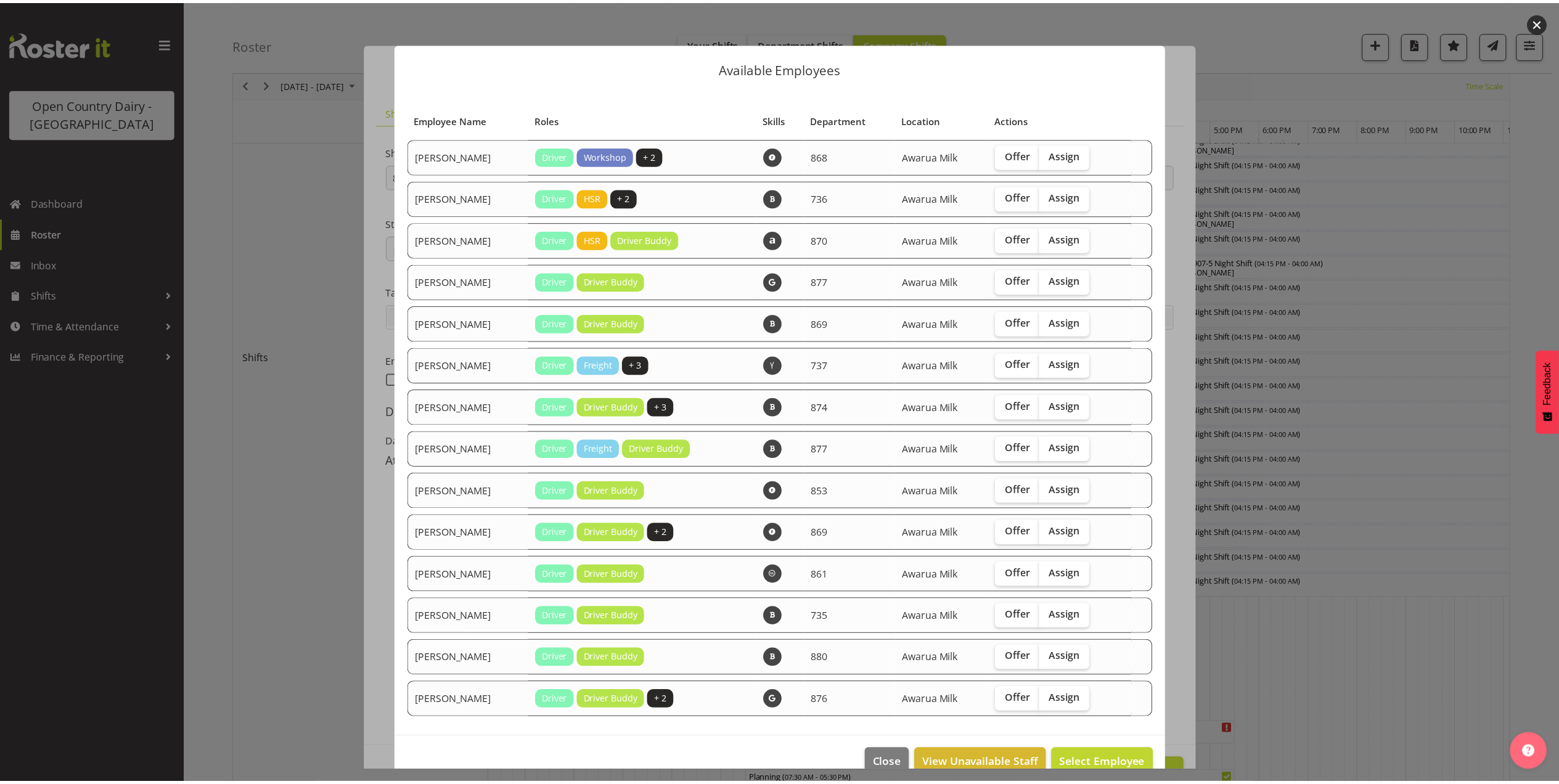
scroll to position [23, 0]
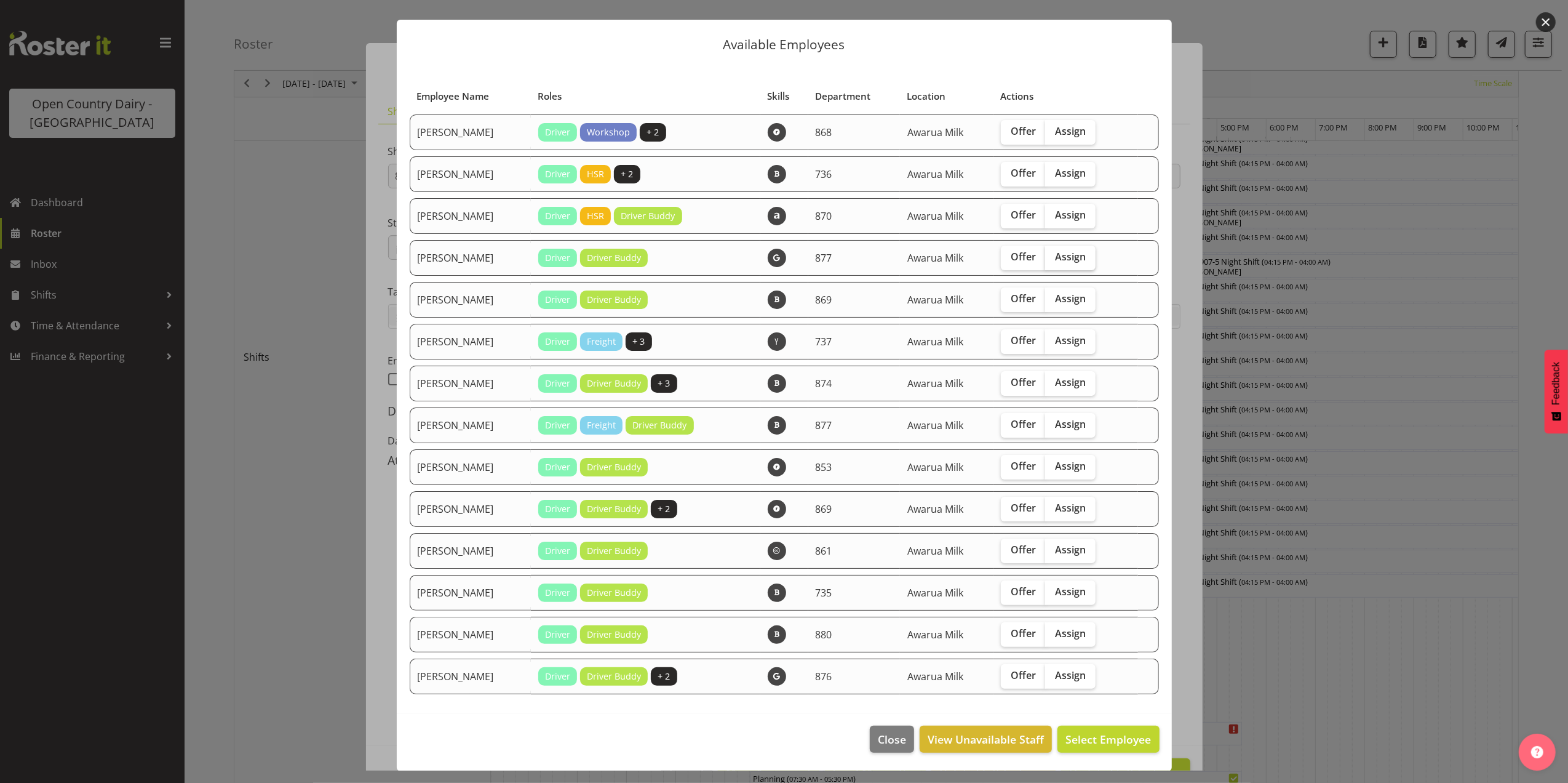
click at [1058, 256] on span "Assign" at bounding box center [1070, 257] width 30 height 12
click at [1053, 256] on input "Assign" at bounding box center [1049, 257] width 8 height 8
checkbox input "true"
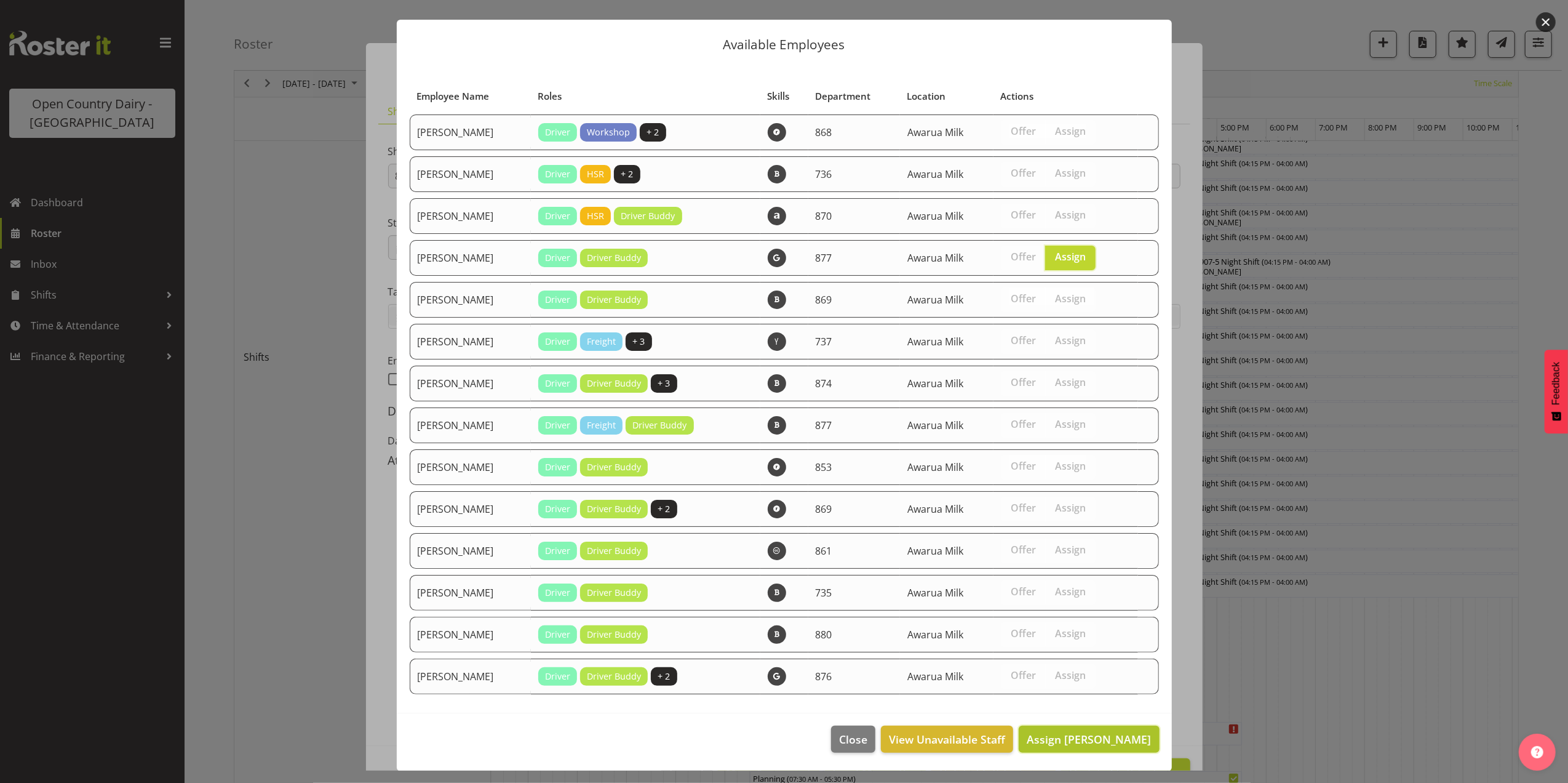
click at [1078, 734] on span "Assign [PERSON_NAME]" at bounding box center [1089, 739] width 124 height 15
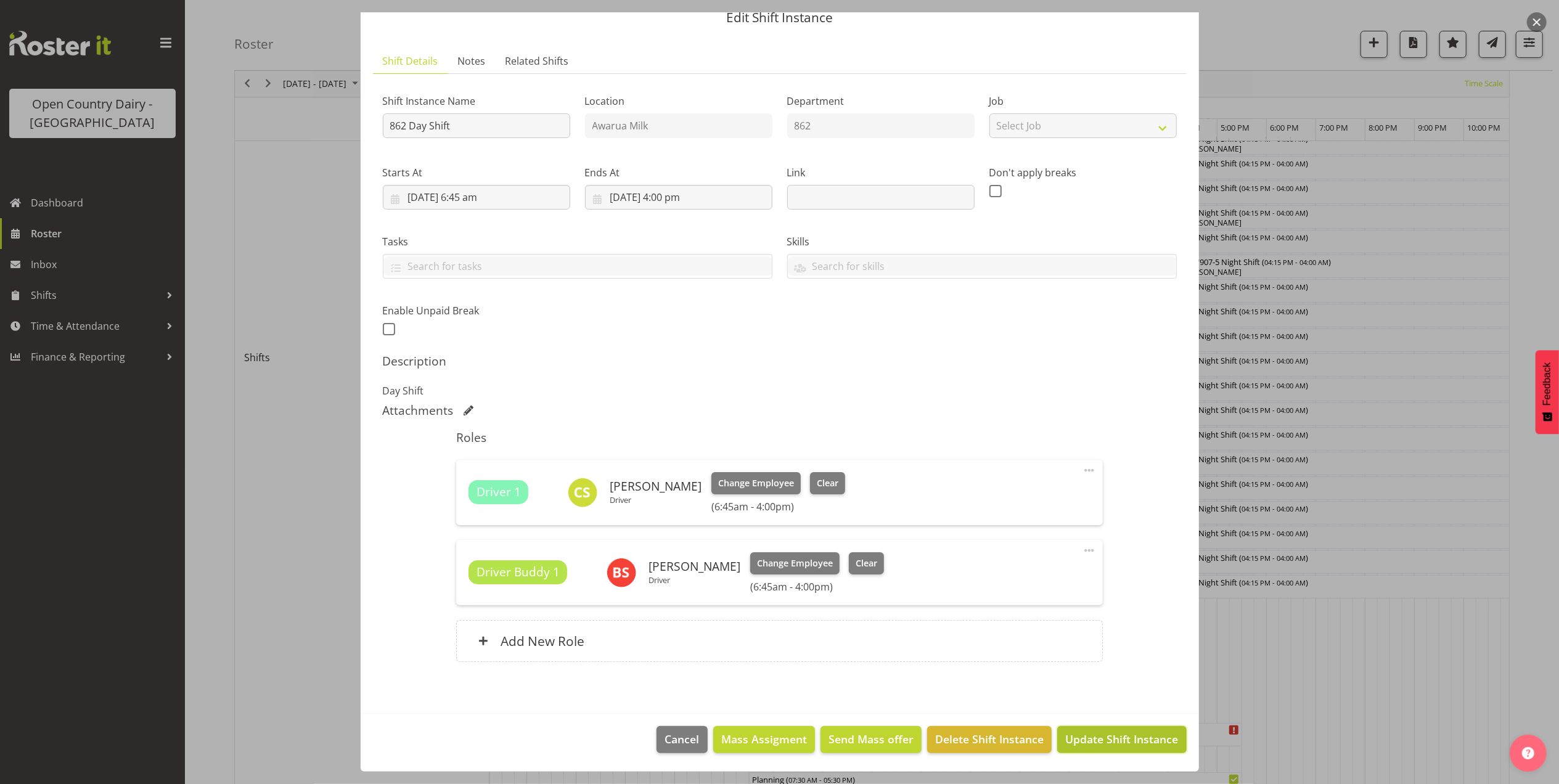
click at [1115, 747] on span "Update Shift Instance" at bounding box center [1121, 738] width 113 height 16
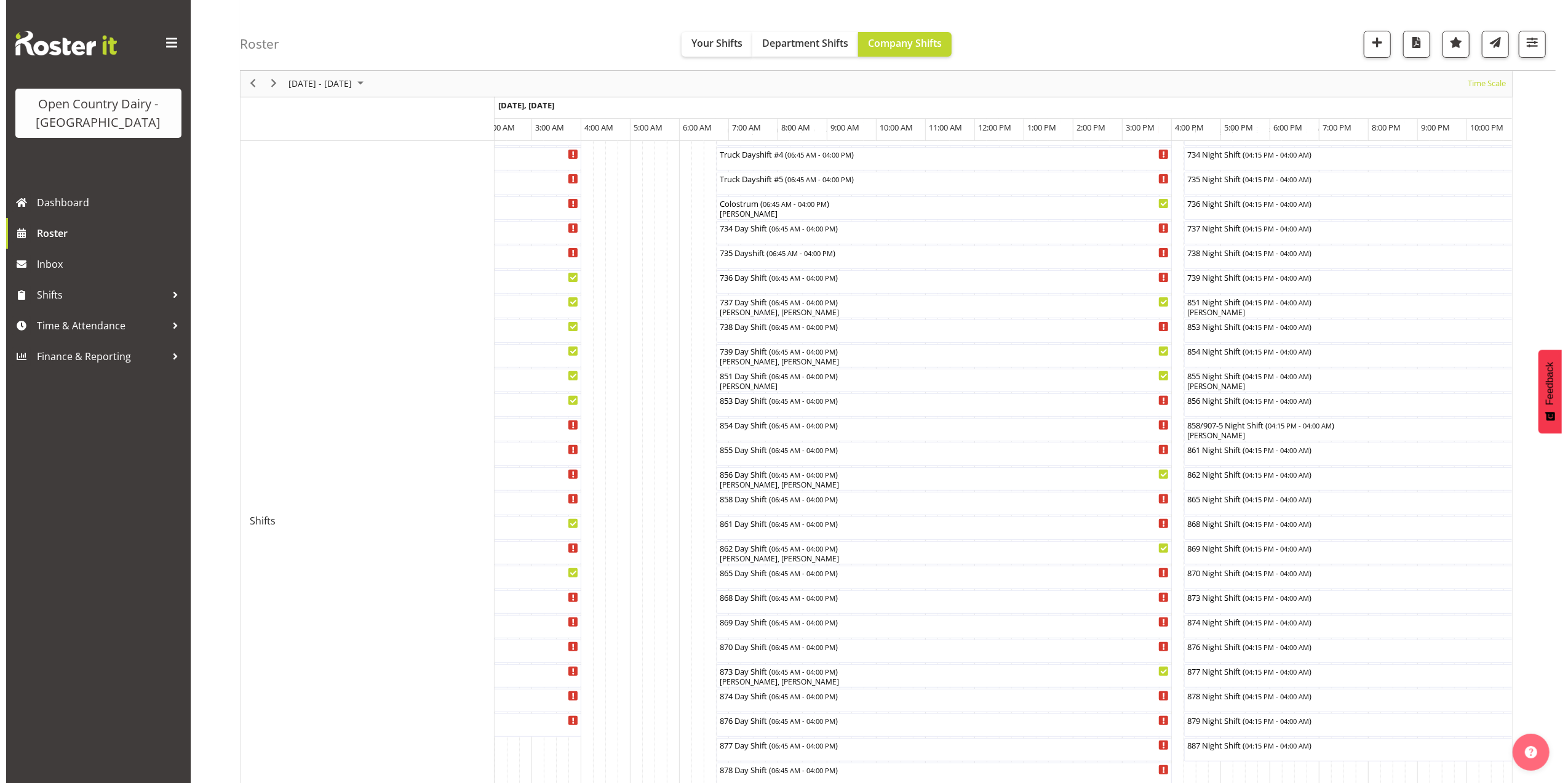
scroll to position [328, 0]
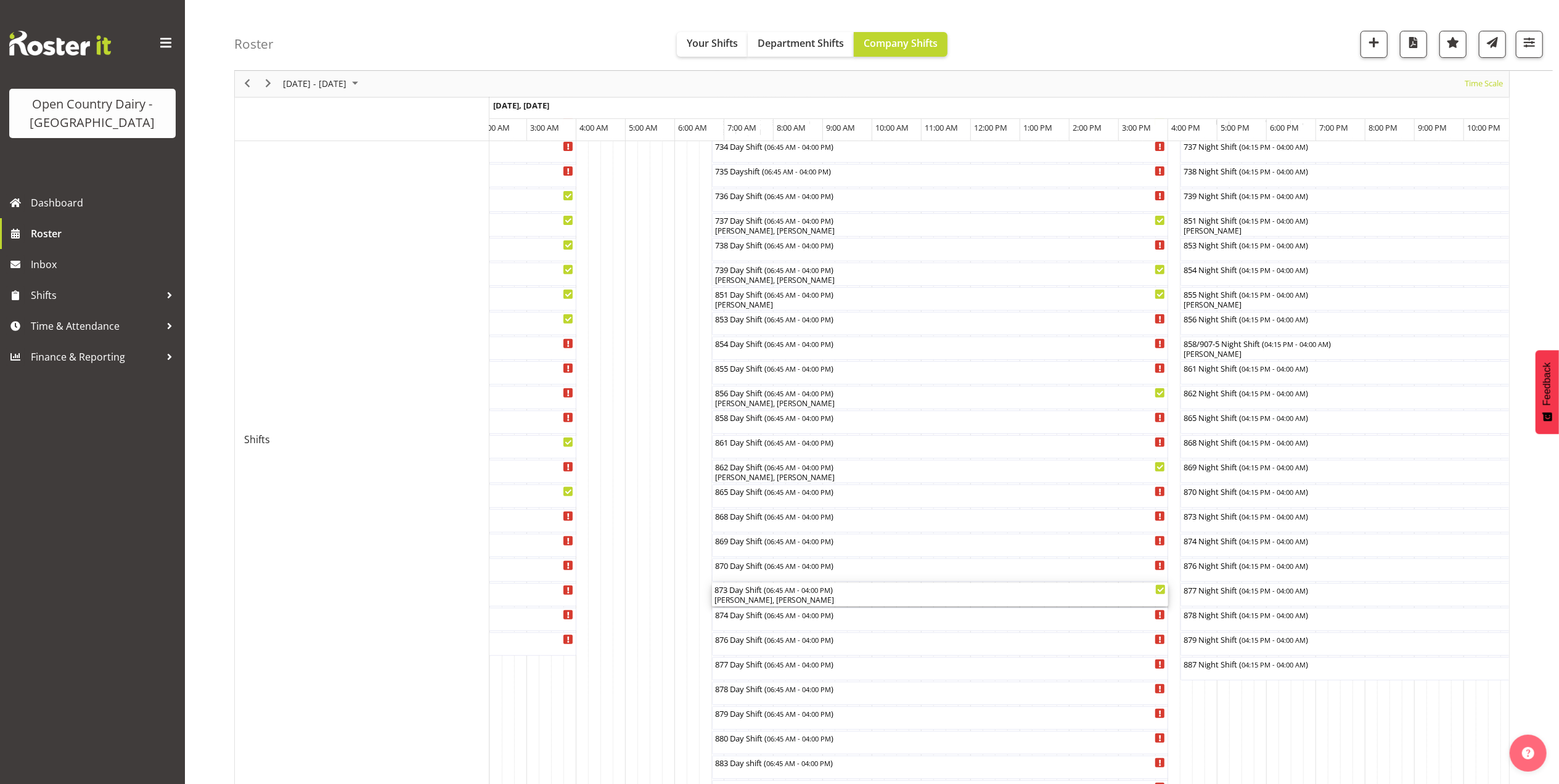
click at [773, 600] on div "[PERSON_NAME], [PERSON_NAME]" at bounding box center [940, 600] width 452 height 11
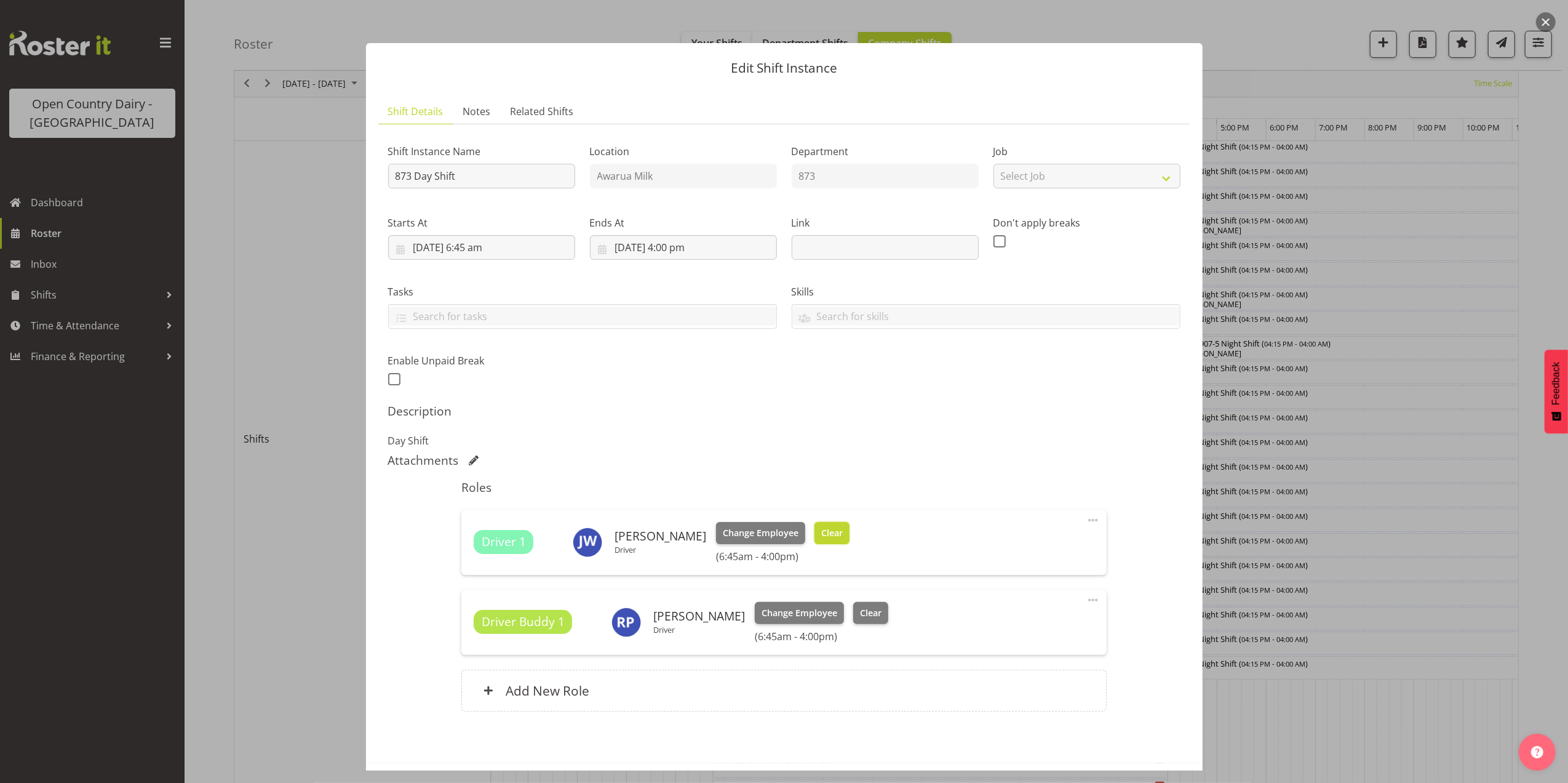
click at [822, 535] on span "Clear" at bounding box center [832, 533] width 21 height 13
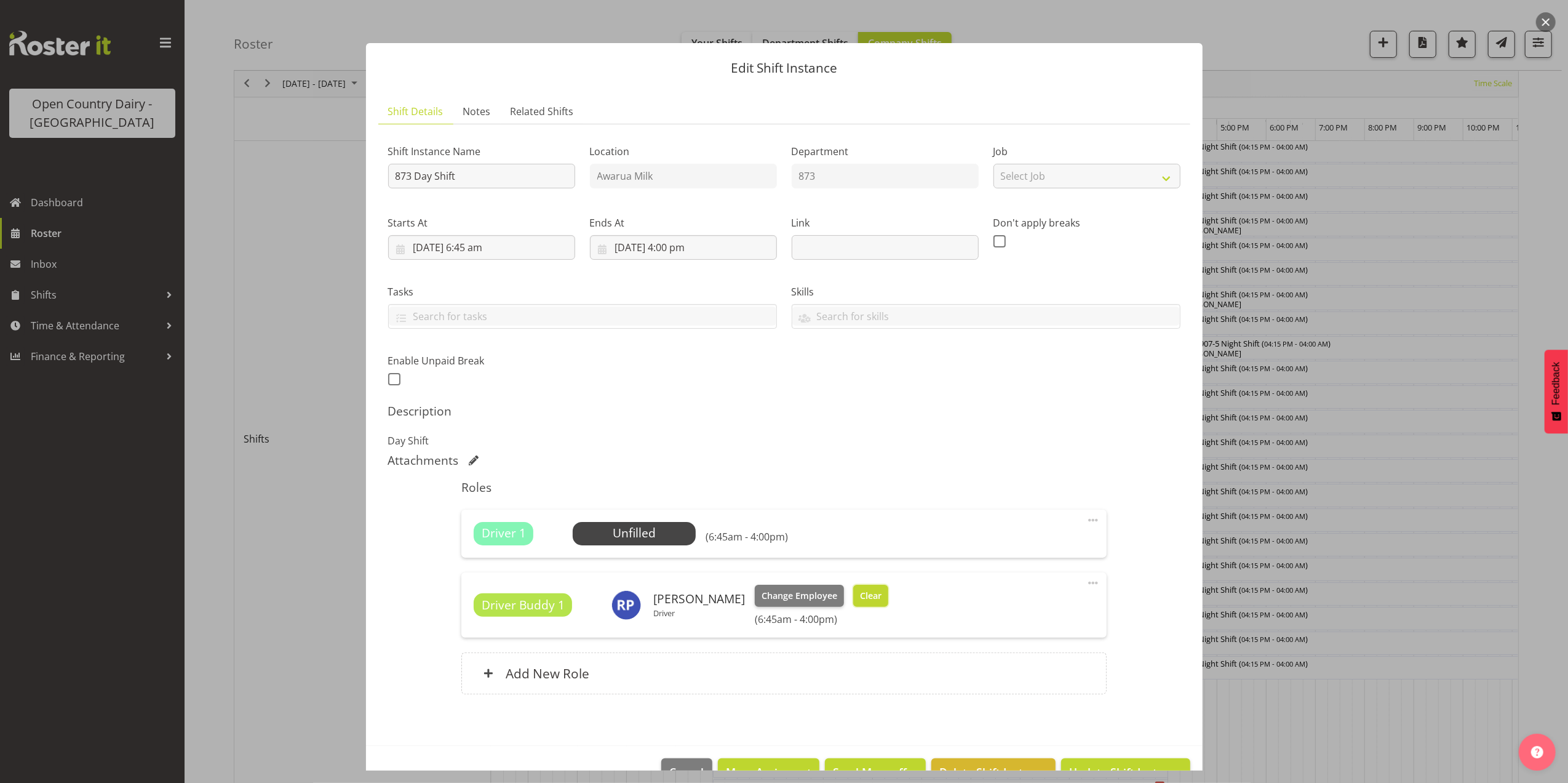
click at [864, 594] on span "Clear" at bounding box center [871, 595] width 21 height 13
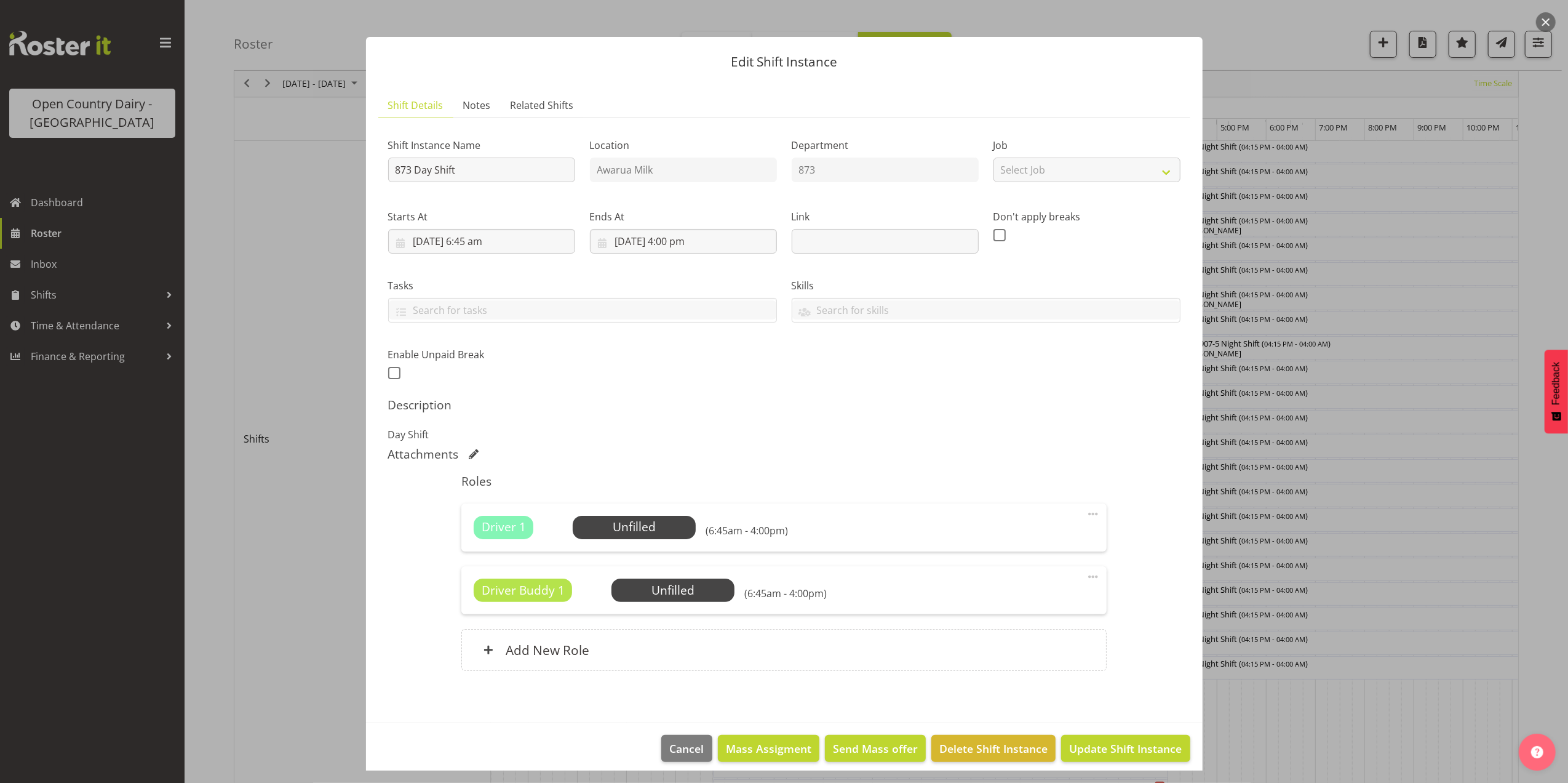
scroll to position [18, 0]
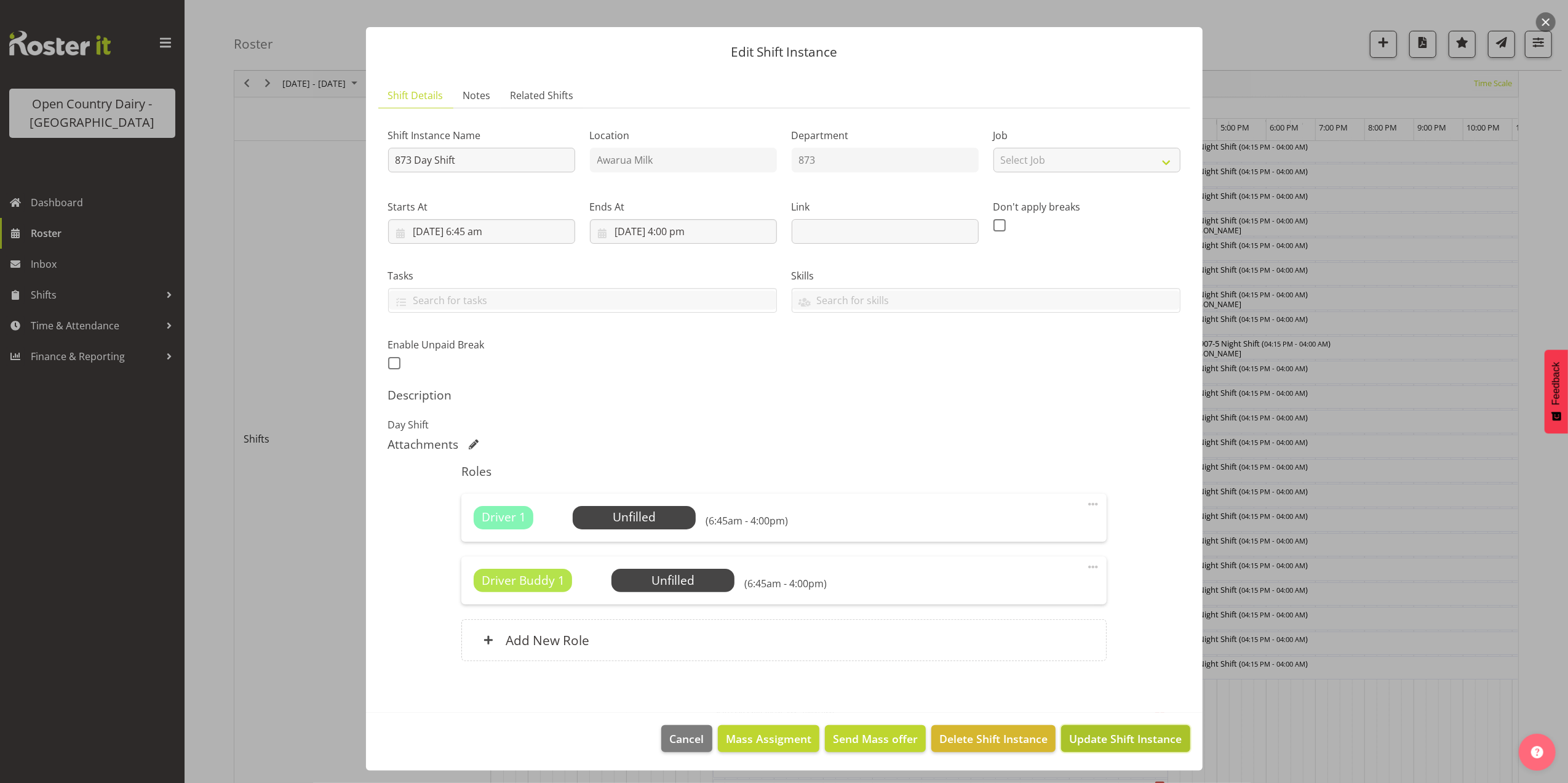
click at [1103, 739] on span "Update Shift Instance" at bounding box center [1126, 738] width 113 height 16
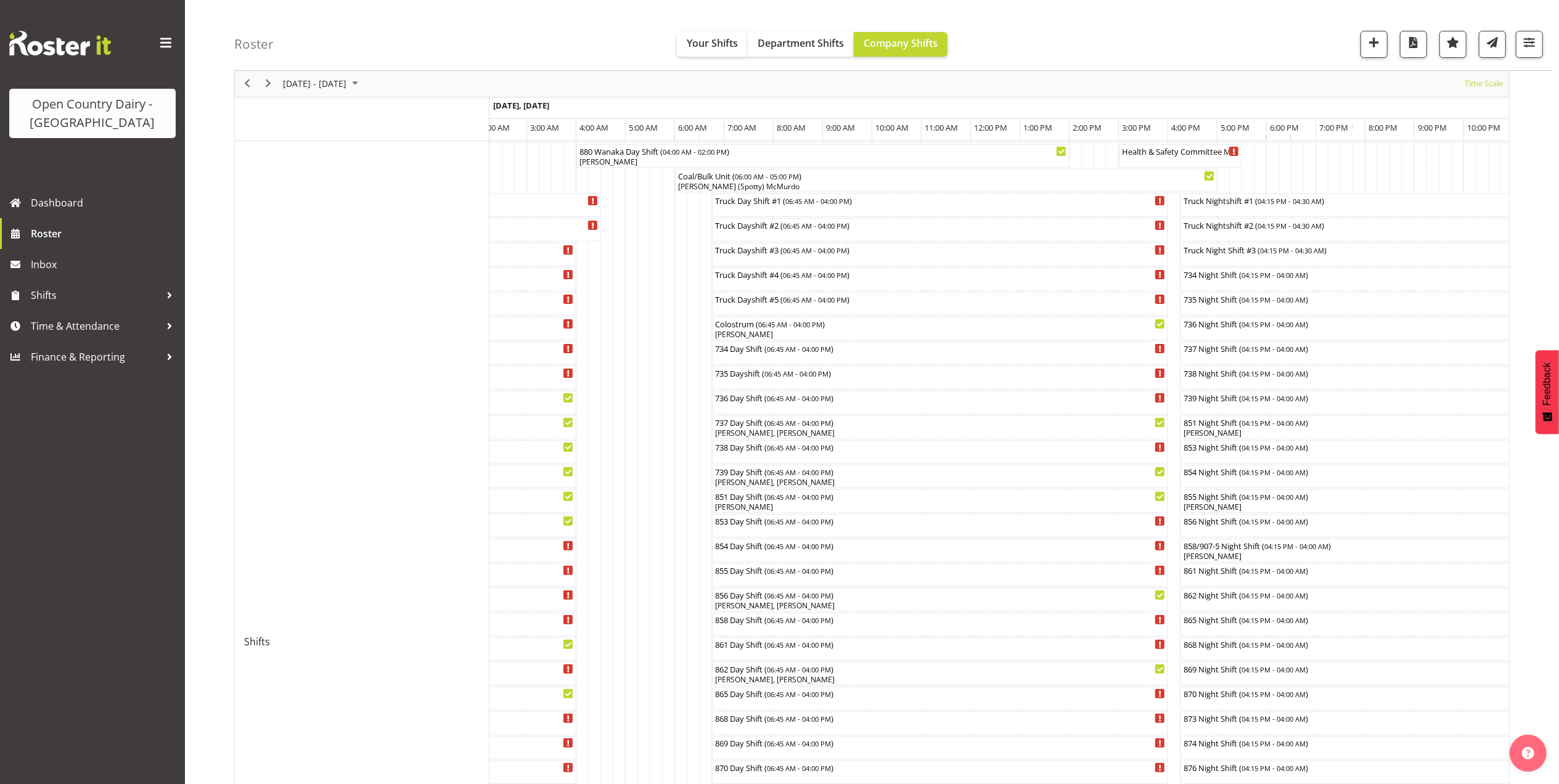
scroll to position [164, 0]
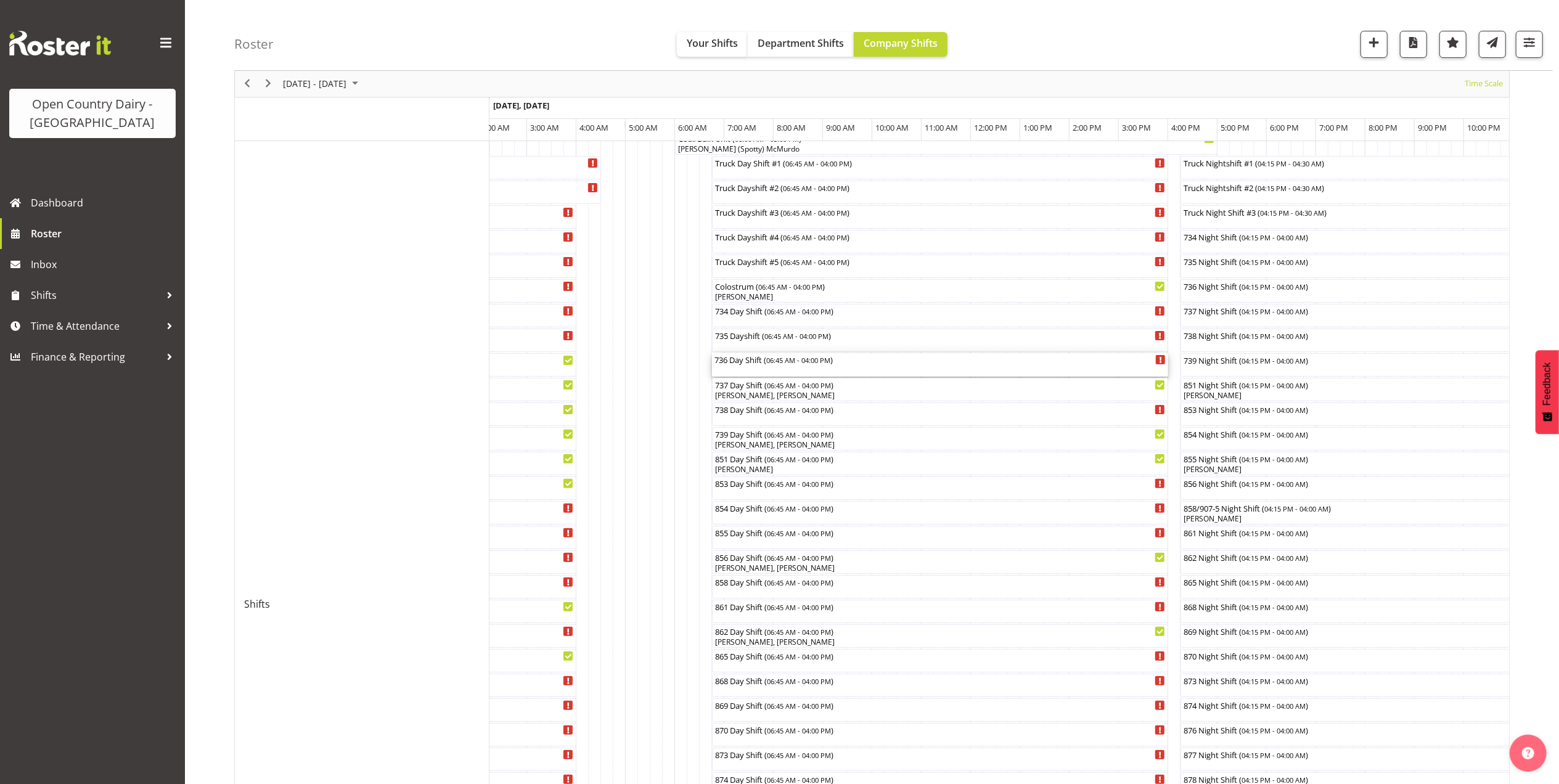
click at [743, 364] on div "736 Day Shift ( 06:45 AM - 04:00 PM )" at bounding box center [940, 359] width 452 height 12
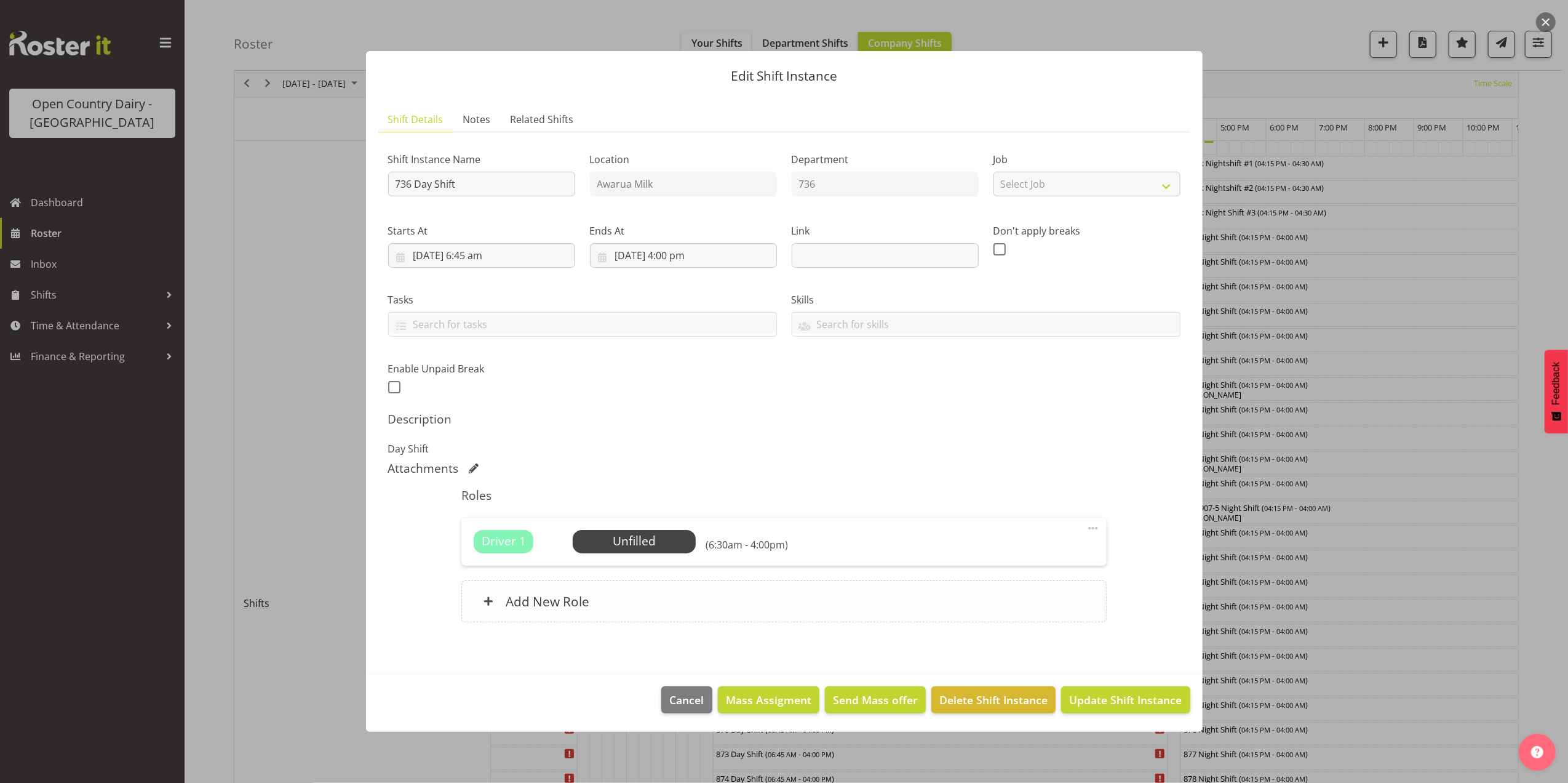
click at [697, 608] on div "Add New Role" at bounding box center [784, 601] width 645 height 42
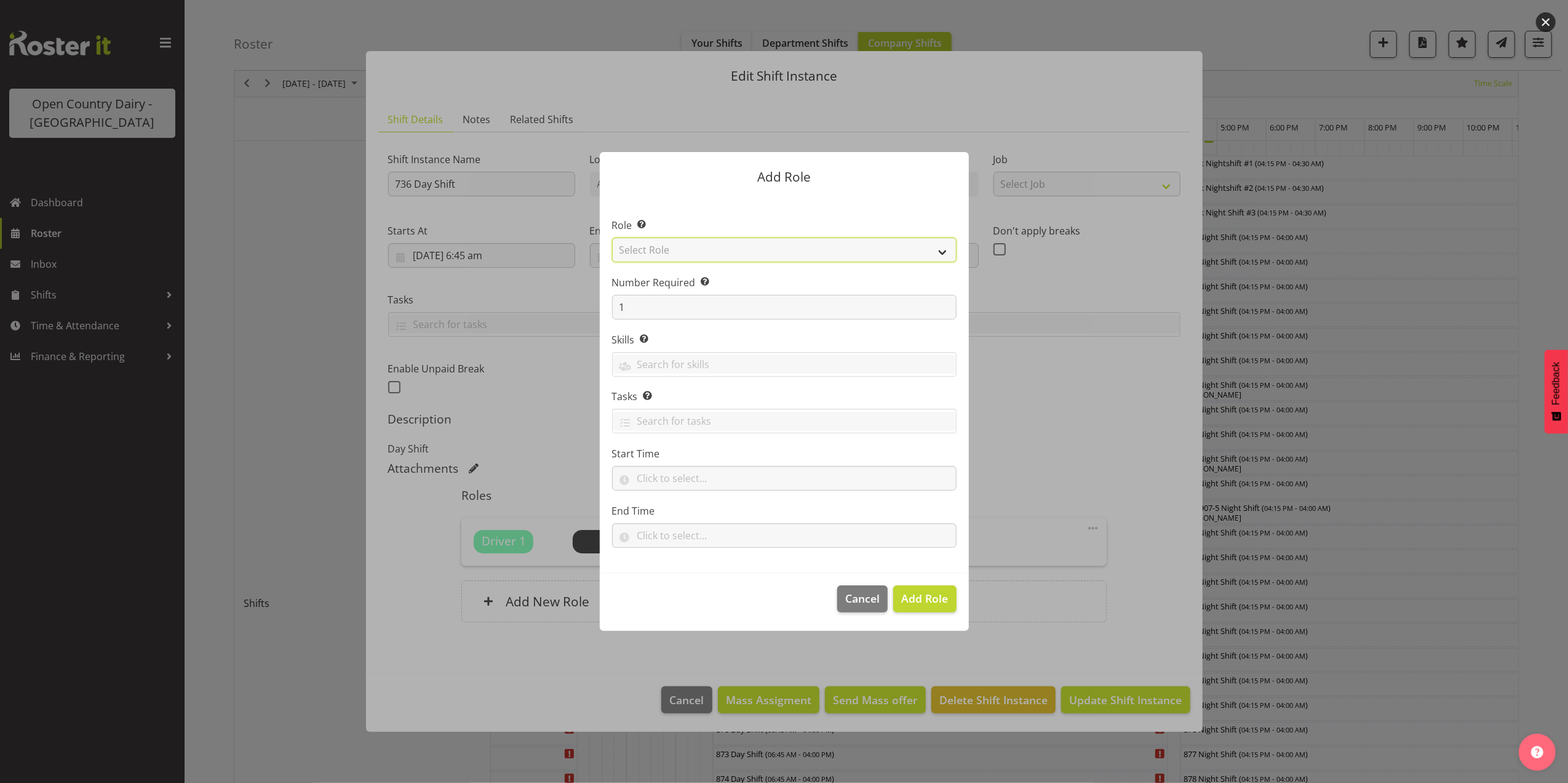
click at [771, 250] on select "Select Role Crew Leader Driver Driver Assessor Dayshift Driver Assessor Nightsh…" at bounding box center [784, 250] width 345 height 25
select select "1437"
click at [613, 238] on select "Select Role Crew Leader Driver Driver Assessor Dayshift Driver Assessor Nightsh…" at bounding box center [784, 250] width 345 height 25
click at [928, 601] on span "Add Role" at bounding box center [924, 598] width 47 height 15
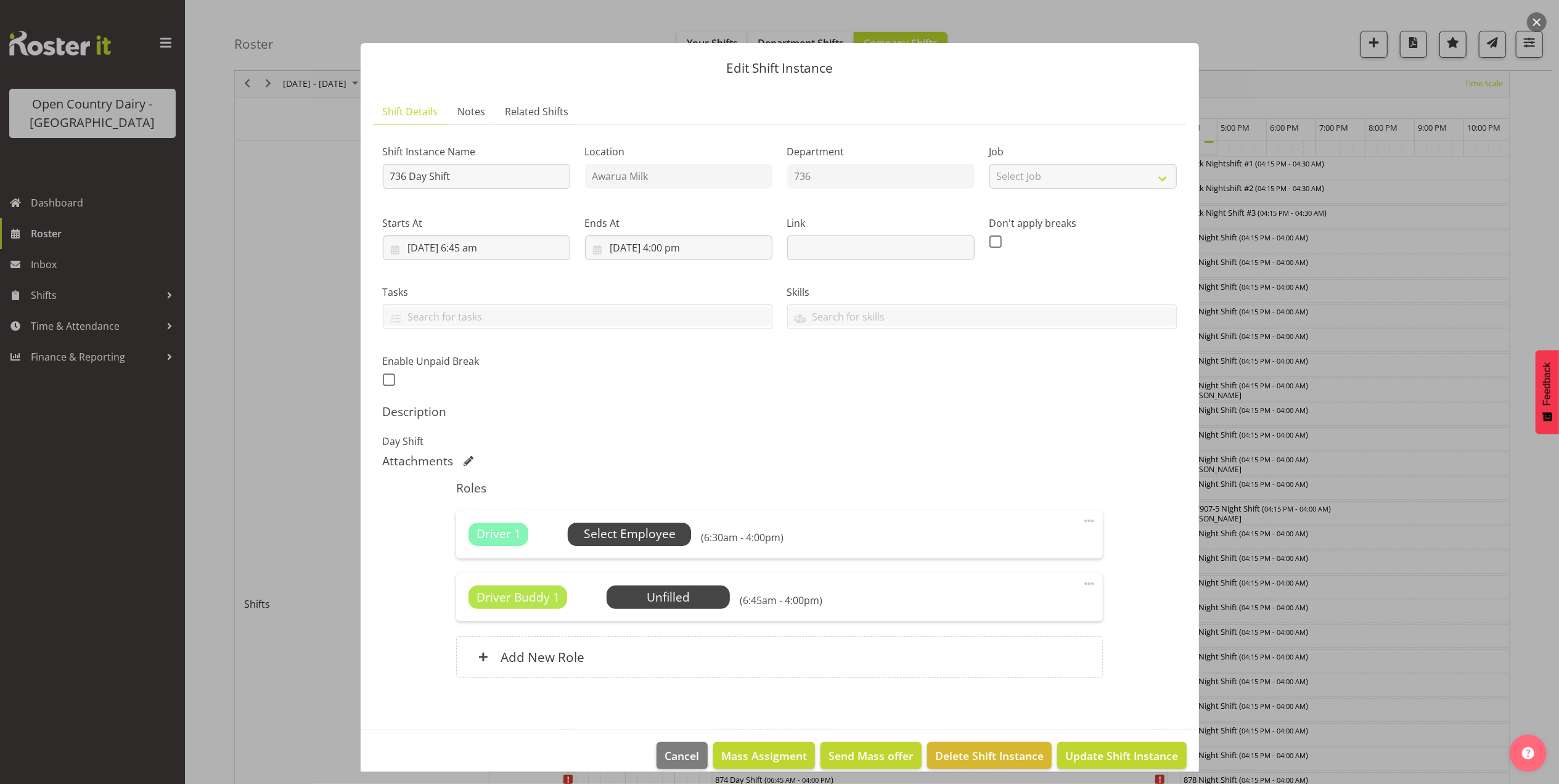
click at [632, 533] on span "Select Employee" at bounding box center [630, 534] width 91 height 18
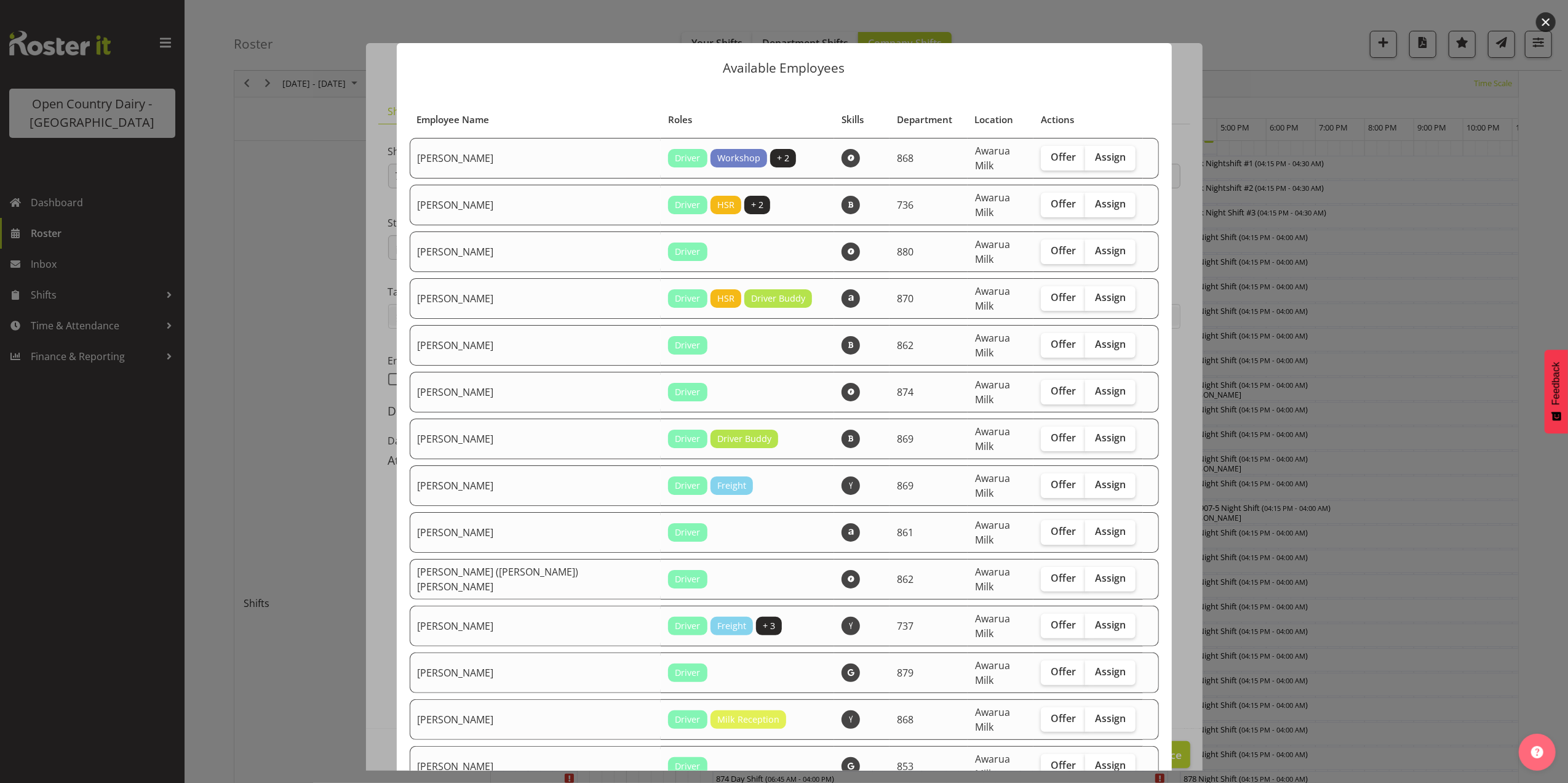
click at [1364, 211] on div at bounding box center [784, 392] width 1568 height 783
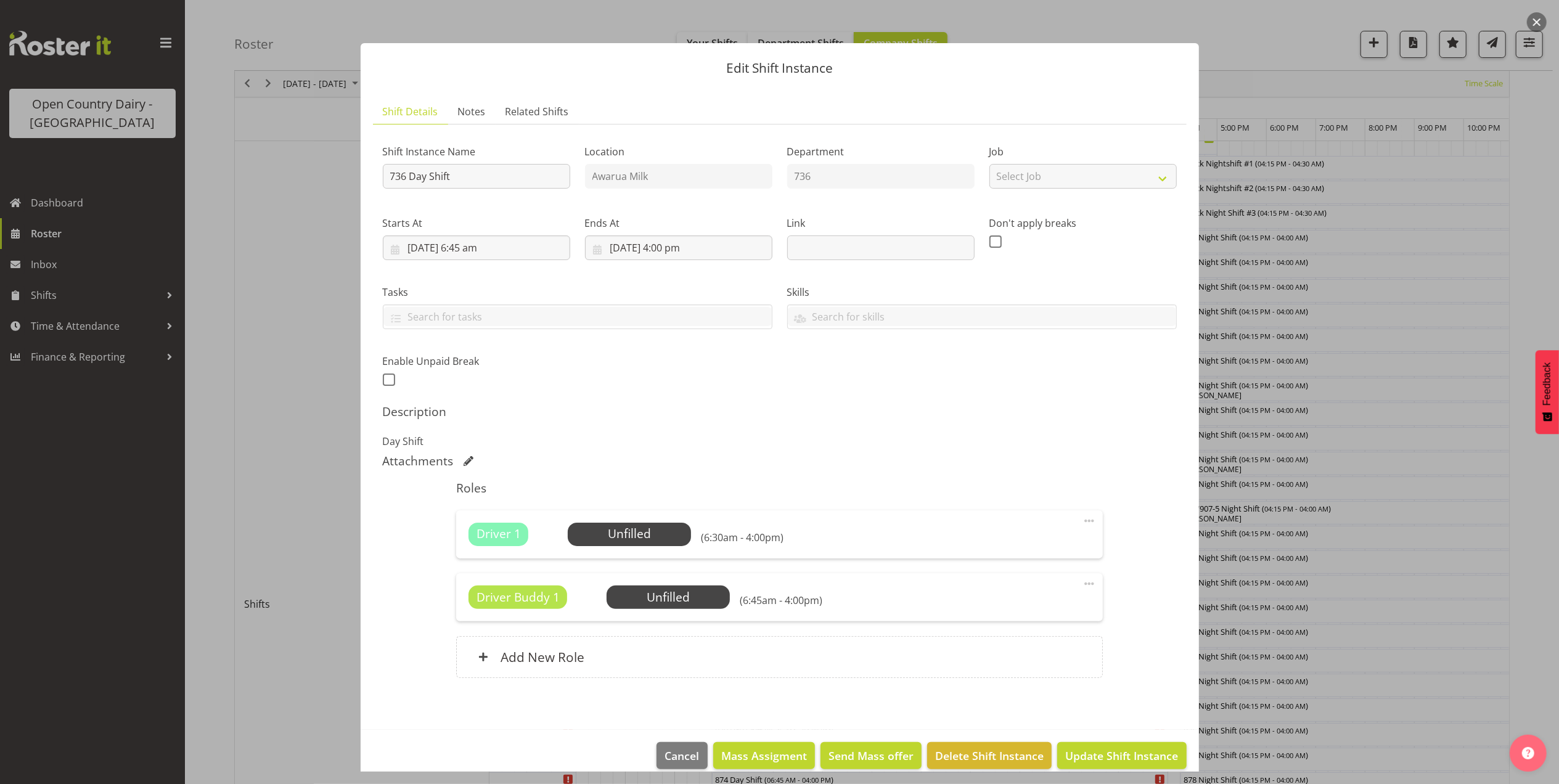
drag, startPoint x: 1538, startPoint y: 21, endPoint x: 1513, endPoint y: 30, distance: 26.6
click at [1538, 21] on button "button" at bounding box center [1538, 22] width 20 height 20
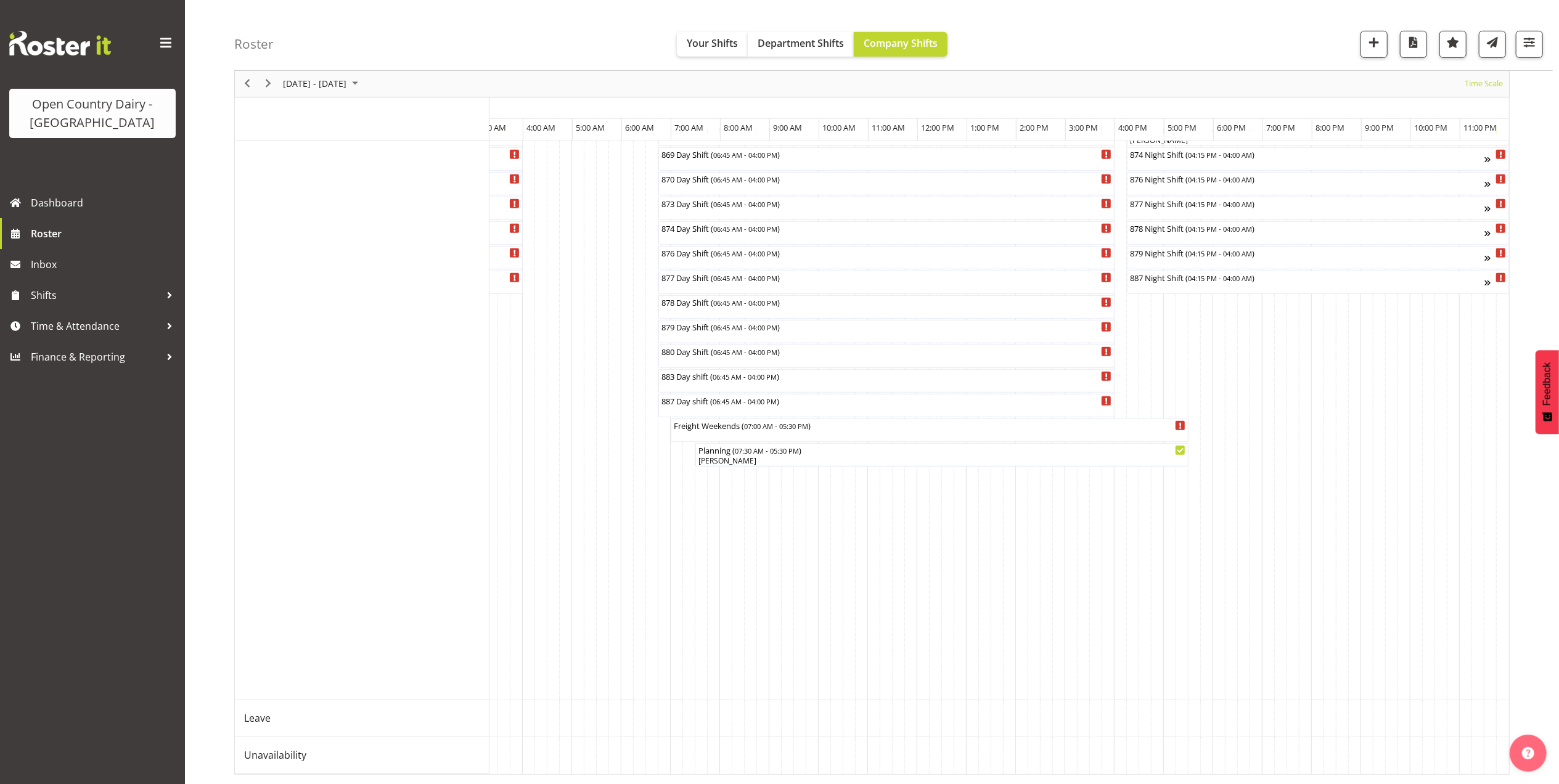
scroll to position [0, 2479]
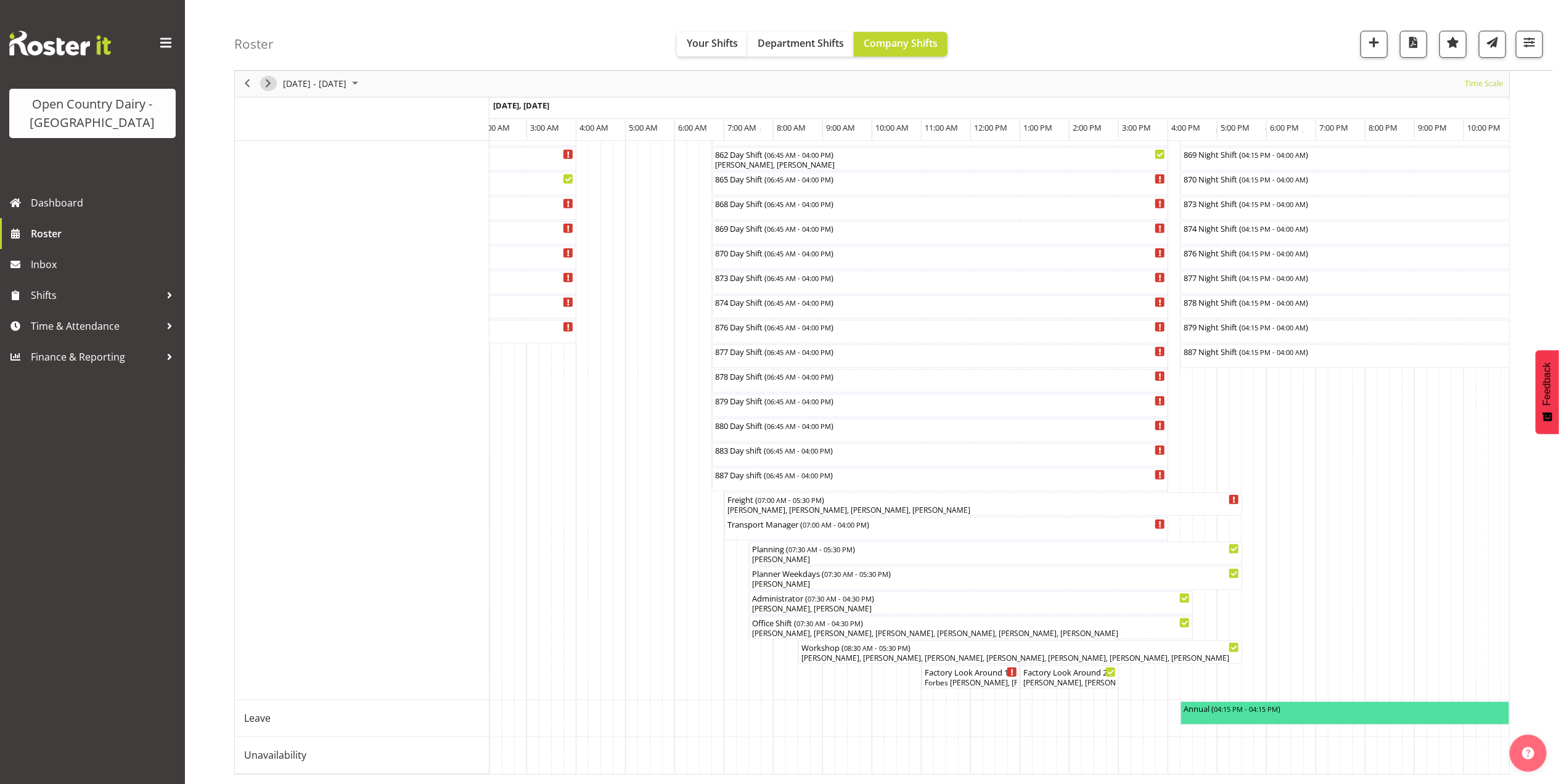
click at [268, 85] on span "Next" at bounding box center [269, 84] width 15 height 16
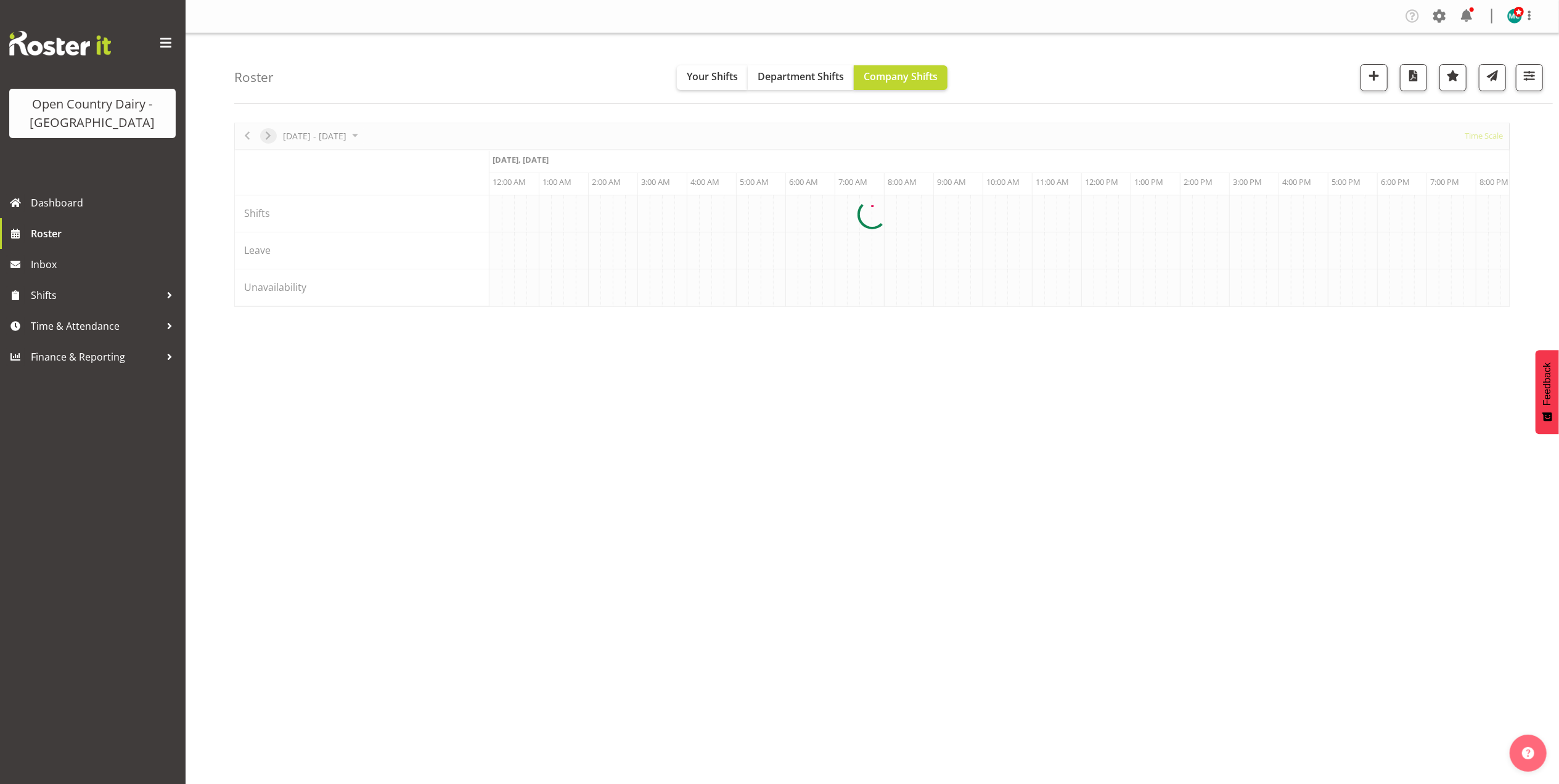
scroll to position [0, 0]
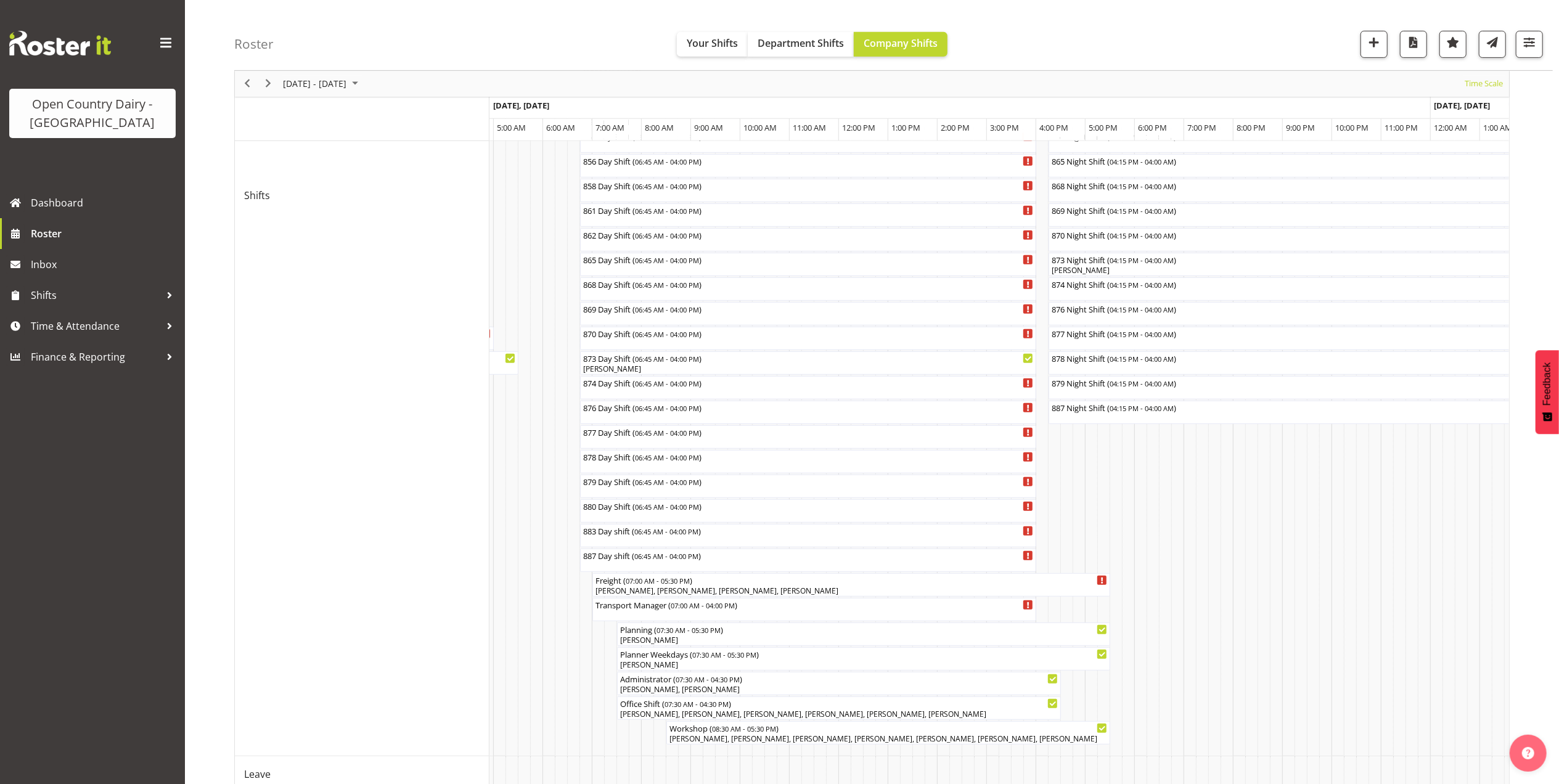
scroll to position [629, 0]
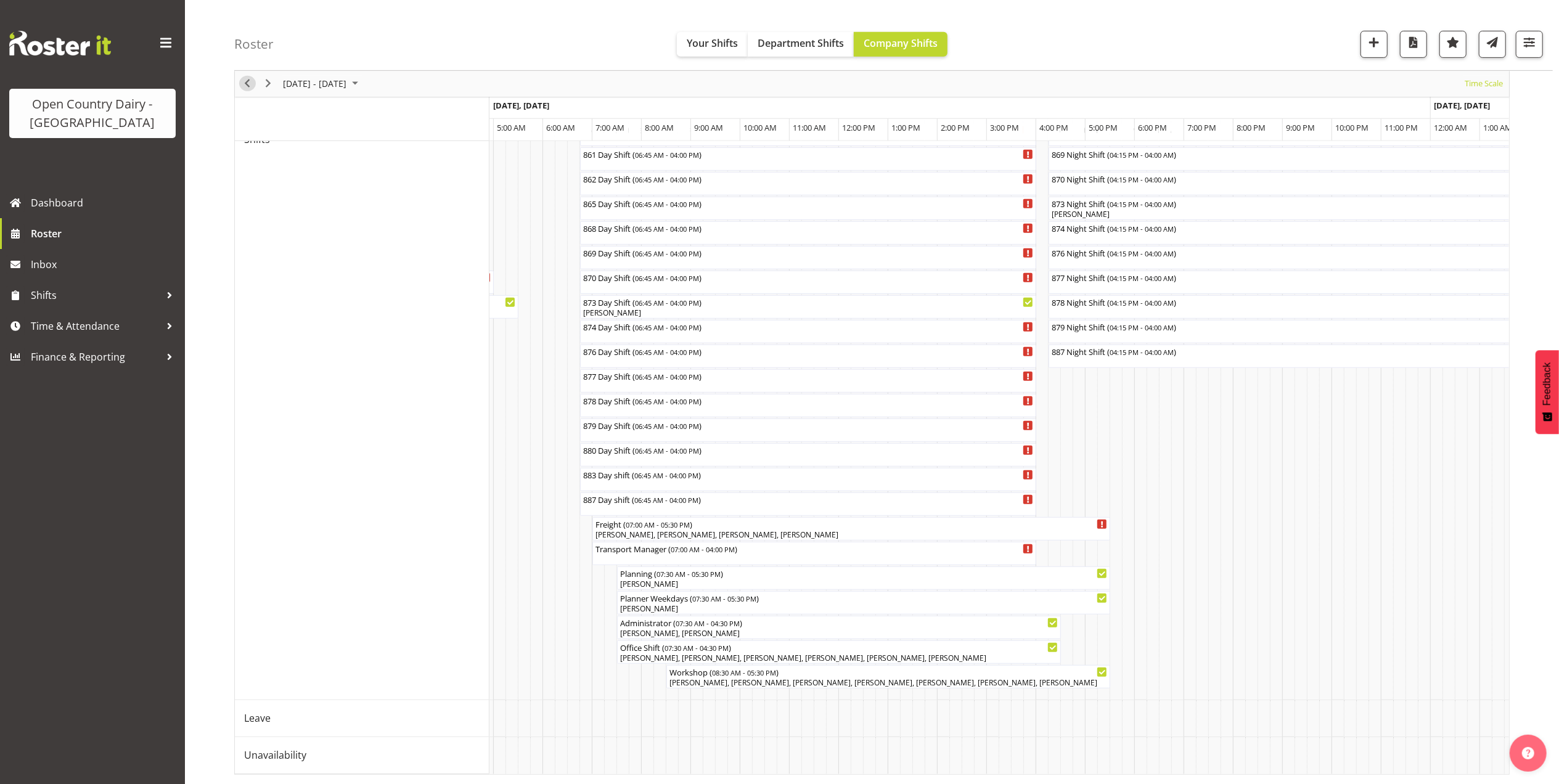
click at [247, 82] on span "Previous" at bounding box center [247, 84] width 15 height 16
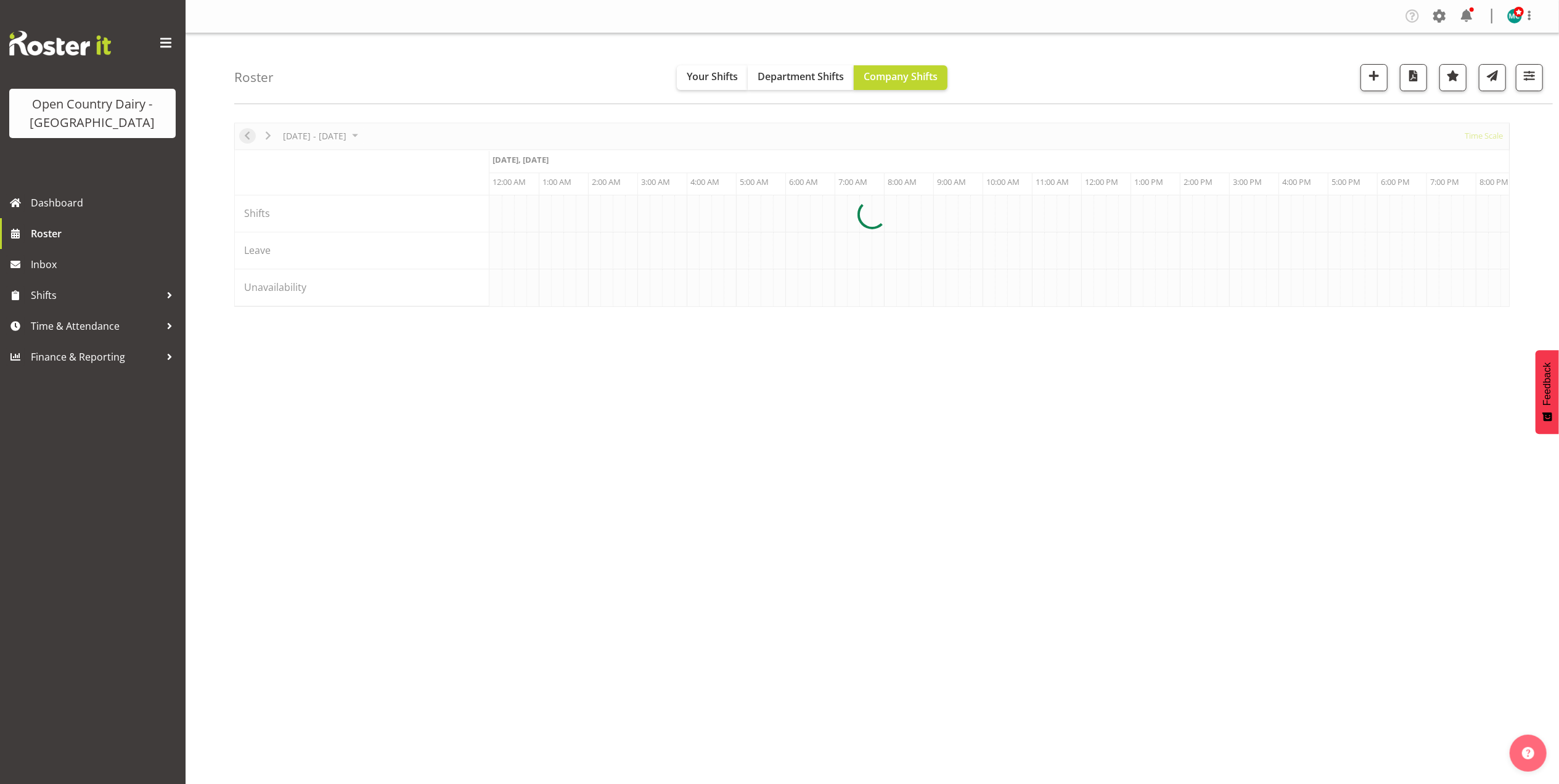
scroll to position [0, 0]
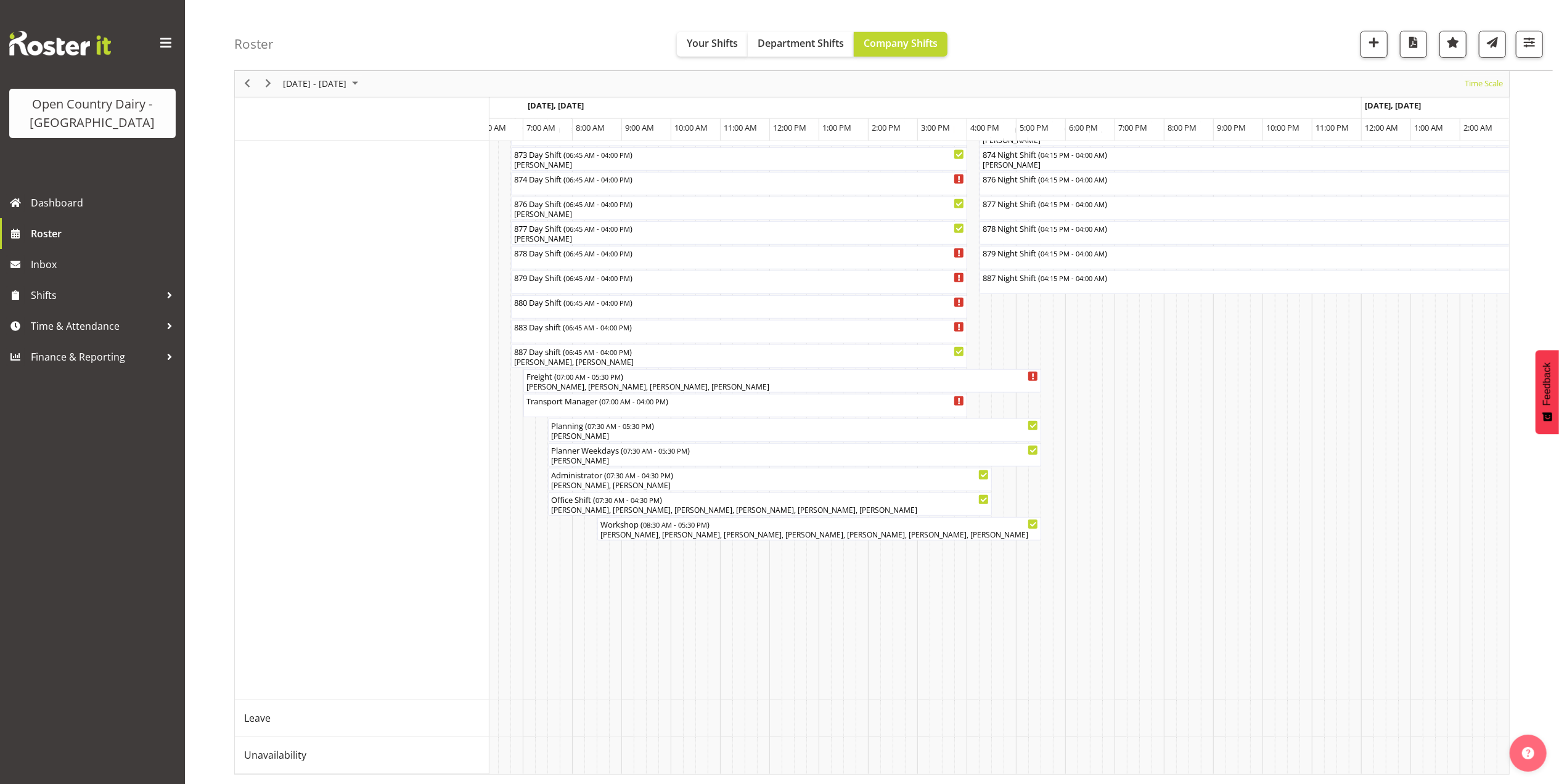
scroll to position [0, 826]
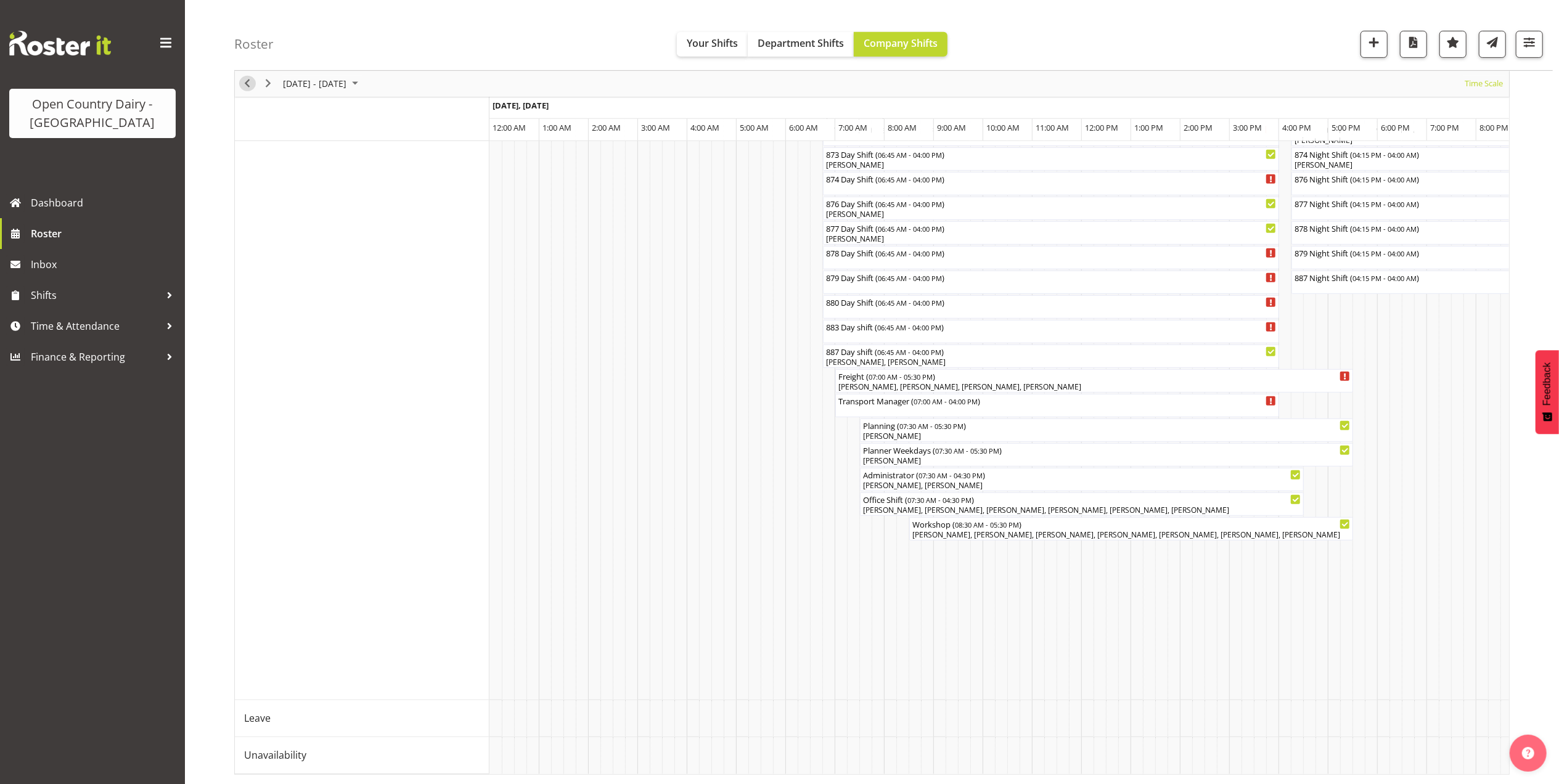
click at [245, 77] on span "Previous" at bounding box center [247, 84] width 15 height 16
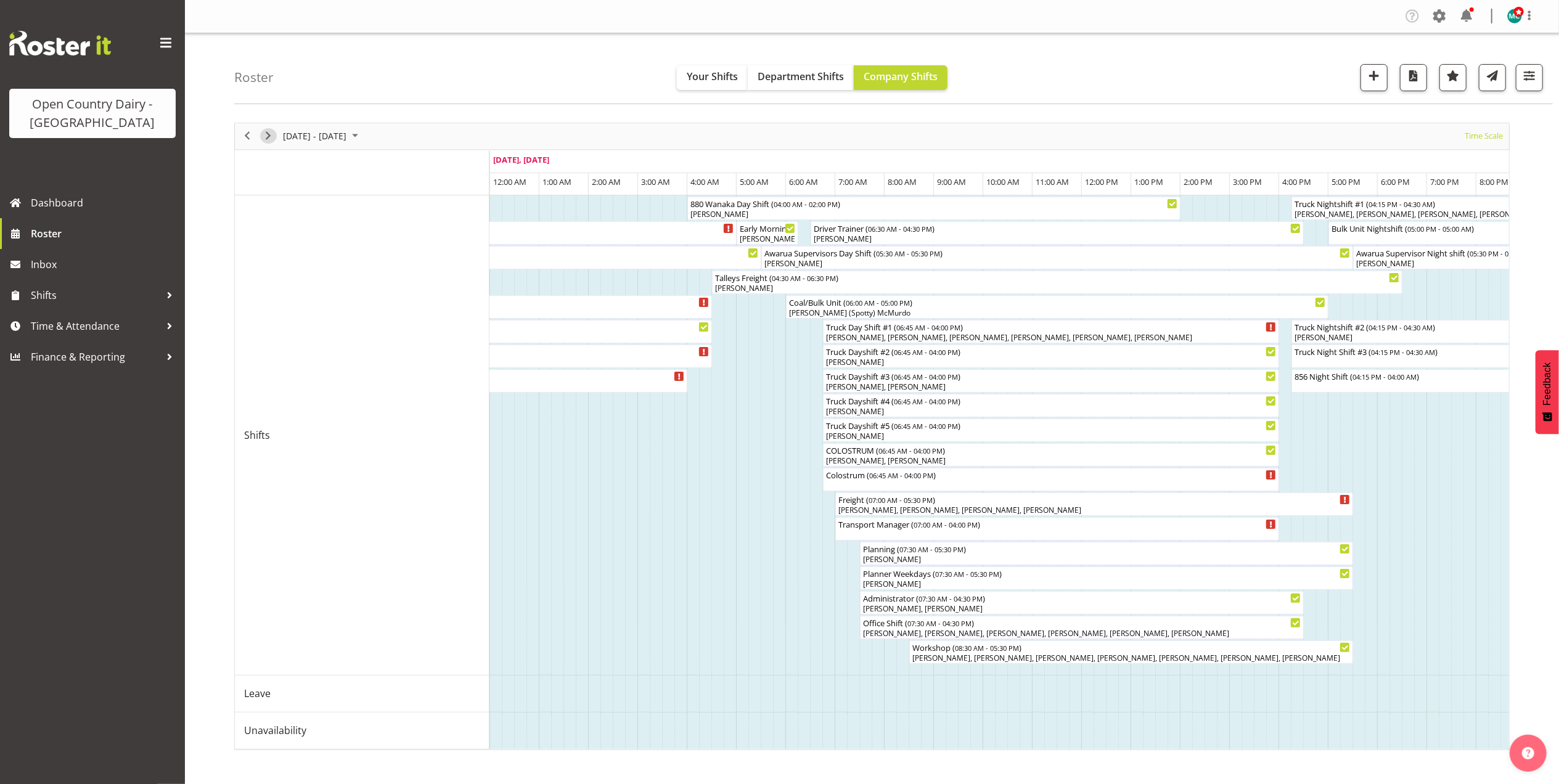
click at [268, 133] on span "Next" at bounding box center [269, 136] width 15 height 16
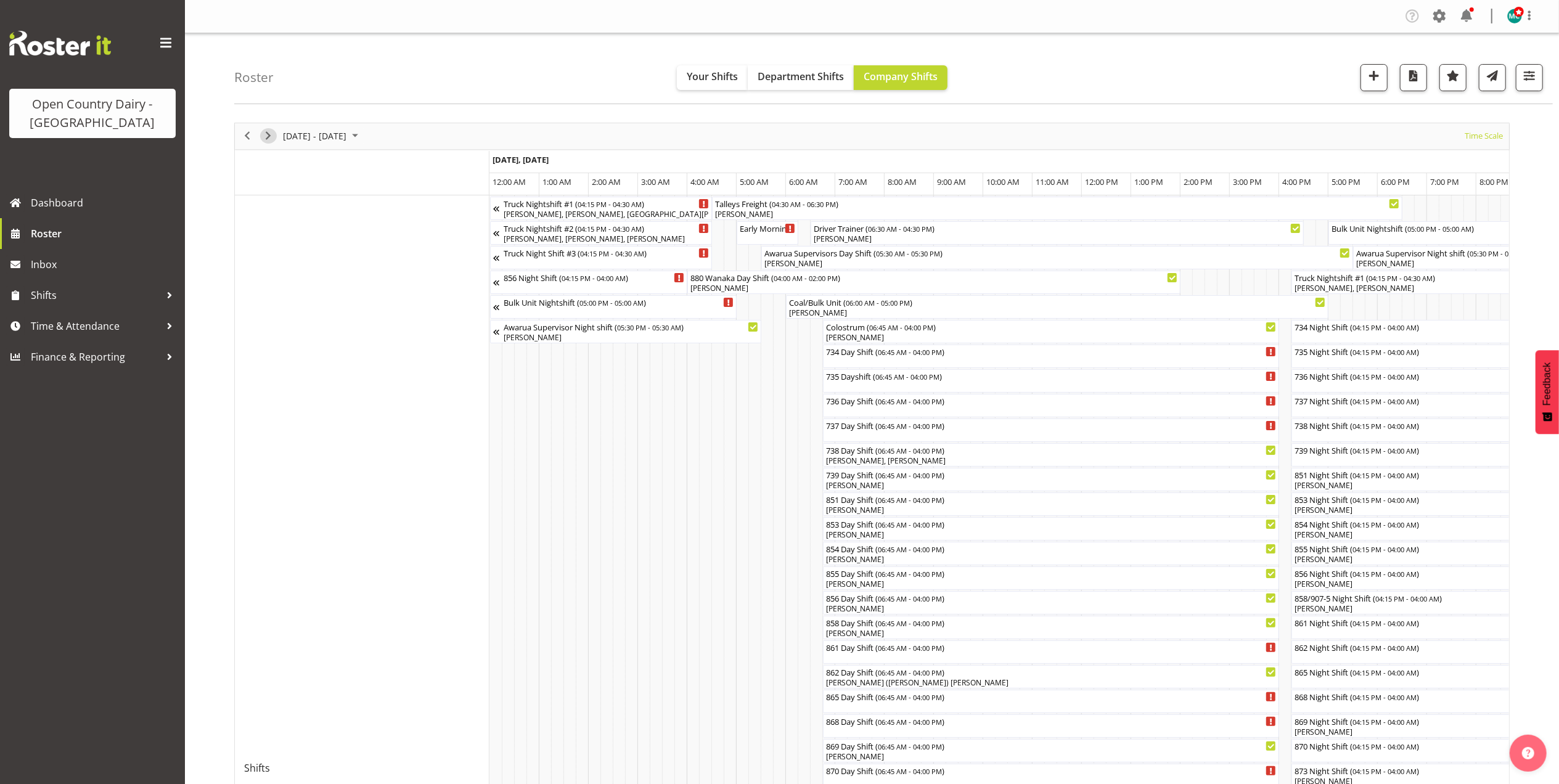
drag, startPoint x: 268, startPoint y: 141, endPoint x: 341, endPoint y: 146, distance: 73.2
click at [267, 141] on span "Next" at bounding box center [269, 136] width 15 height 16
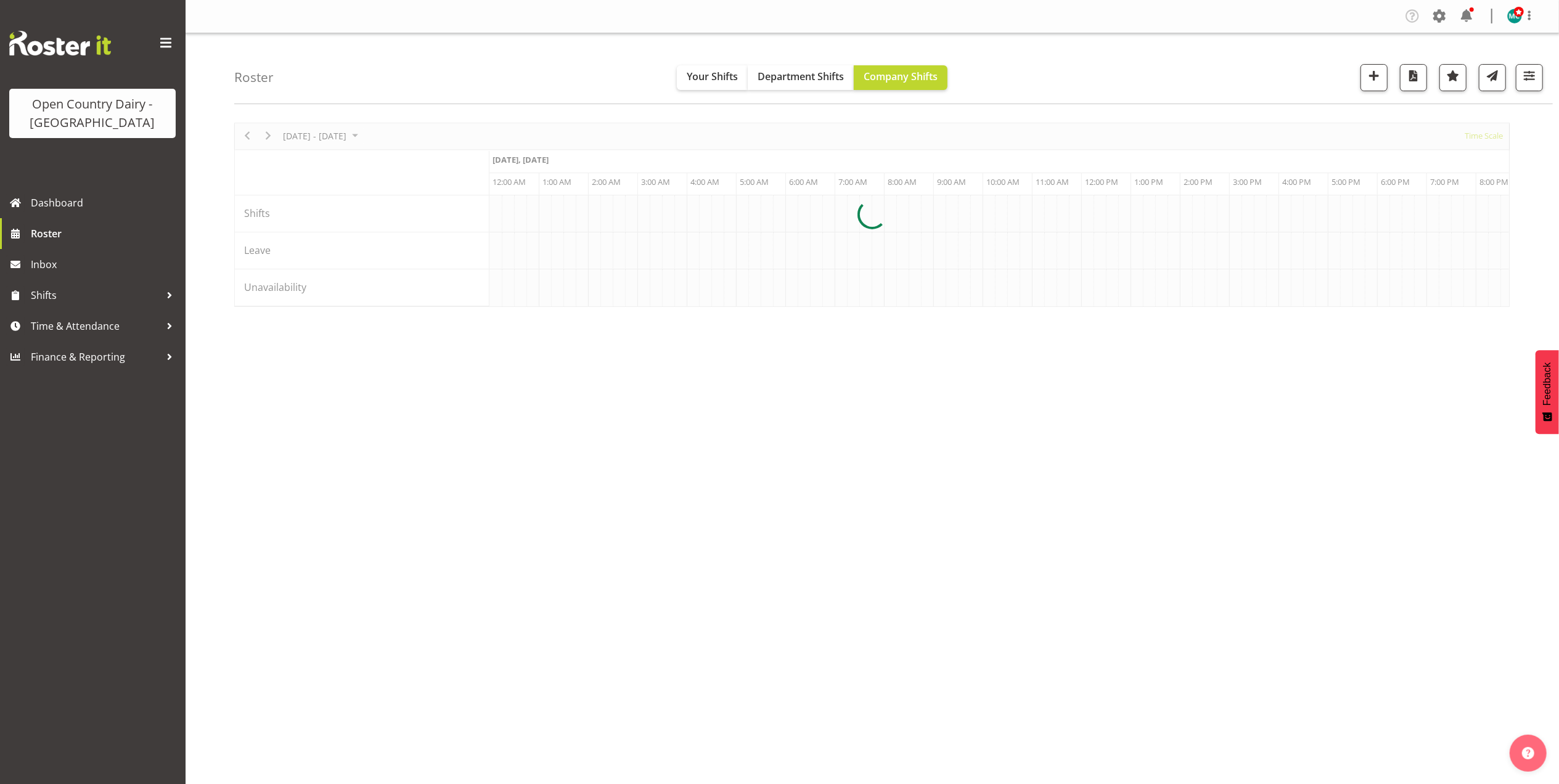
click at [499, 307] on div at bounding box center [872, 215] width 1276 height 184
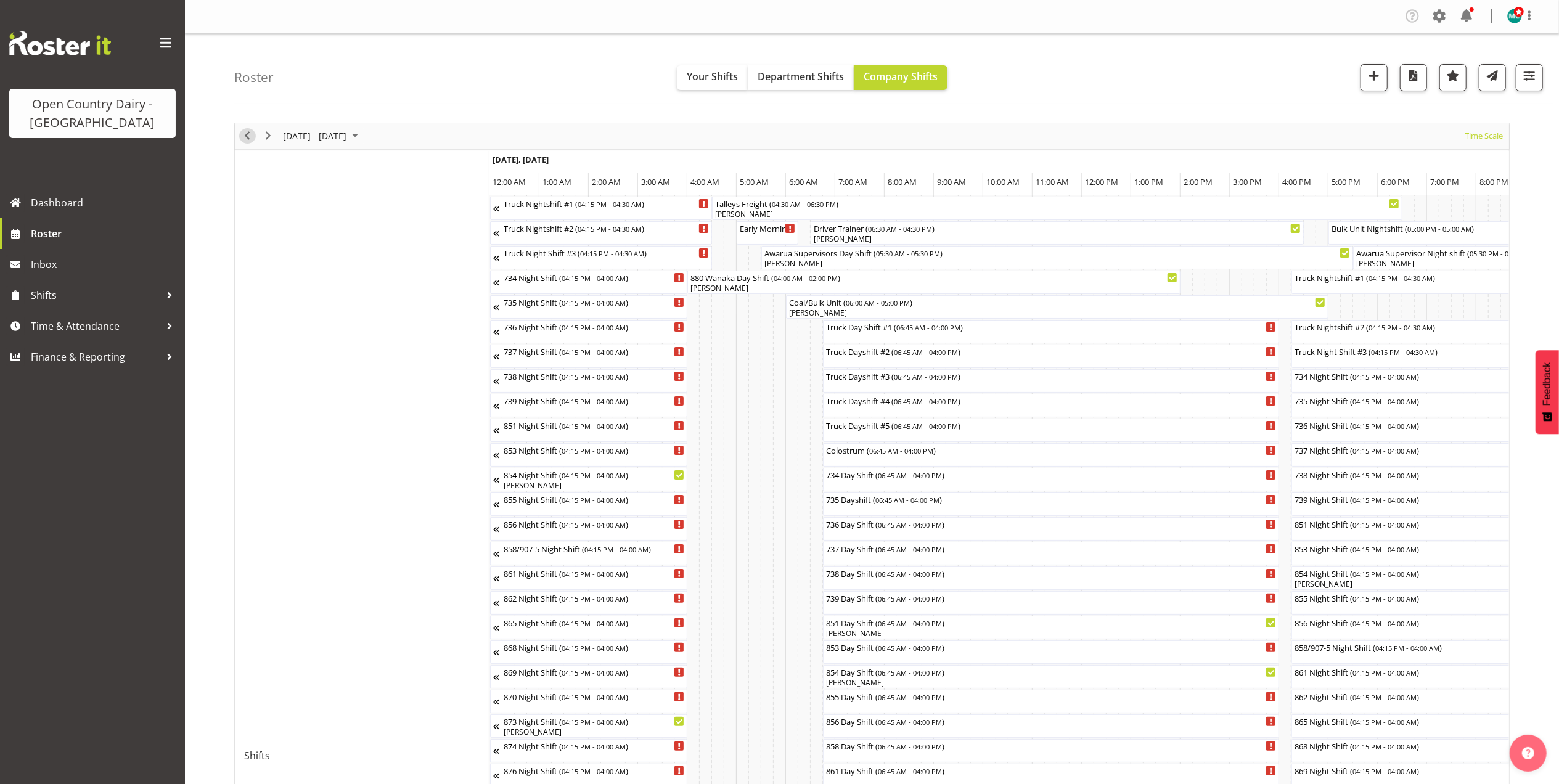
click at [246, 134] on span "Previous" at bounding box center [247, 136] width 15 height 16
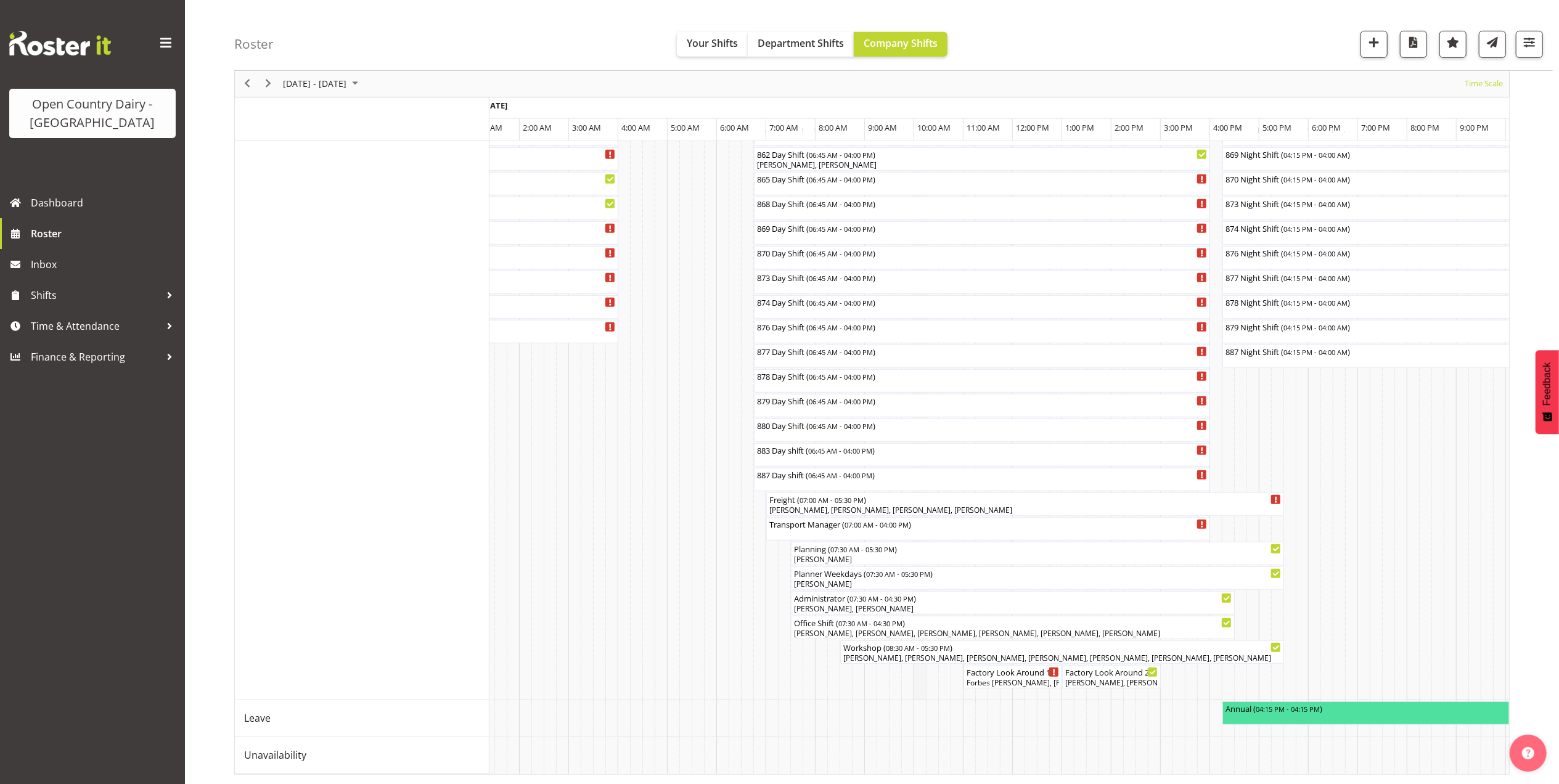
scroll to position [0, 2451]
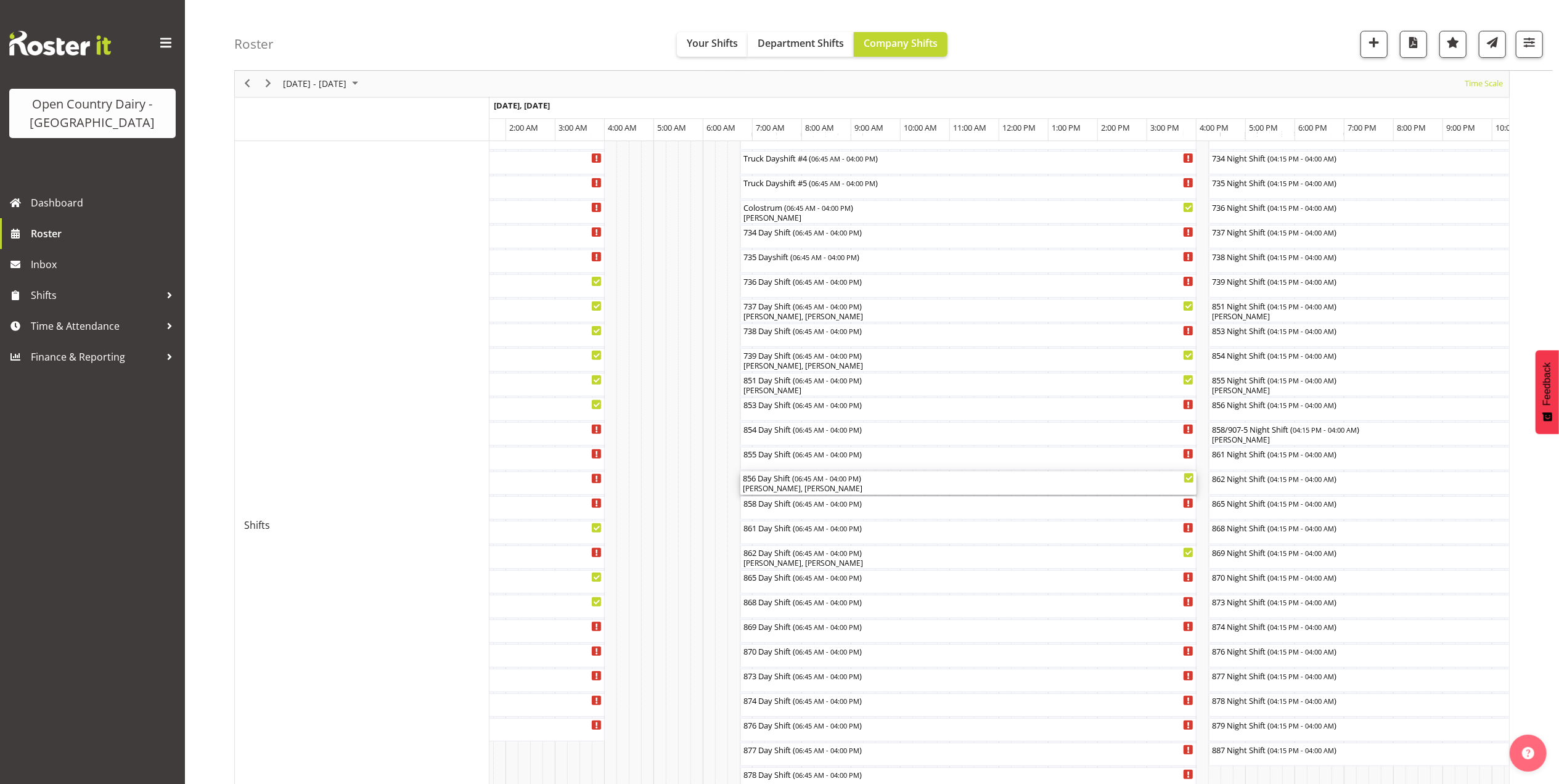
click at [784, 483] on div "856 Day Shift ( 06:45 AM - 04:00 PM ) [PERSON_NAME], [PERSON_NAME]" at bounding box center [969, 483] width 452 height 23
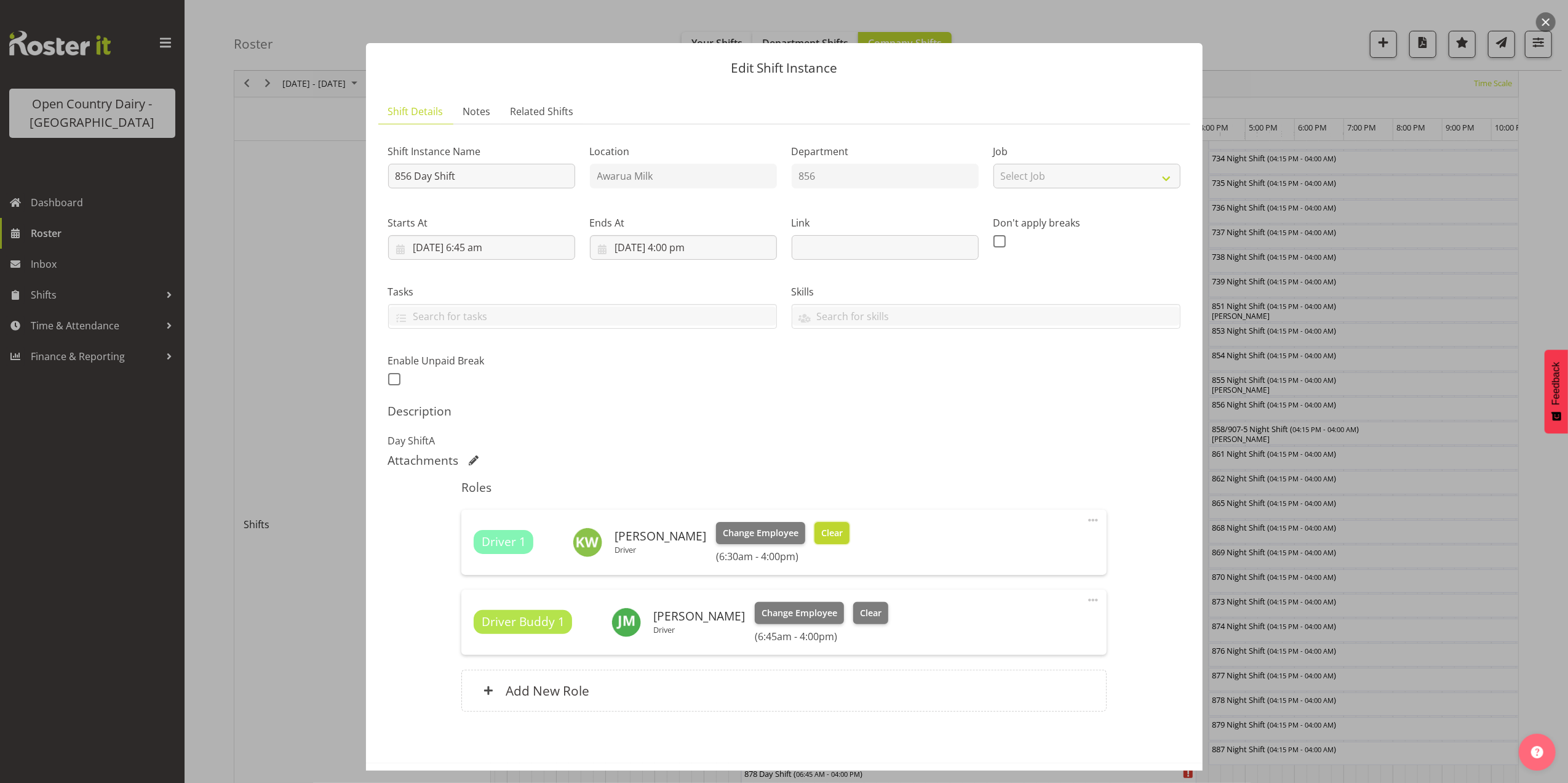
click at [821, 533] on span "Clear" at bounding box center [832, 533] width 21 height 13
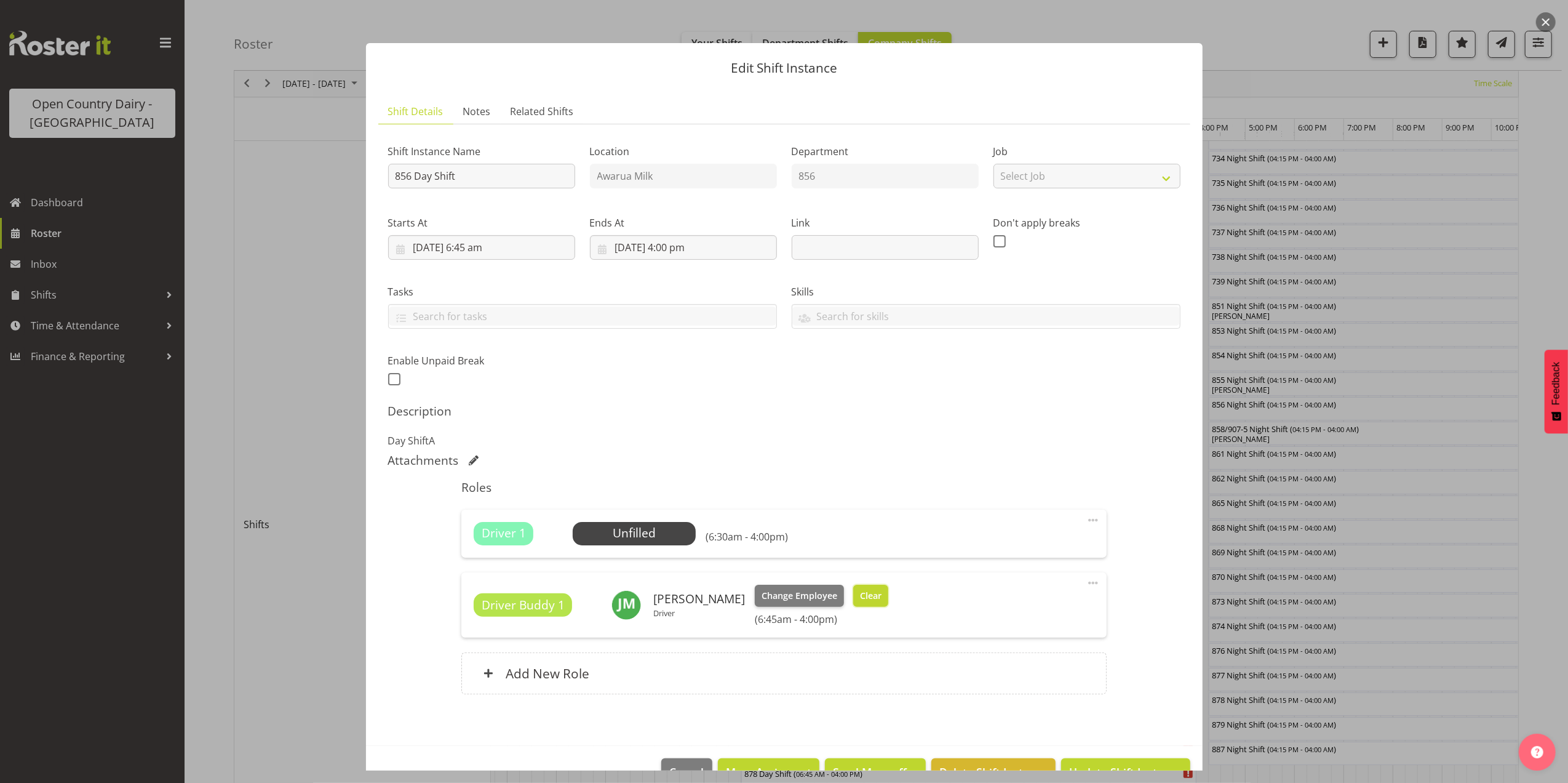
click at [872, 595] on span "Clear" at bounding box center [871, 595] width 21 height 13
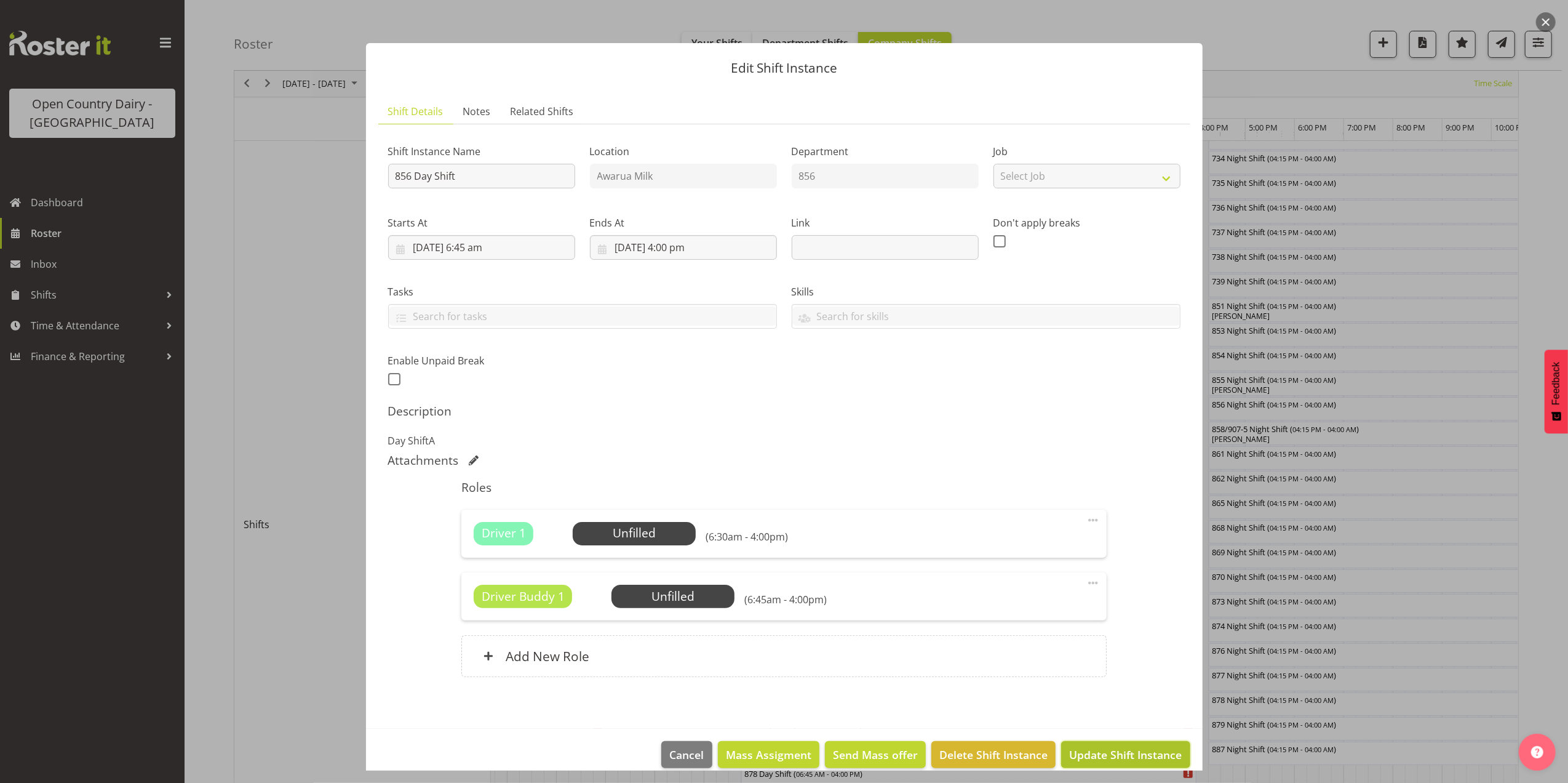
click at [1103, 762] on span "Update Shift Instance" at bounding box center [1126, 754] width 113 height 16
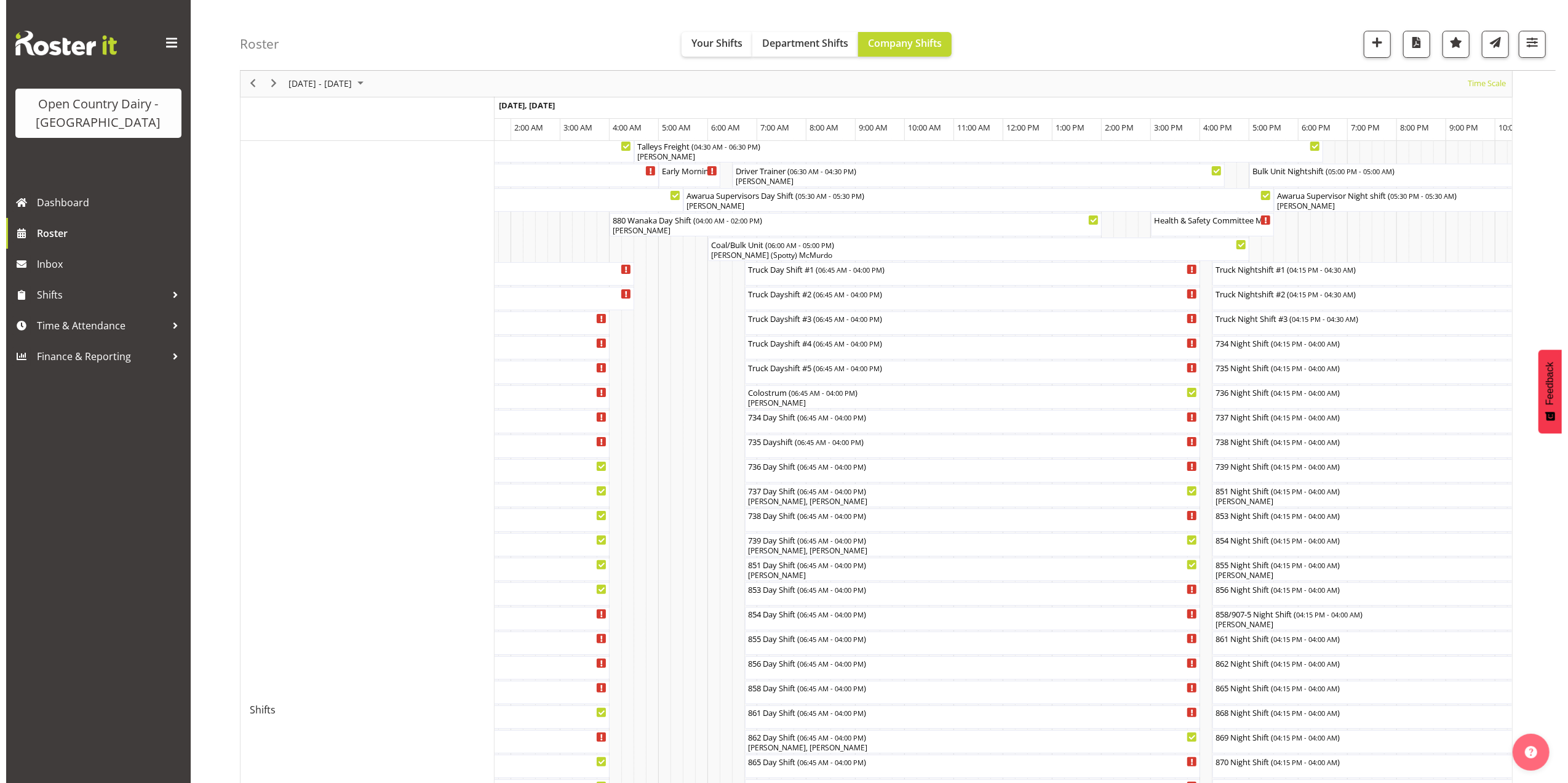
scroll to position [82, 0]
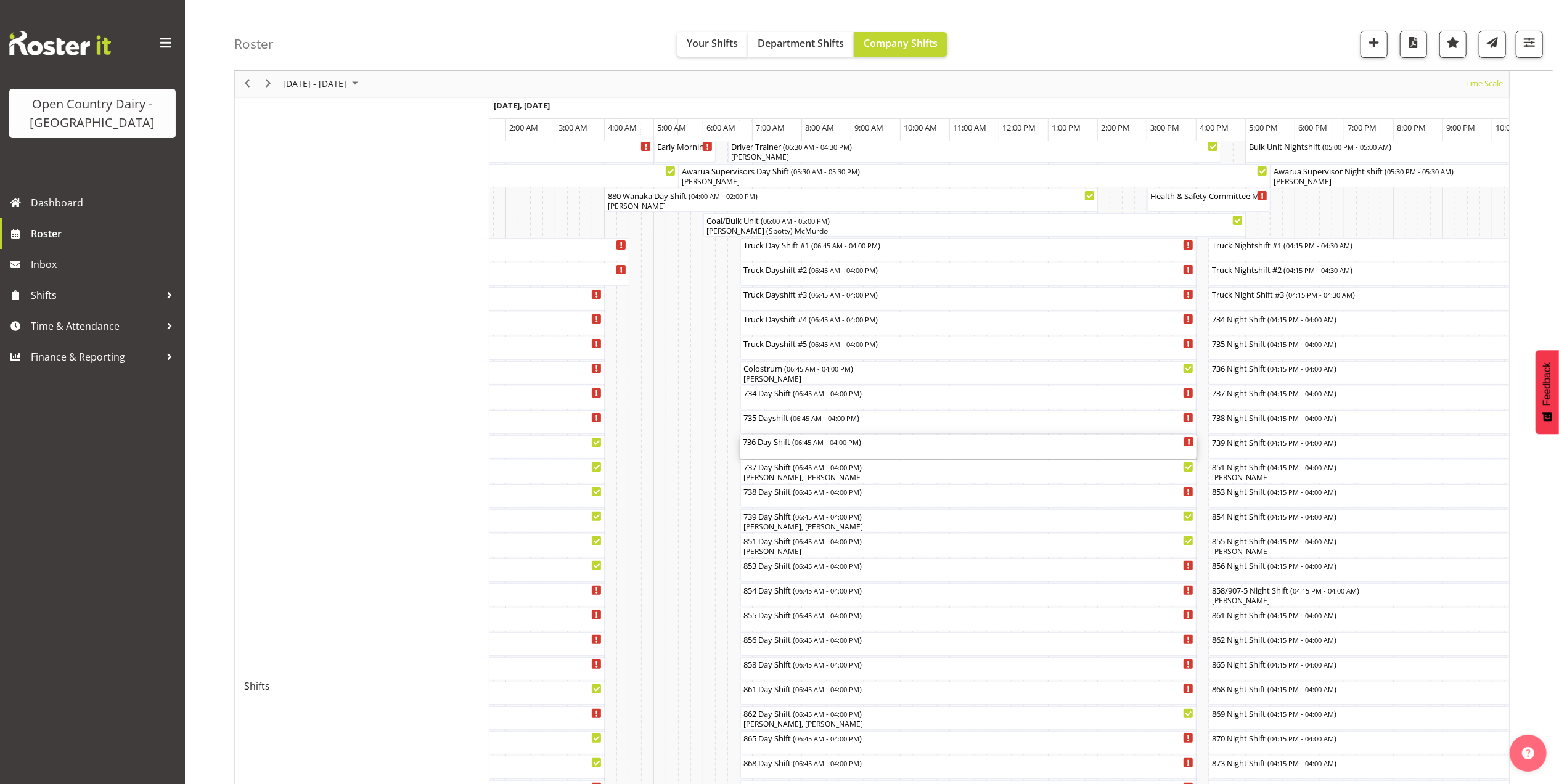
click at [782, 449] on div "736 Day Shift ( 06:45 AM - 04:00 PM )" at bounding box center [969, 446] width 452 height 23
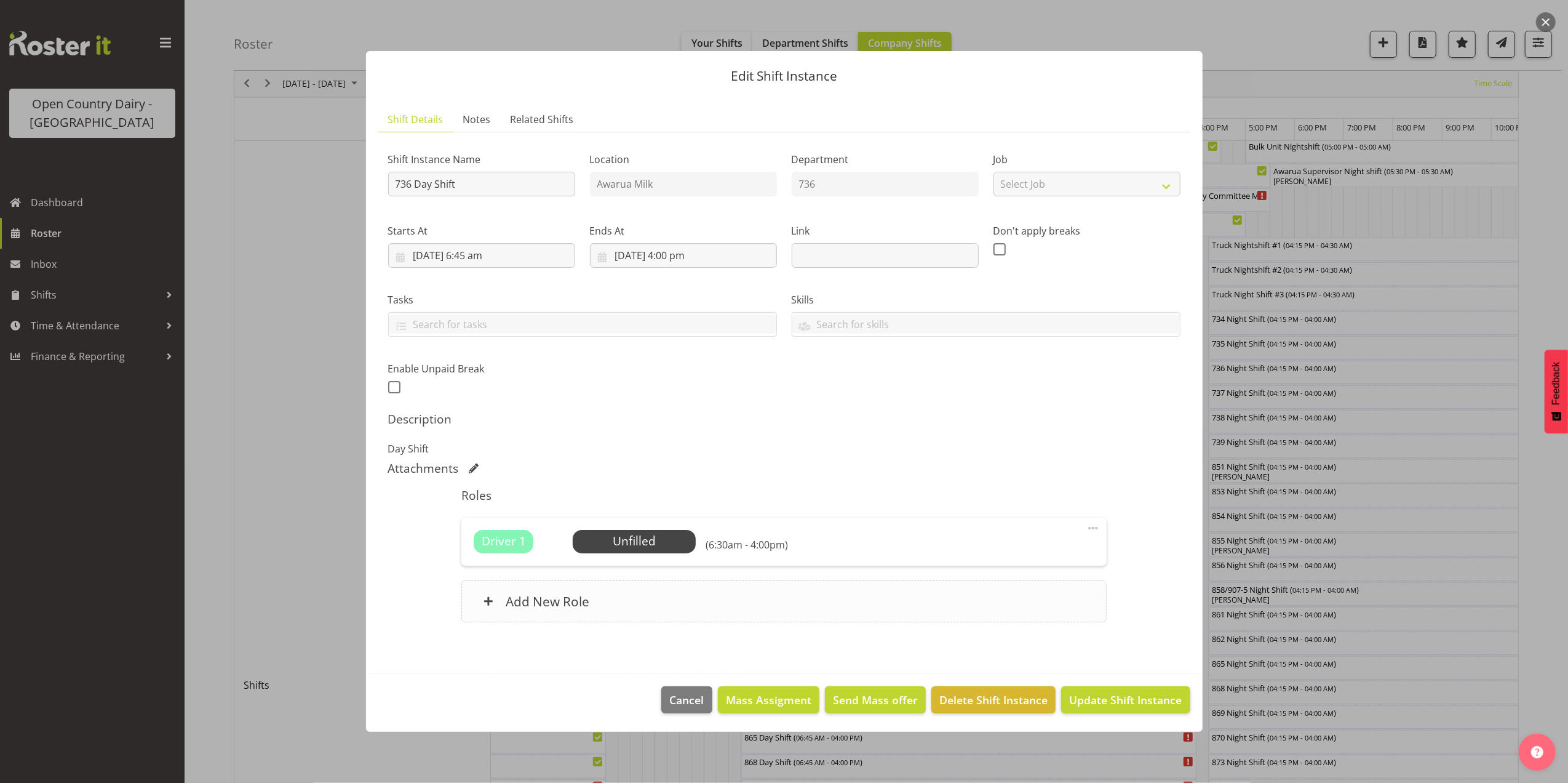
click at [759, 611] on div "Add New Role" at bounding box center [784, 601] width 645 height 42
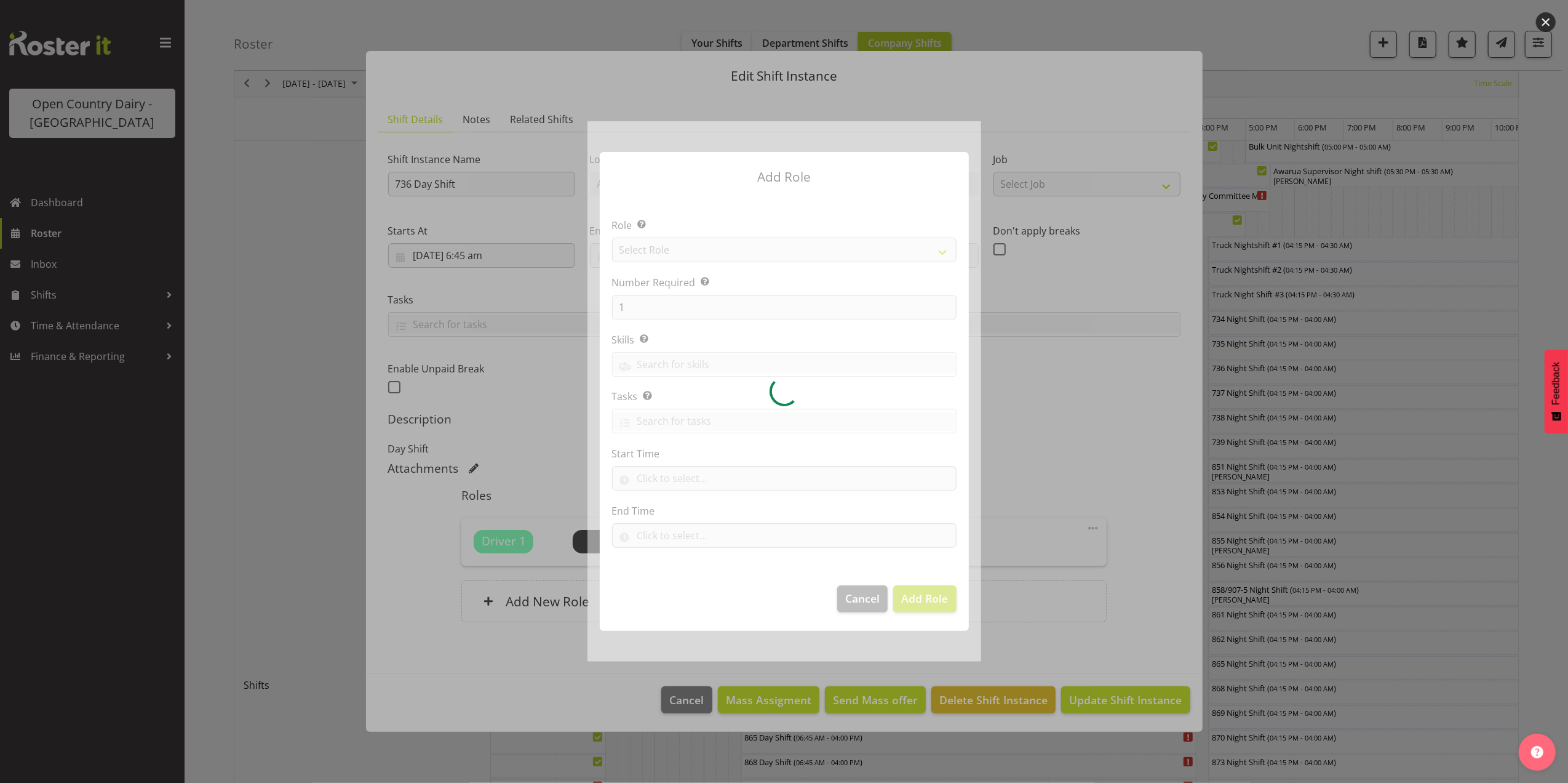
click at [711, 246] on div at bounding box center [784, 391] width 394 height 540
click at [709, 253] on div at bounding box center [784, 391] width 394 height 540
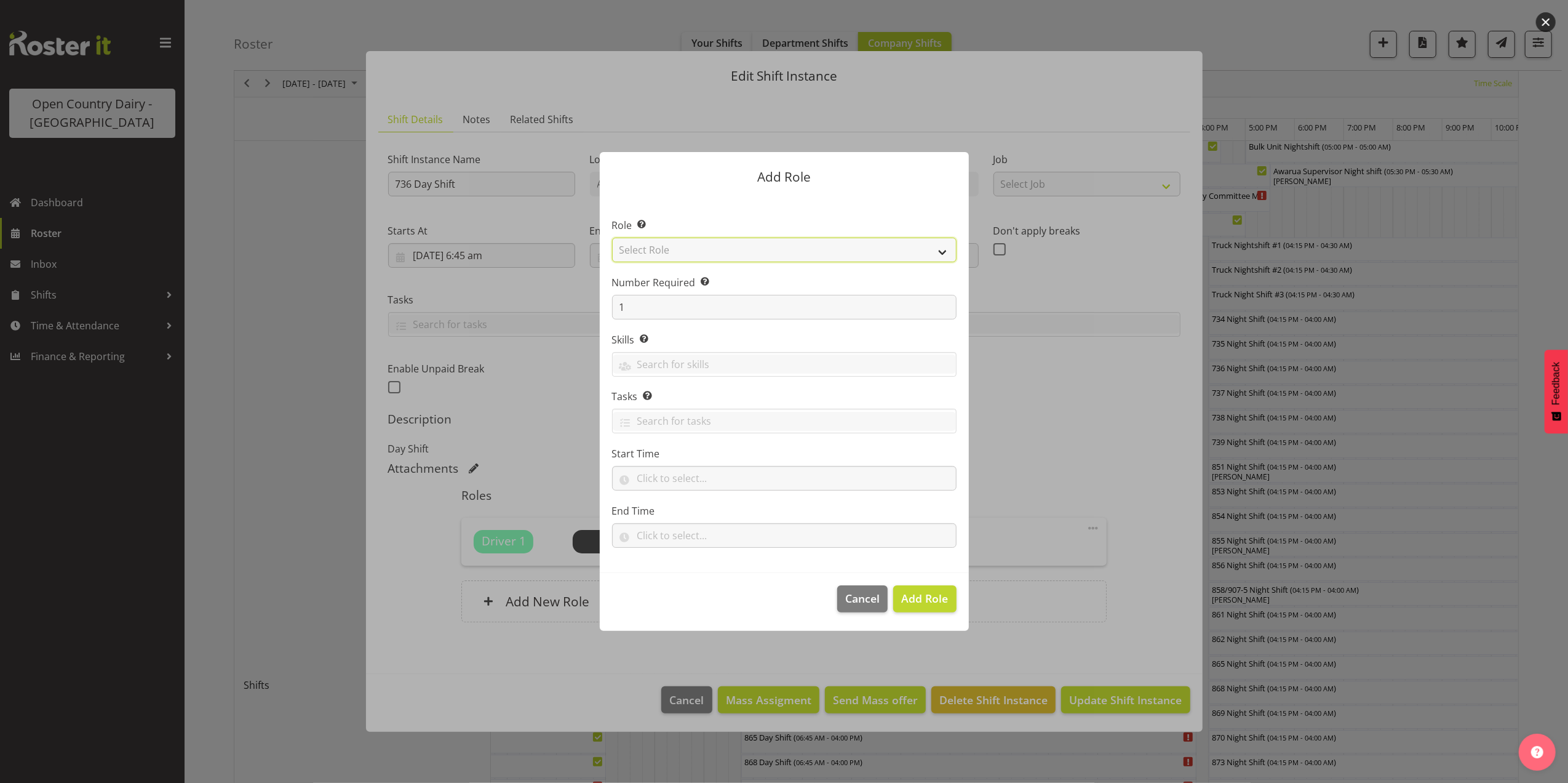
click at [709, 253] on select "Select Role Crew Leader Driver Driver Assessor Dayshift Driver Assessor Nightsh…" at bounding box center [784, 250] width 345 height 25
select select "1437"
click at [613, 238] on select "Select Role Crew Leader Driver Driver Assessor Dayshift Driver Assessor Nightsh…" at bounding box center [784, 250] width 345 height 25
click at [917, 592] on span "Add Role" at bounding box center [924, 598] width 47 height 15
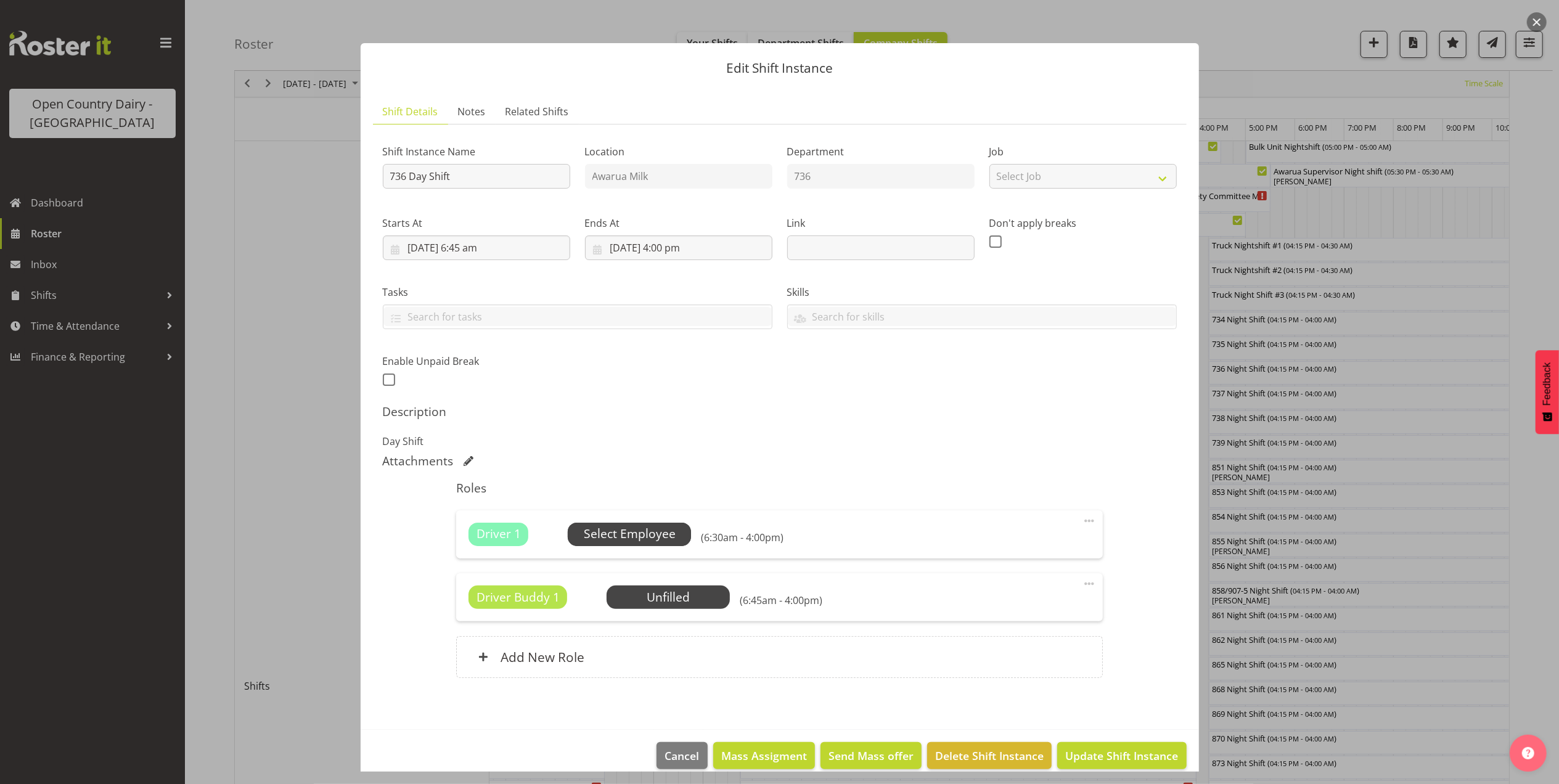
click at [624, 535] on span "Select Employee" at bounding box center [630, 534] width 91 height 18
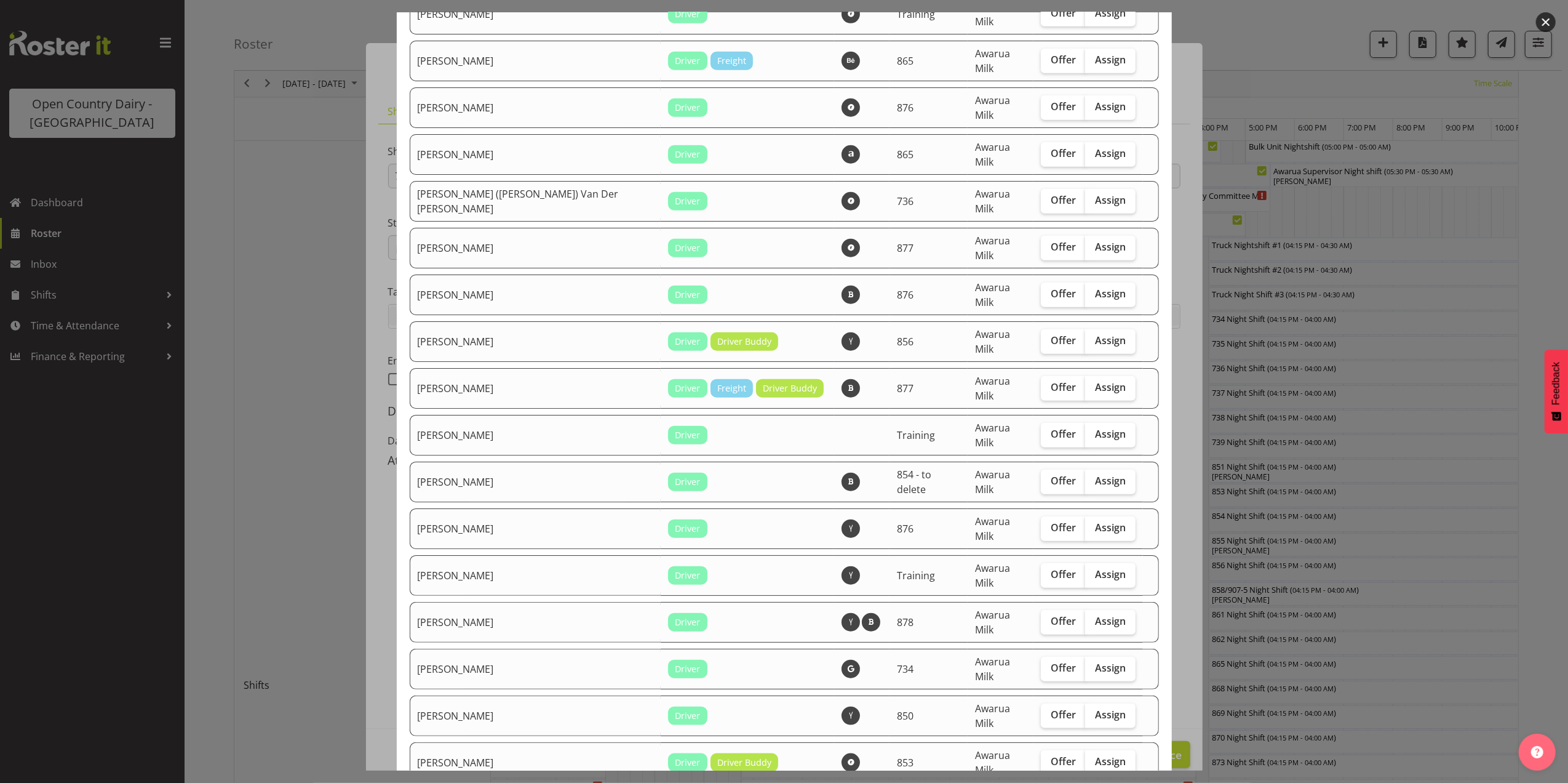
scroll to position [985, 0]
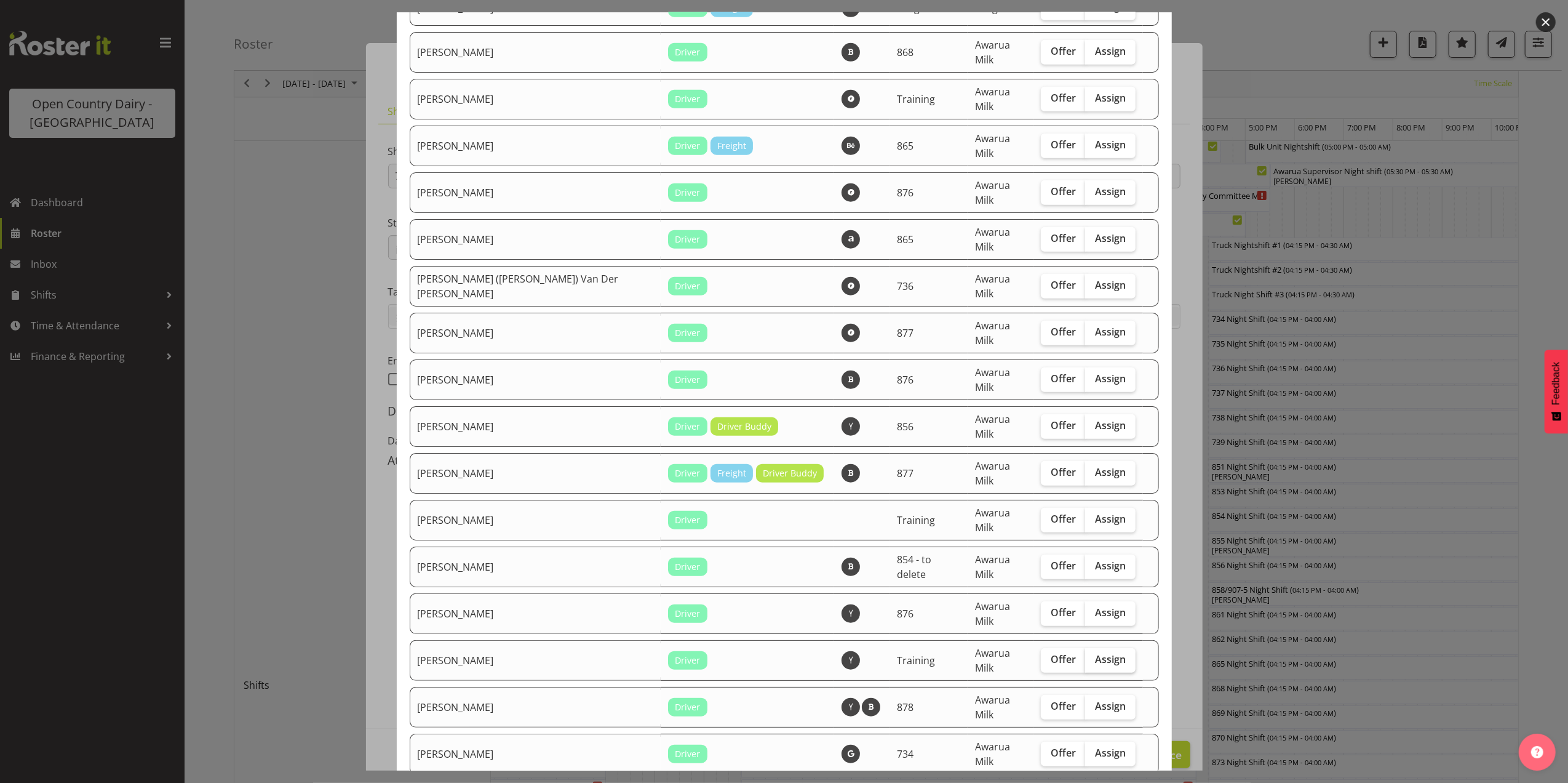
click at [1095, 653] on span "Assign" at bounding box center [1110, 659] width 30 height 12
click at [1088, 656] on input "Assign" at bounding box center [1089, 660] width 8 height 8
checkbox input "true"
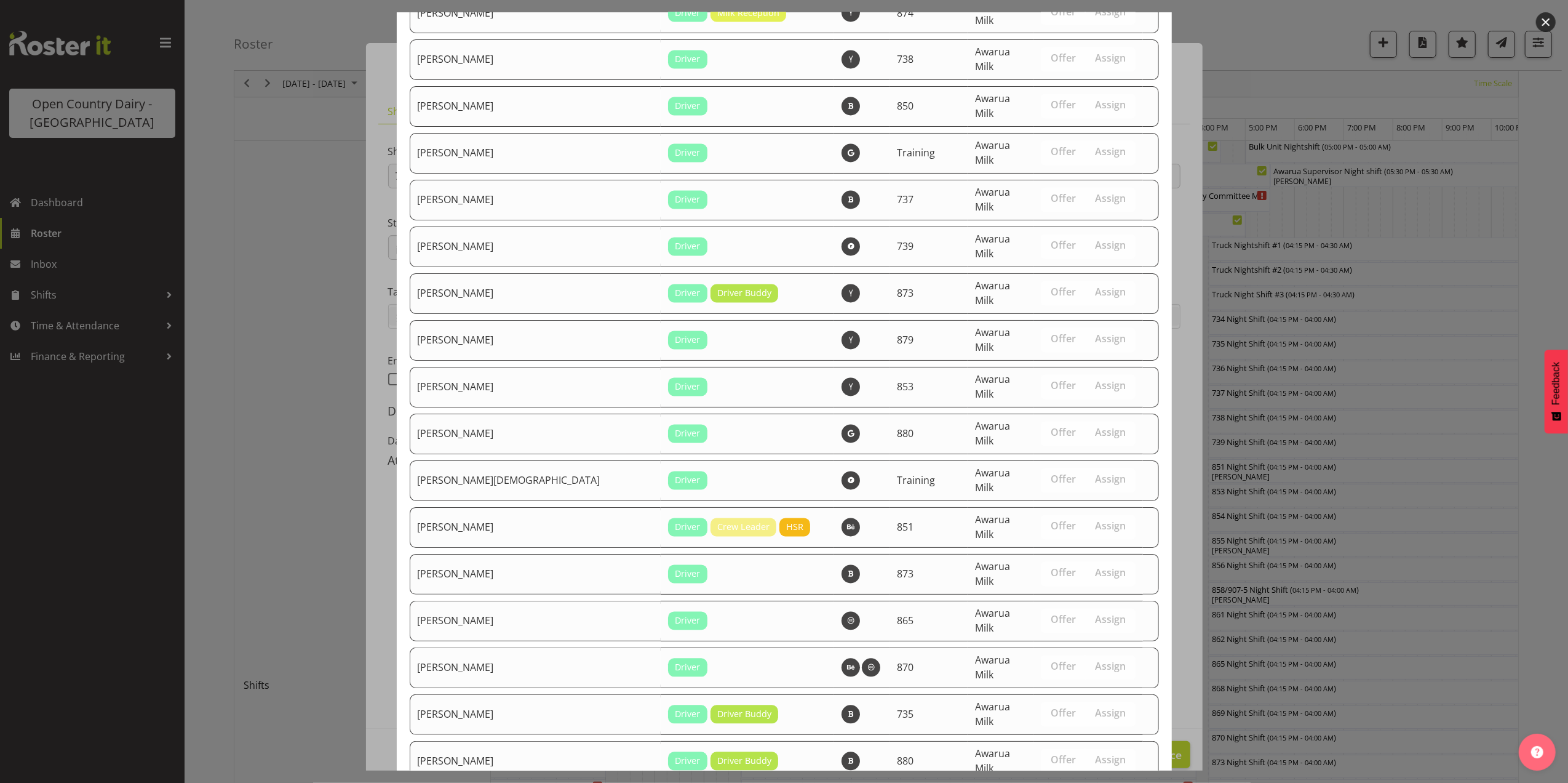
scroll to position [2367, 0]
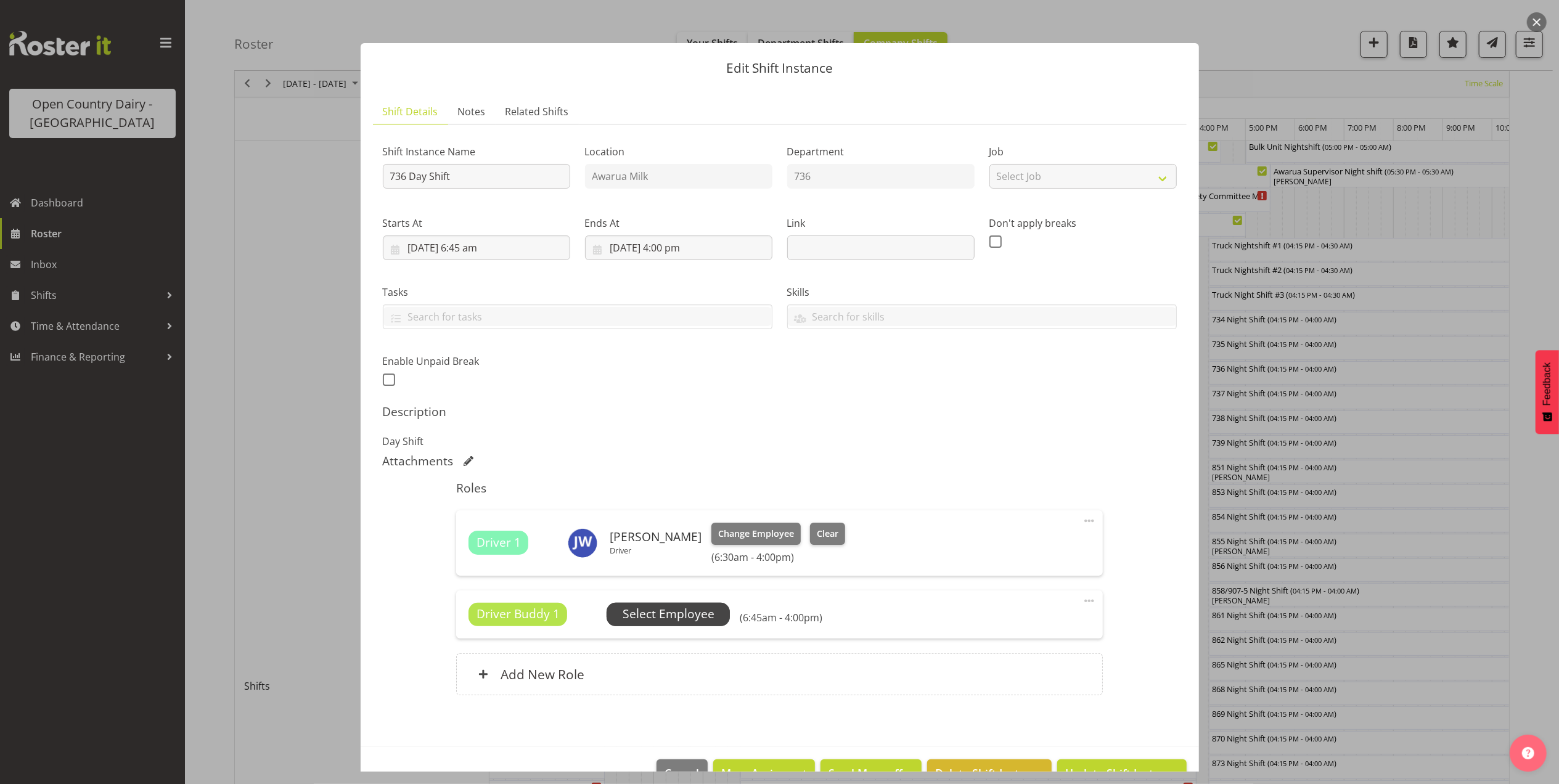
click at [666, 618] on span "Select Employee" at bounding box center [668, 614] width 91 height 18
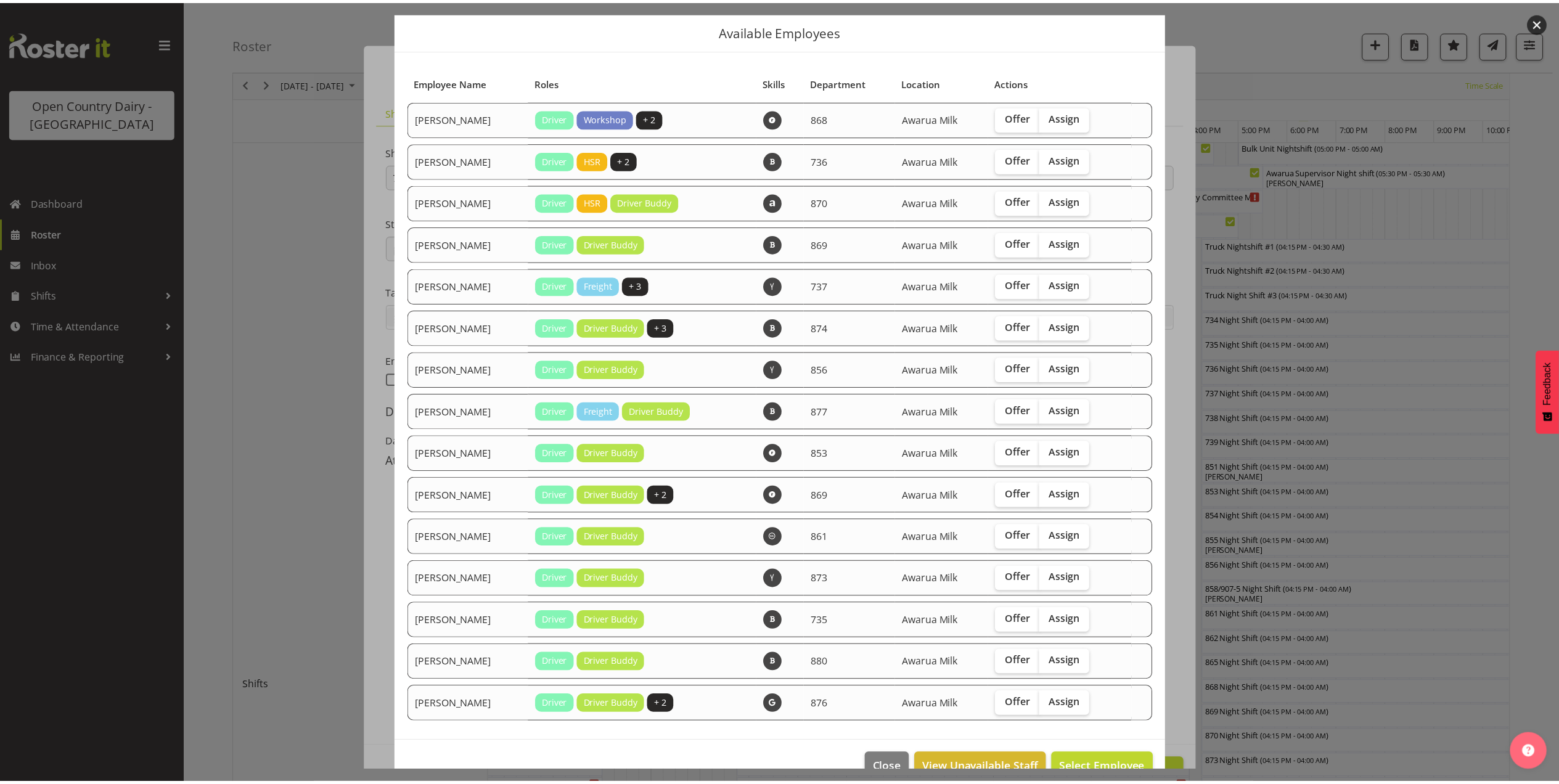
scroll to position [65, 0]
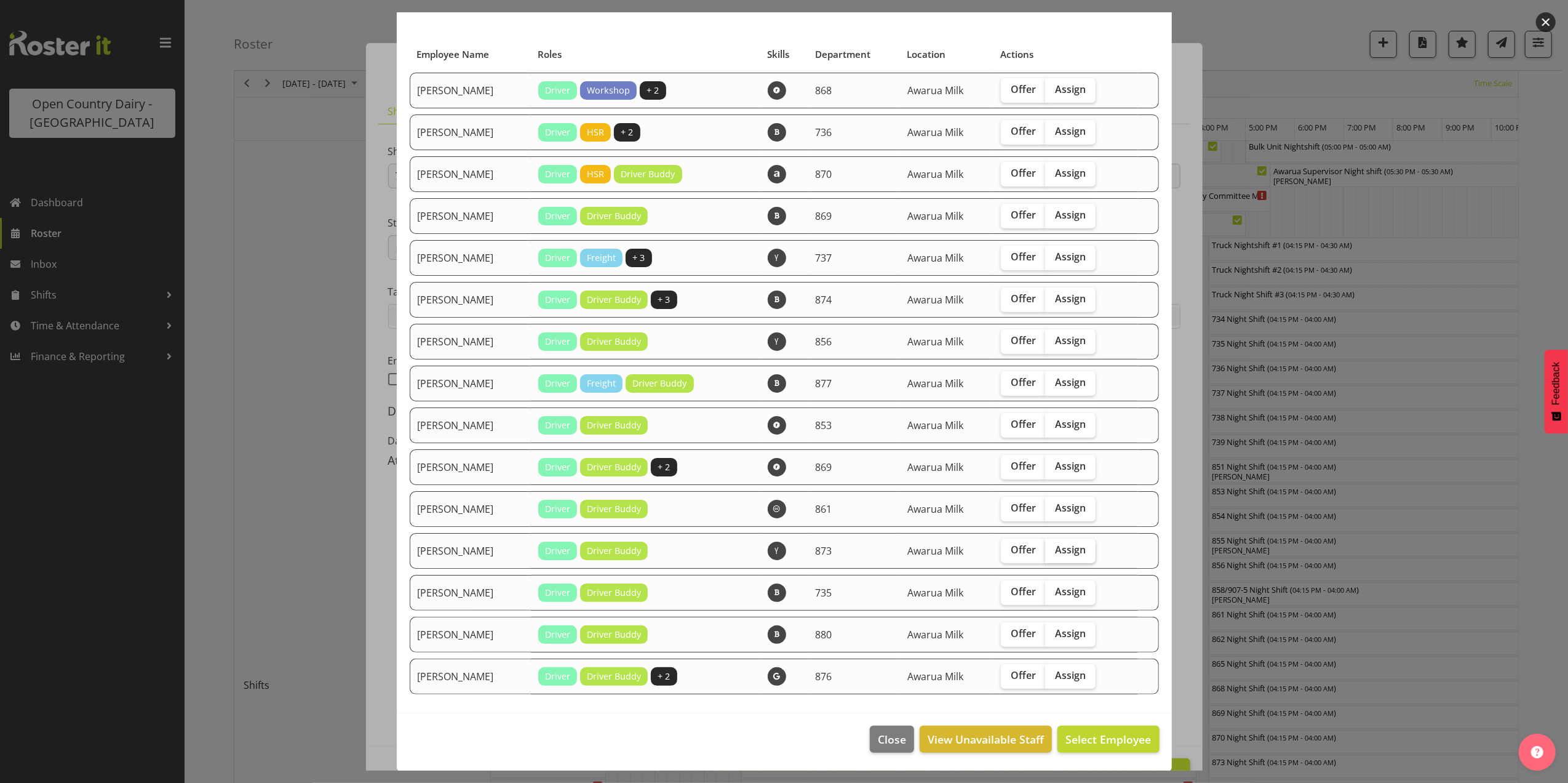
click at [1072, 558] on label "Assign" at bounding box center [1070, 551] width 50 height 25
click at [1053, 554] on input "Assign" at bounding box center [1049, 550] width 8 height 8
checkbox input "true"
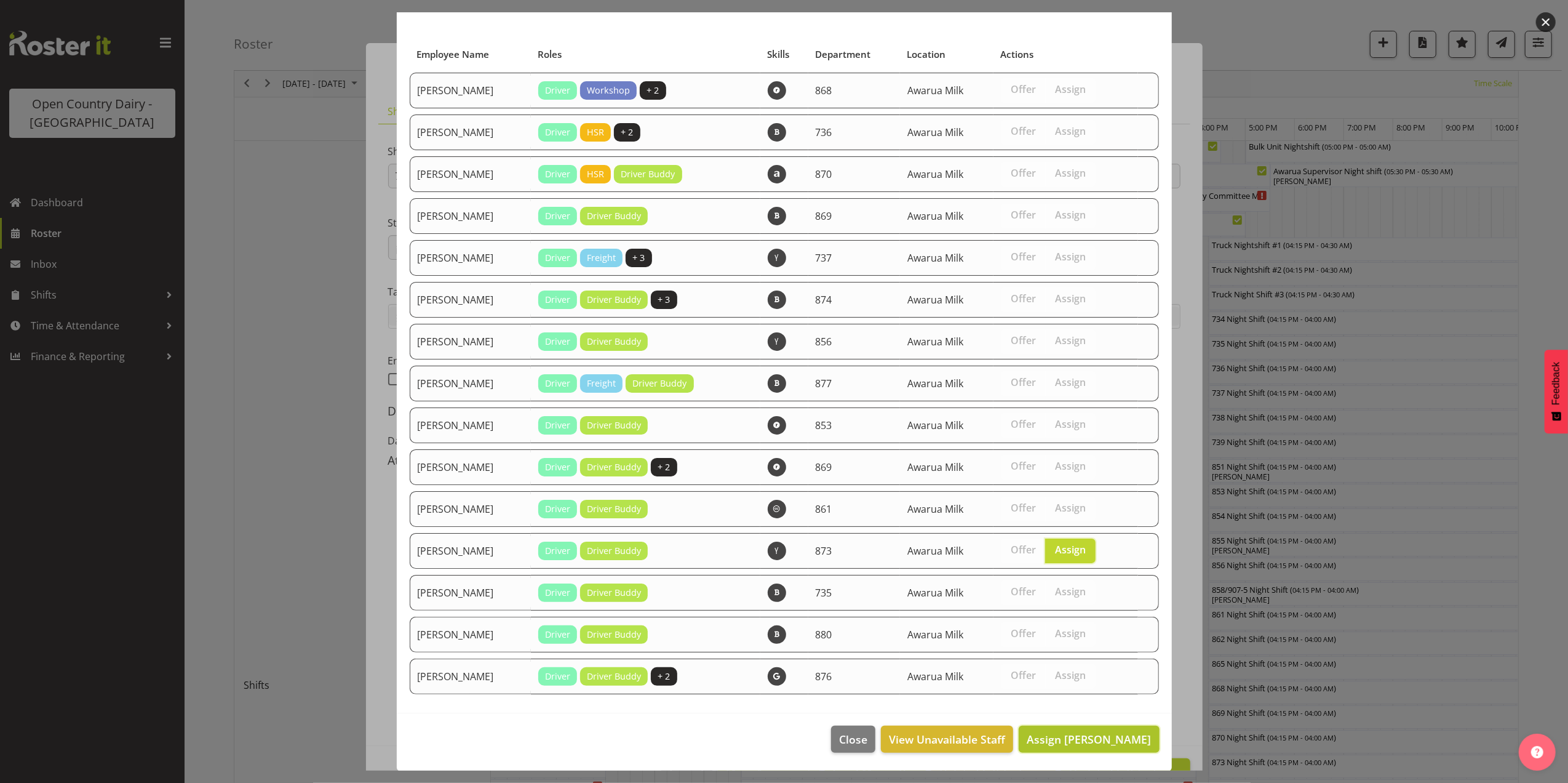
click at [1108, 739] on span "Assign [PERSON_NAME]" at bounding box center [1089, 739] width 124 height 15
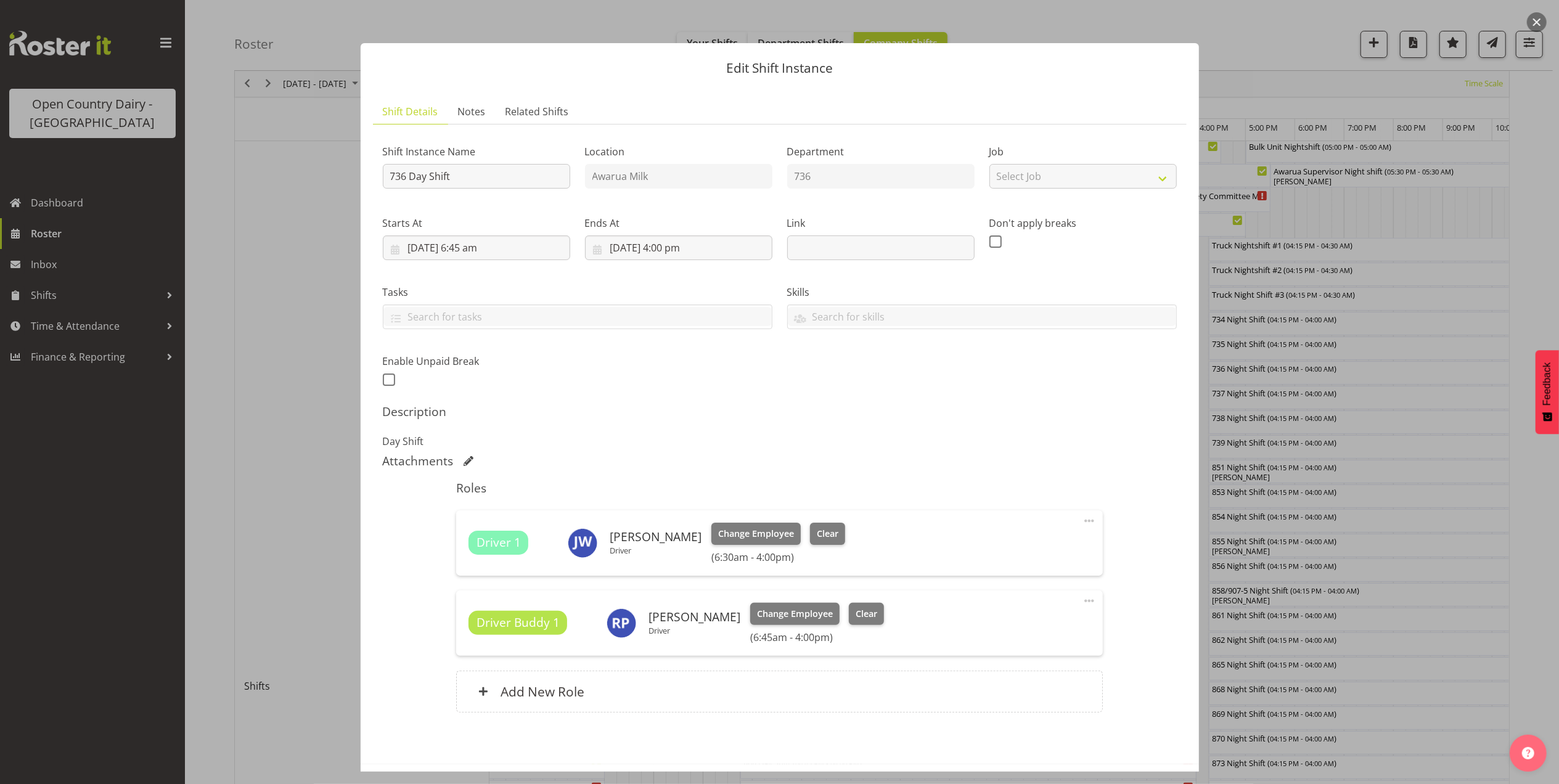
scroll to position [52, 0]
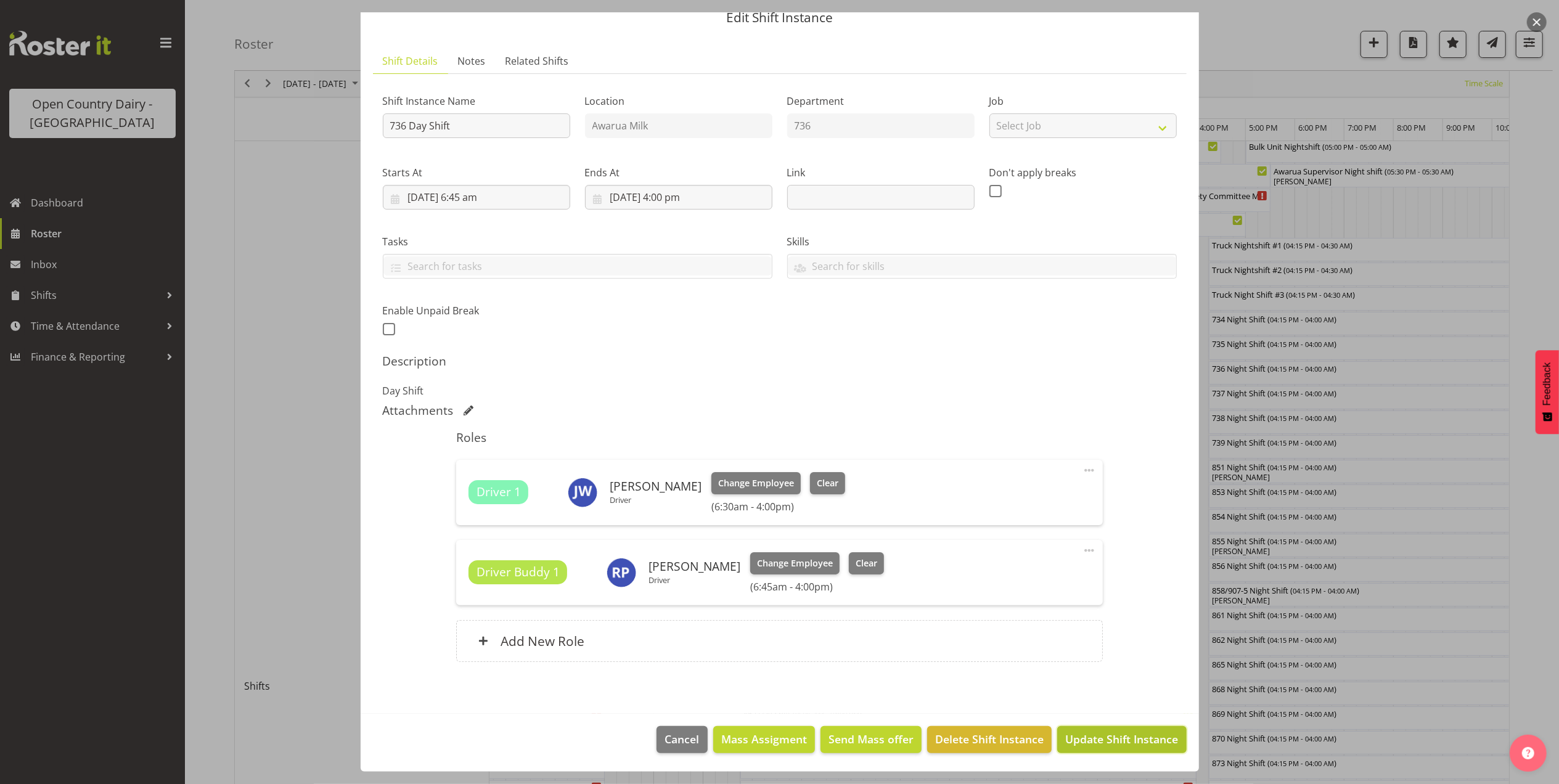
click at [1098, 742] on span "Update Shift Instance" at bounding box center [1121, 738] width 113 height 16
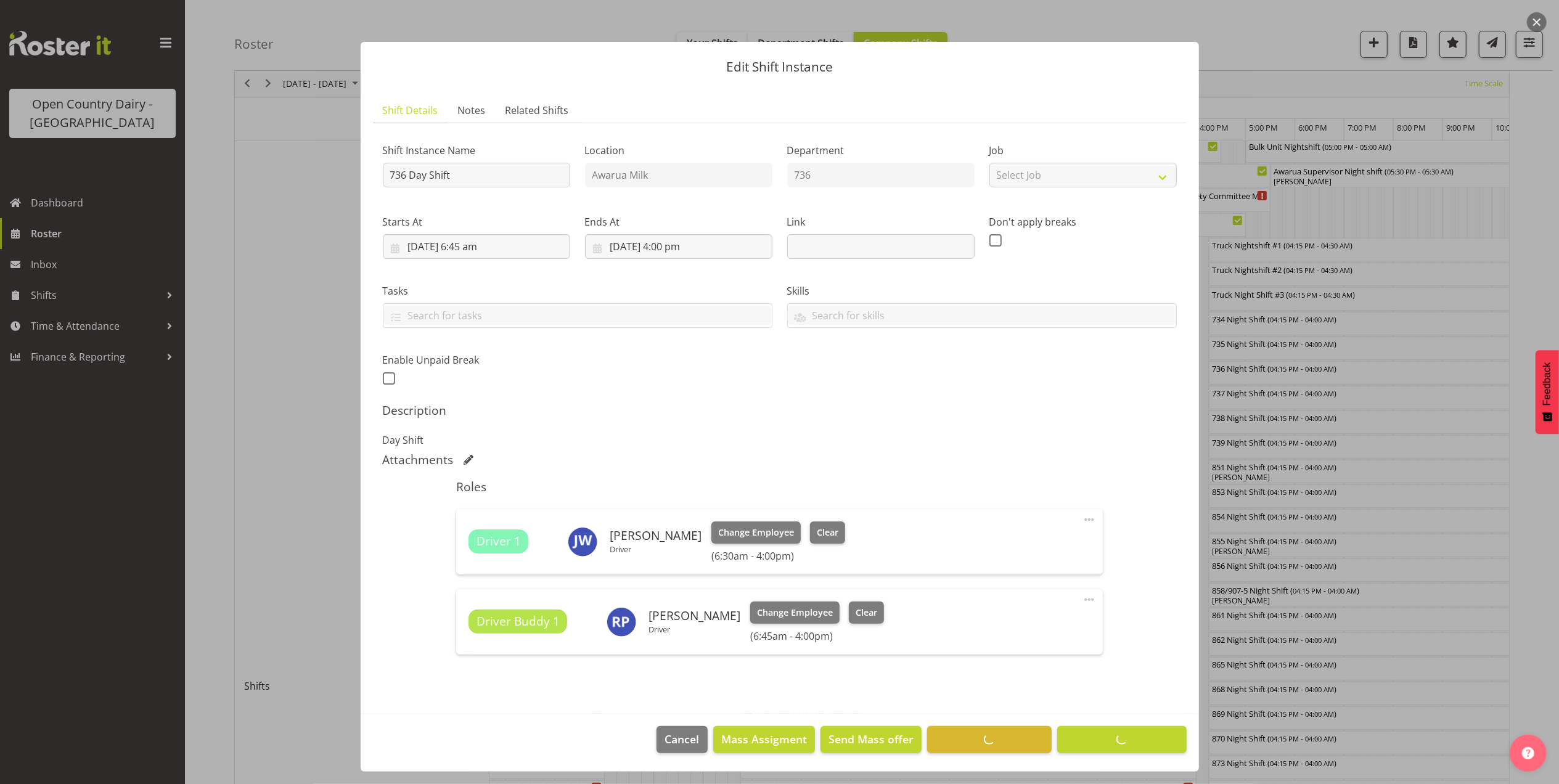
scroll to position [0, 0]
